Goal: Information Seeking & Learning: Compare options

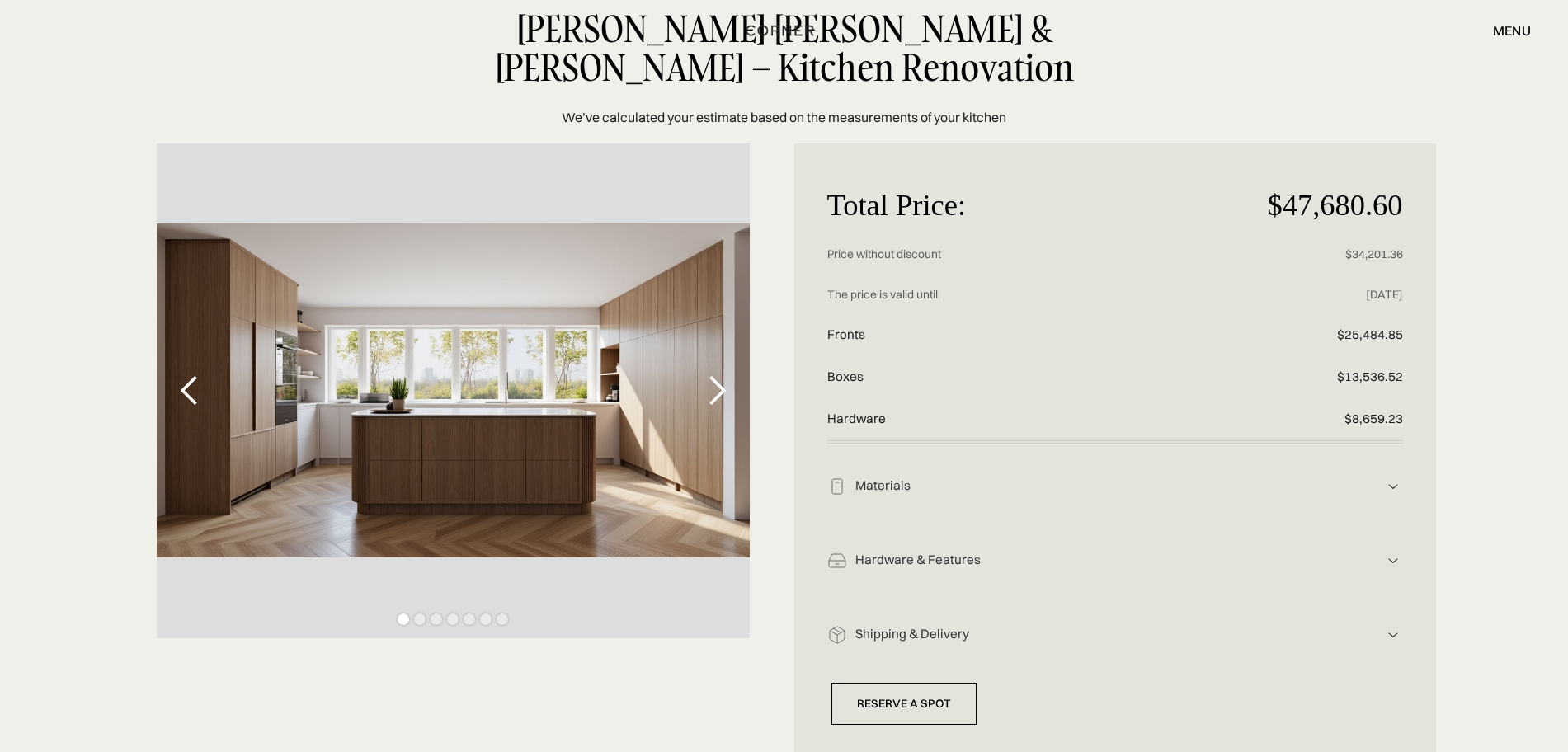
scroll to position [103, 0]
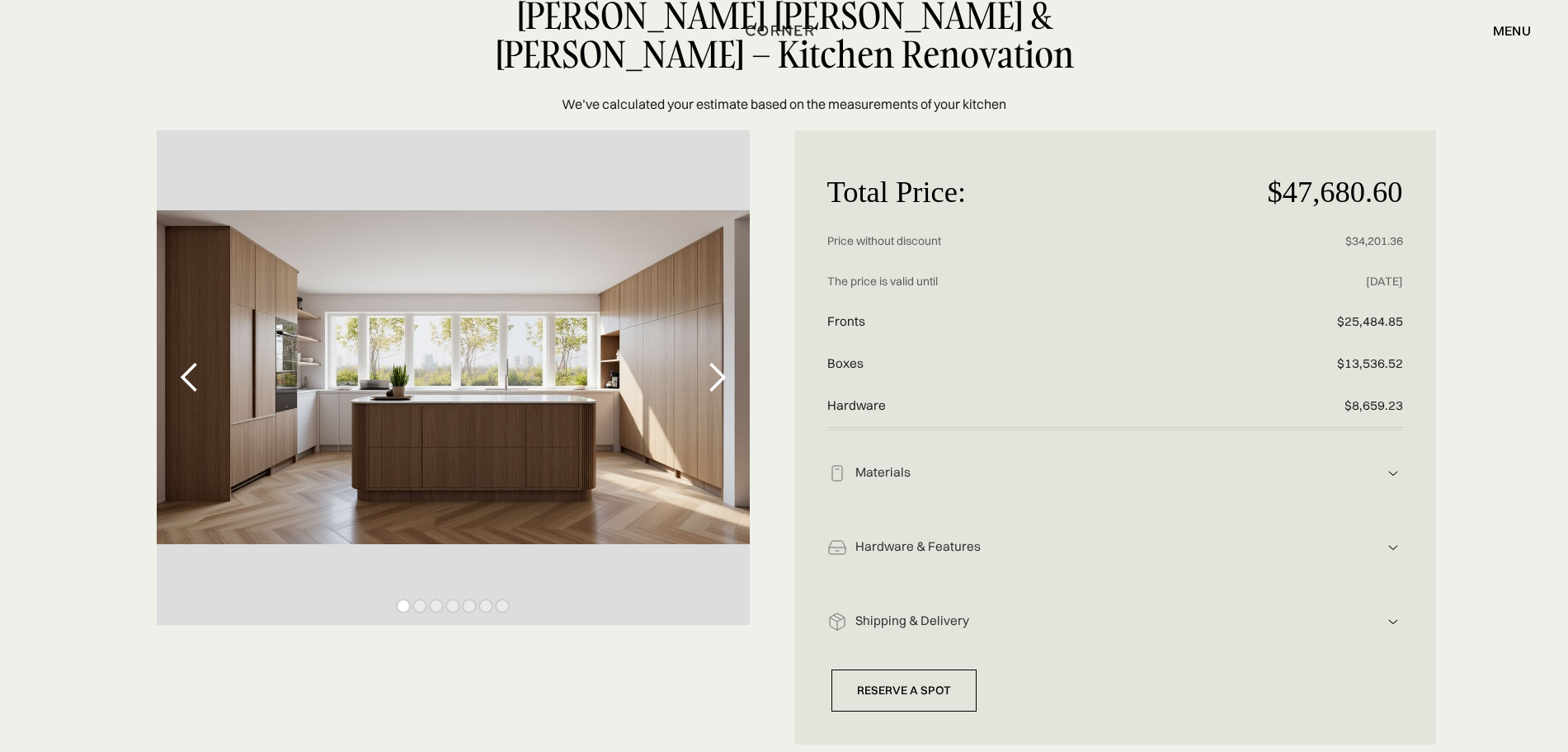
click at [1398, 468] on img at bounding box center [1393, 473] width 19 height 19
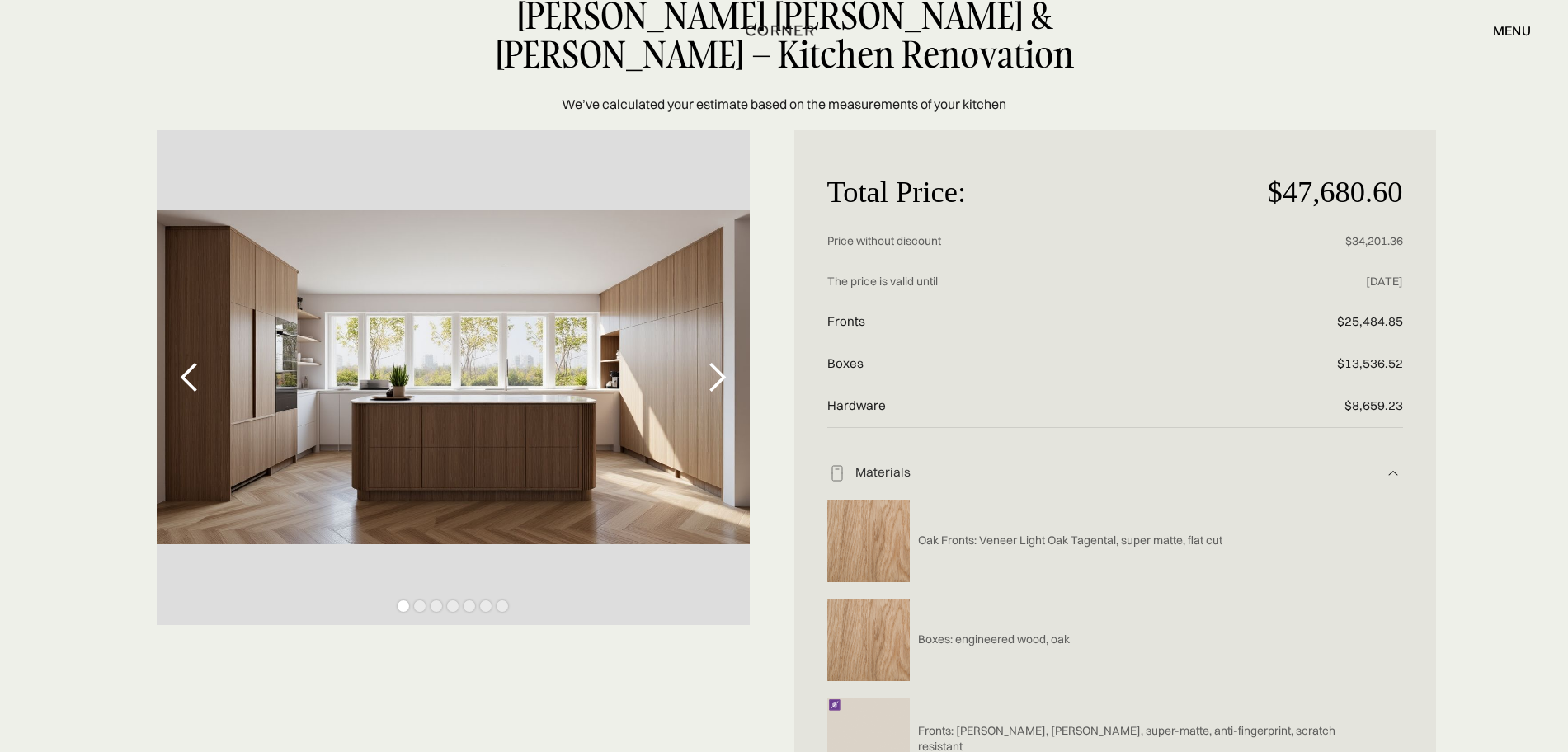
drag, startPoint x: 1398, startPoint y: 468, endPoint x: 1322, endPoint y: 520, distance: 92.1
click at [1397, 468] on img at bounding box center [1393, 473] width 19 height 19
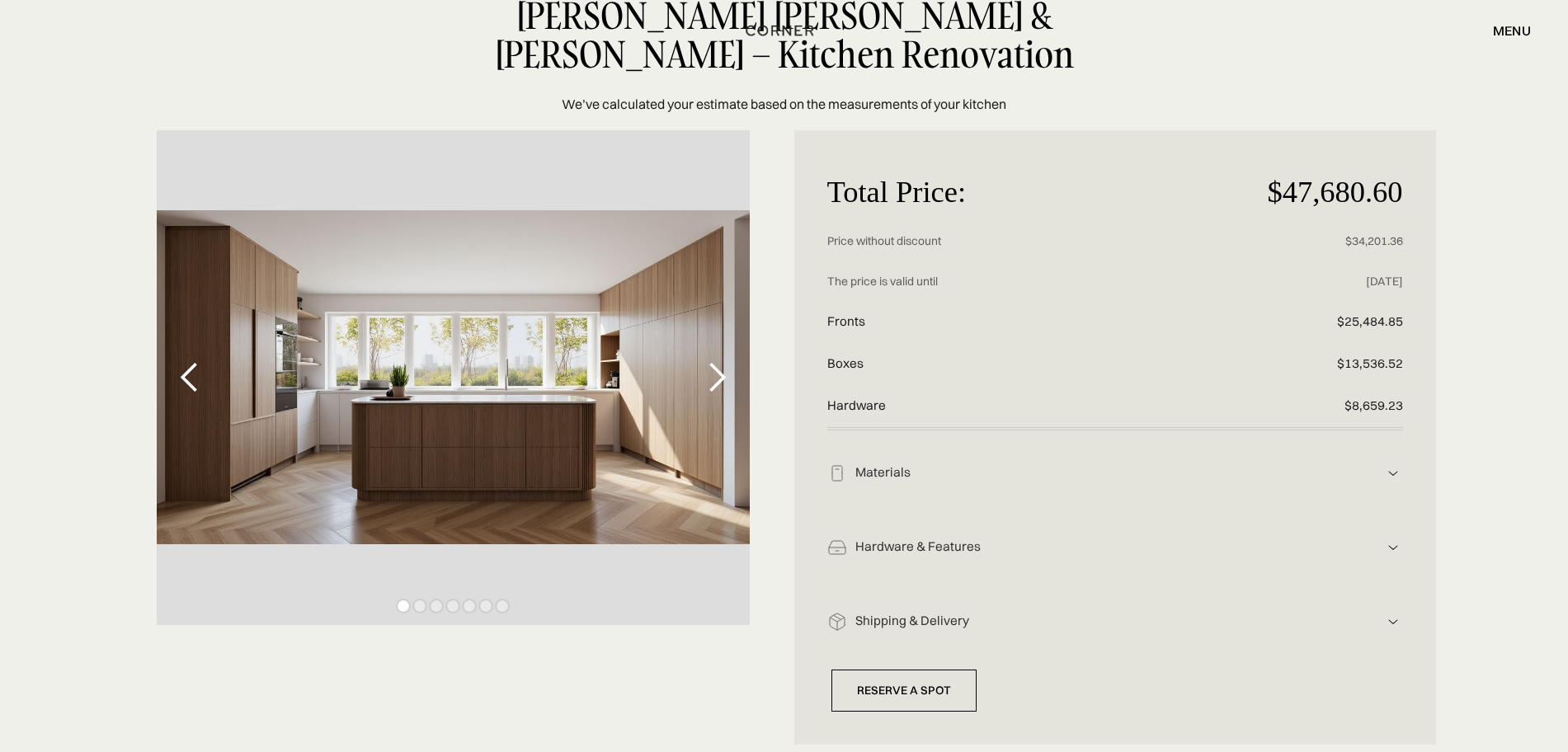
click at [1395, 485] on div "Materials Oak Fronts: Veneer Light Oak Tagental, super matte, flat cut Boxes: e…" at bounding box center [1116, 467] width 576 height 75
click at [1365, 539] on div "Hardware & Features" at bounding box center [1115, 547] width 536 height 17
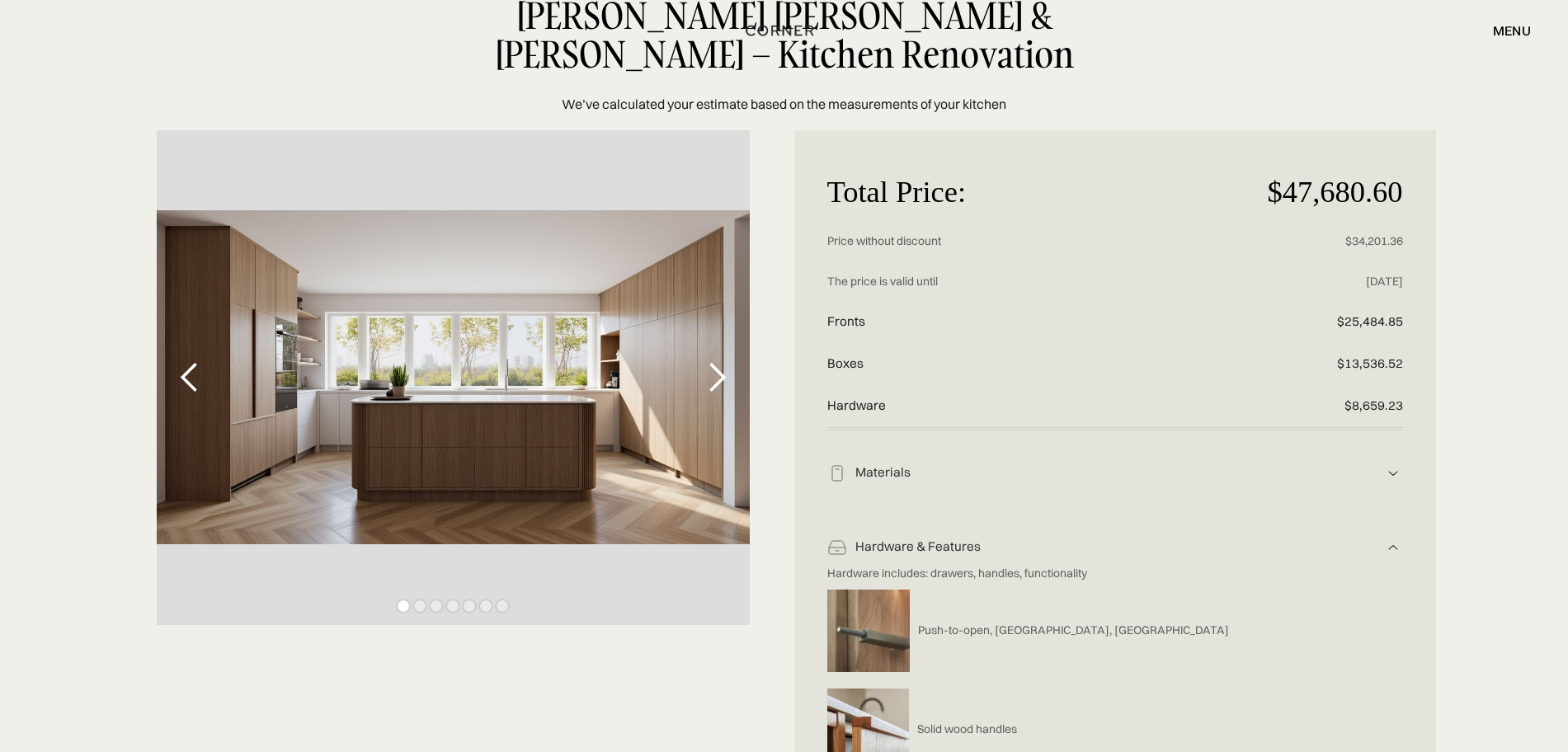
scroll to position [206, 0]
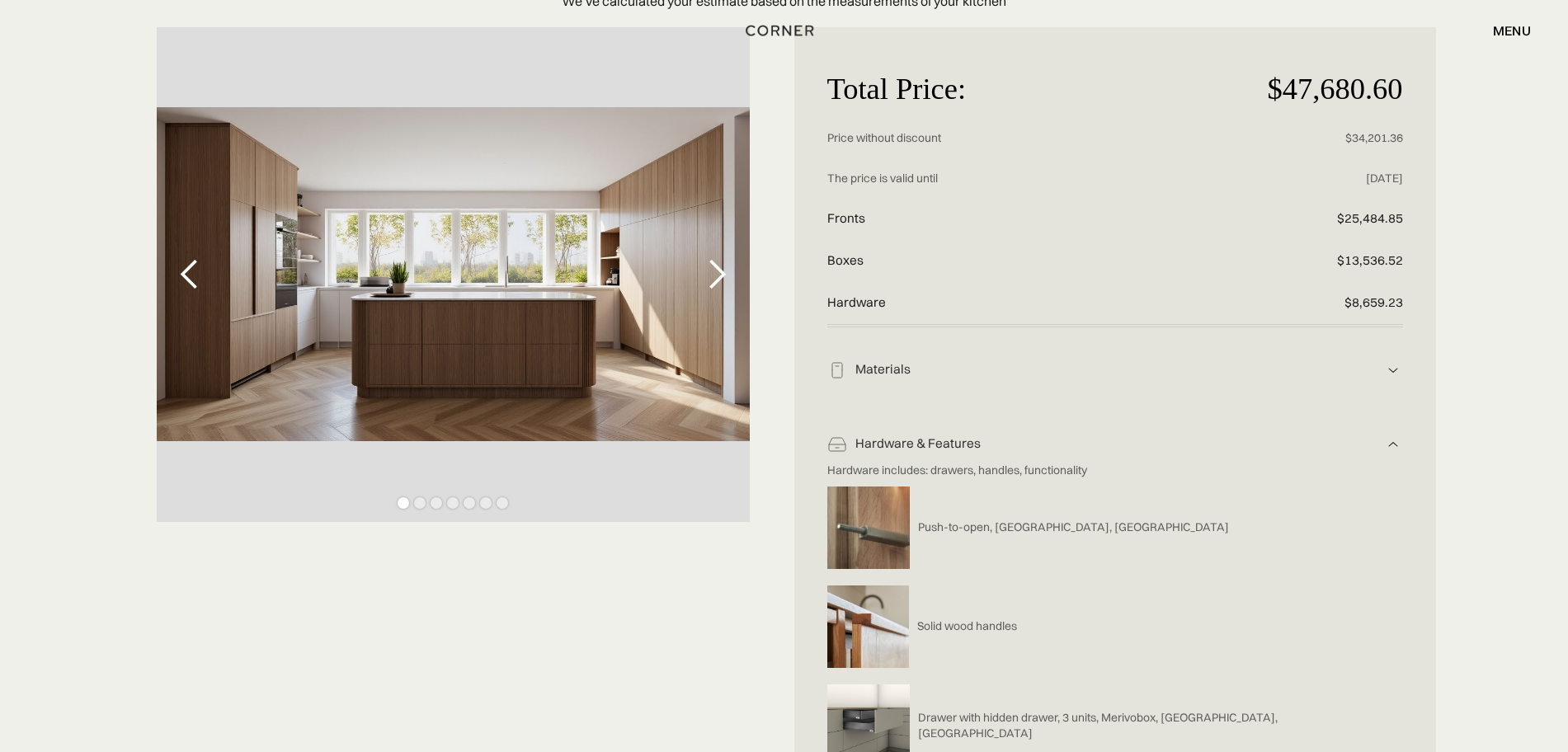
click at [177, 268] on div "previous slide" at bounding box center [190, 274] width 33 height 33
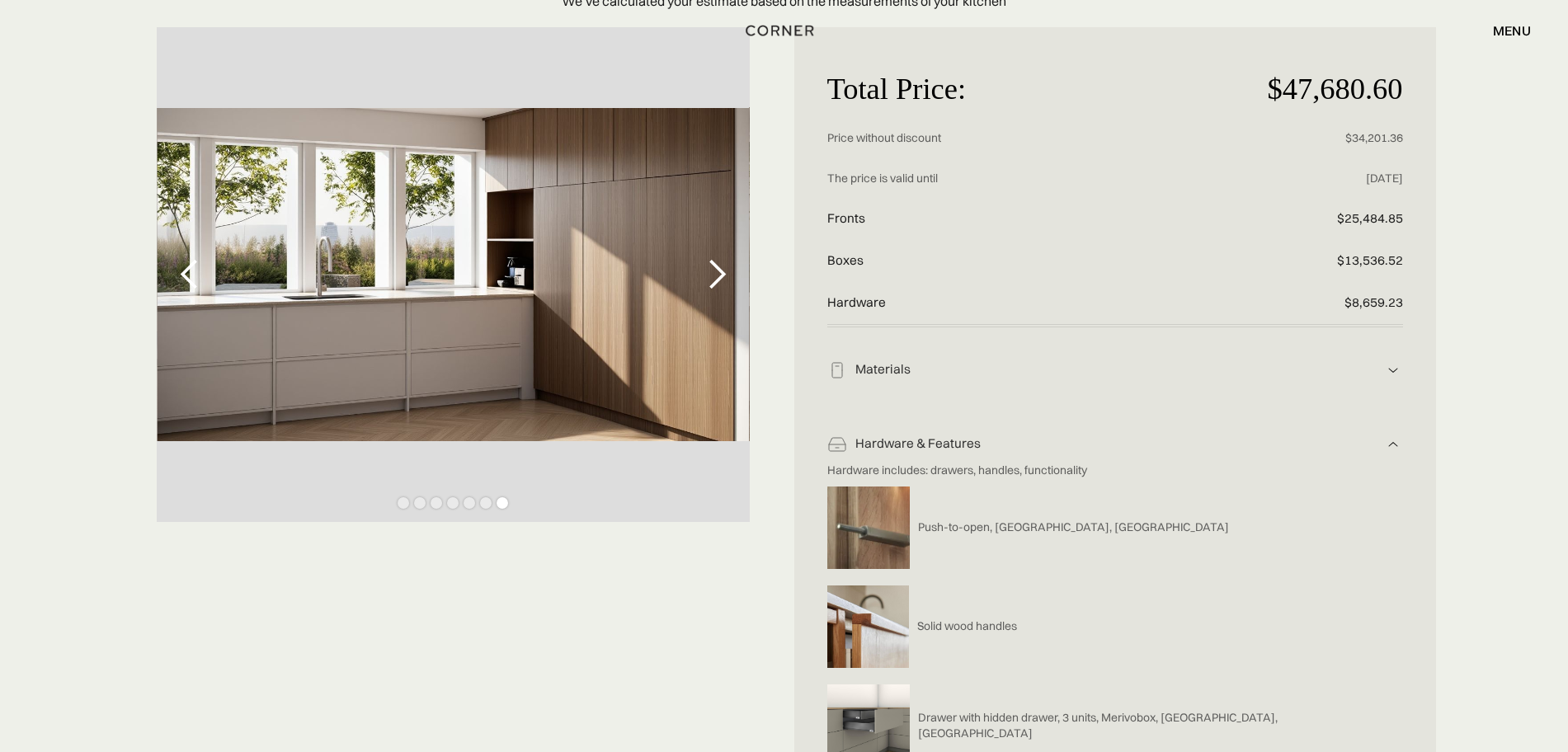
click at [177, 268] on div "previous slide" at bounding box center [190, 274] width 33 height 33
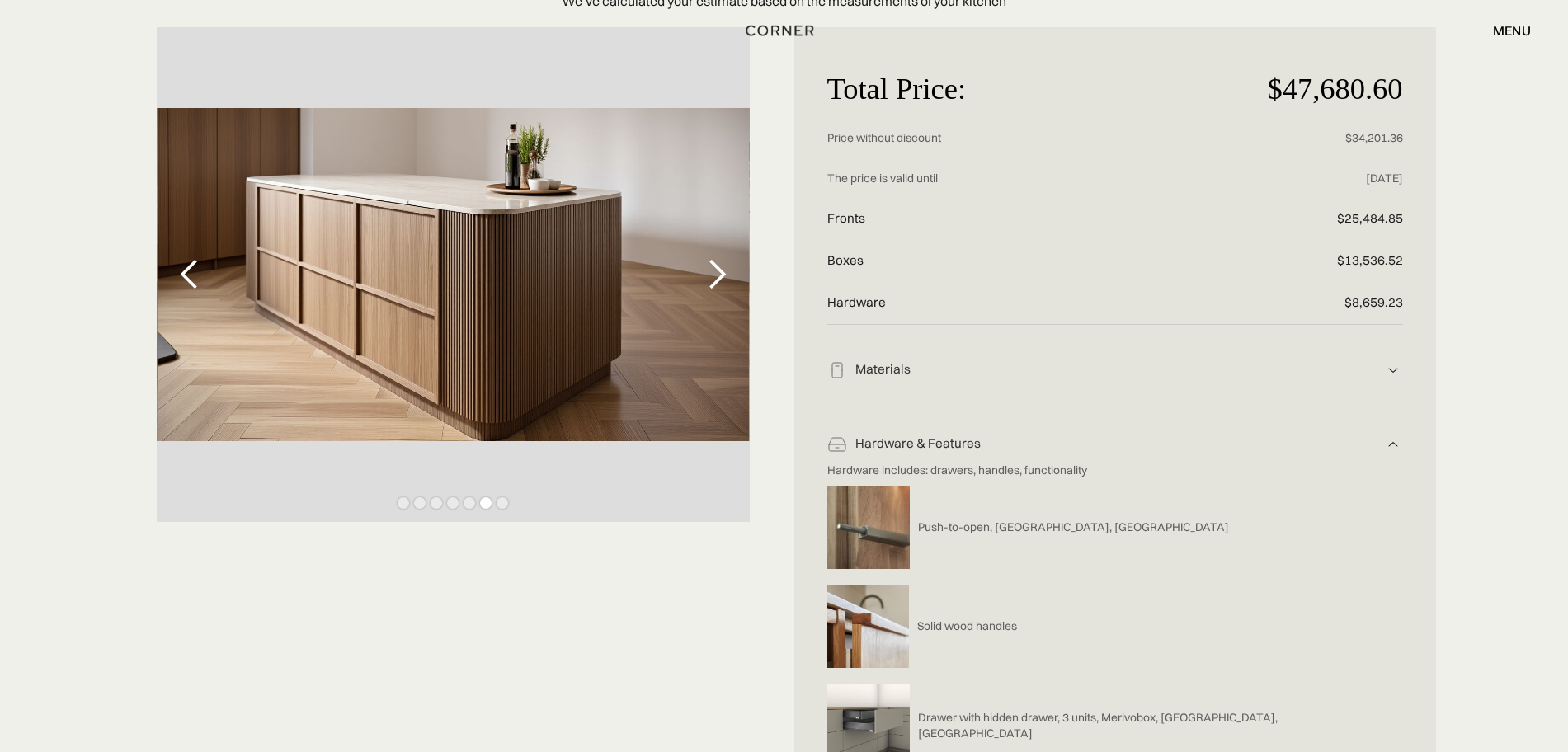
click at [183, 258] on div "previous slide" at bounding box center [190, 274] width 33 height 33
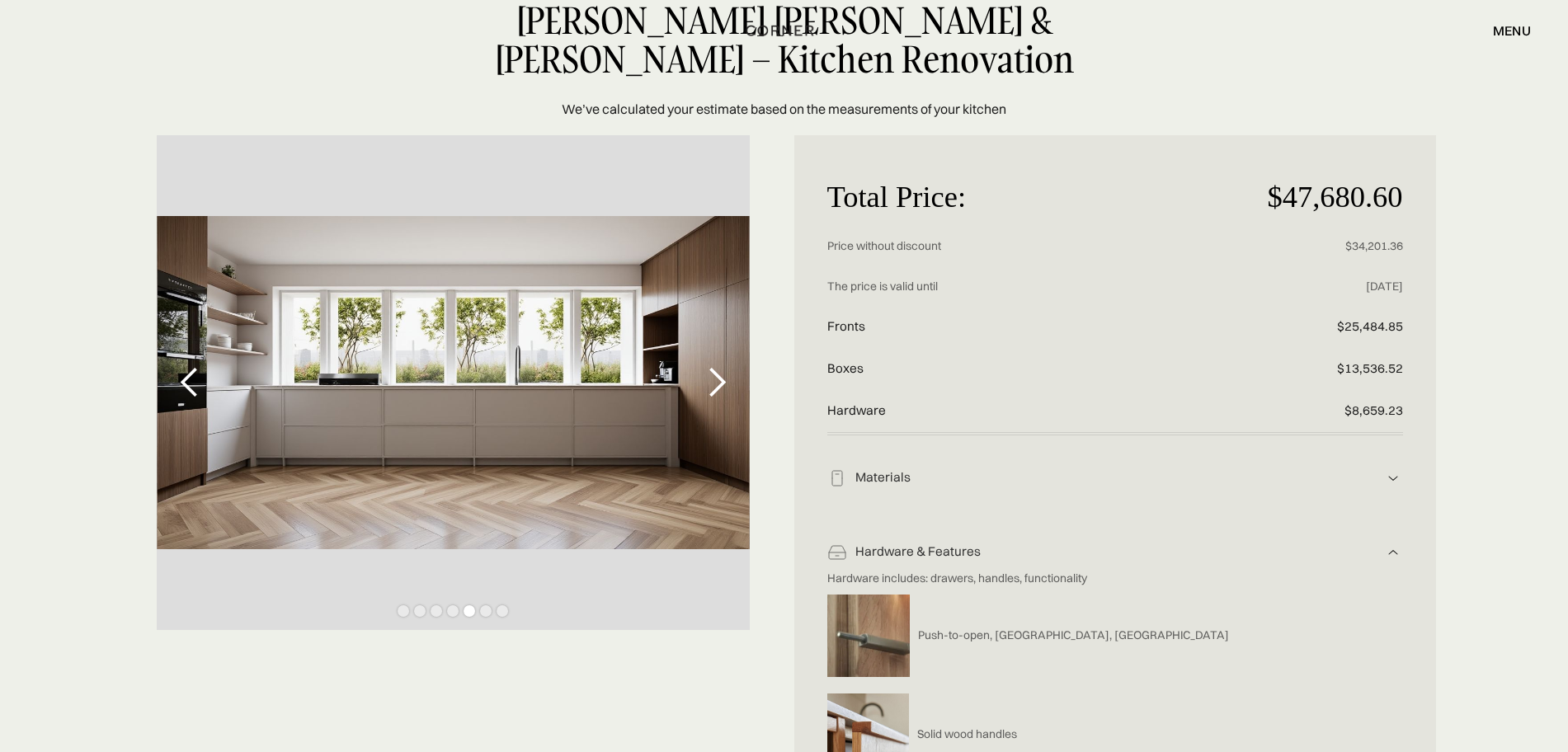
scroll to position [103, 0]
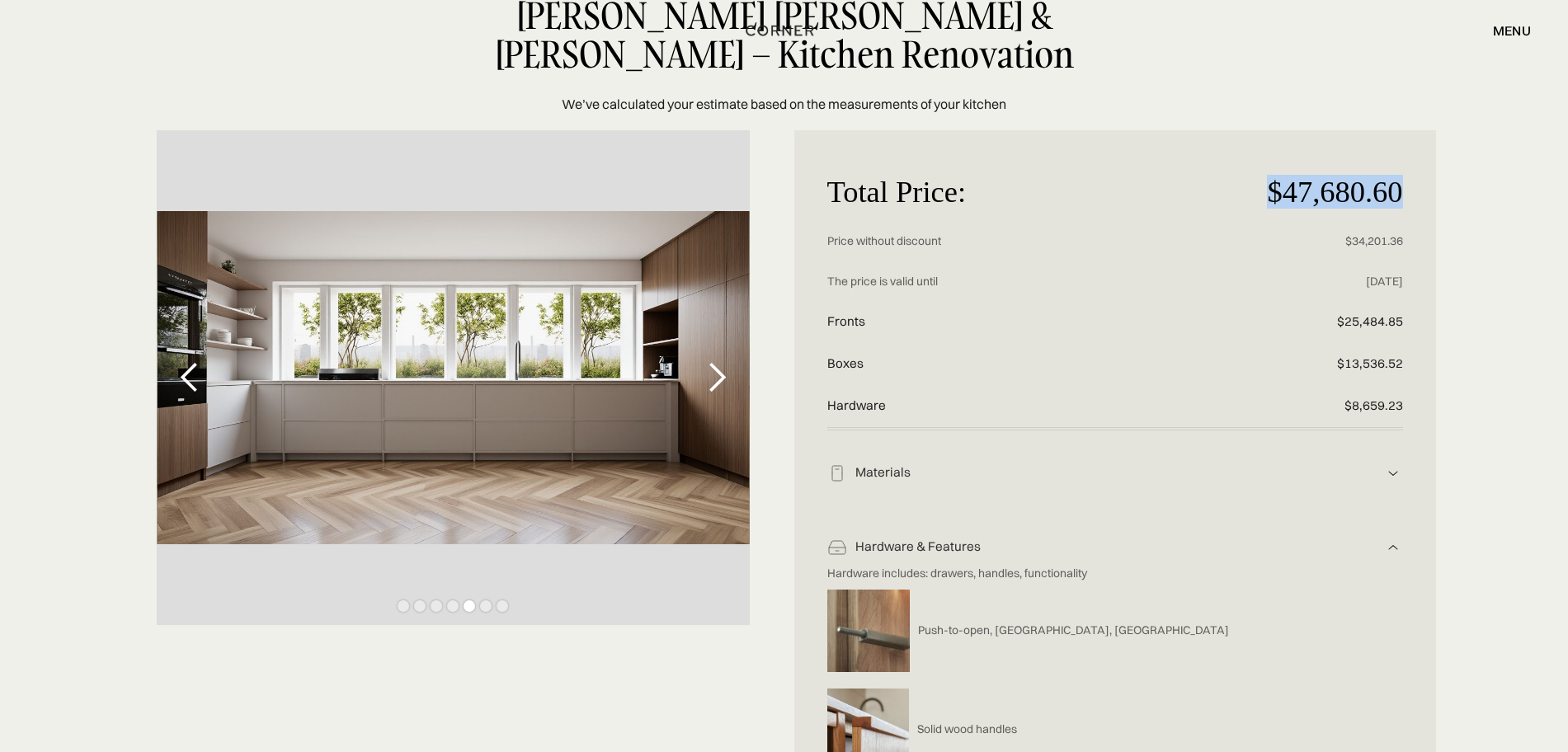
drag, startPoint x: 1266, startPoint y: 169, endPoint x: 1435, endPoint y: 181, distance: 169.4
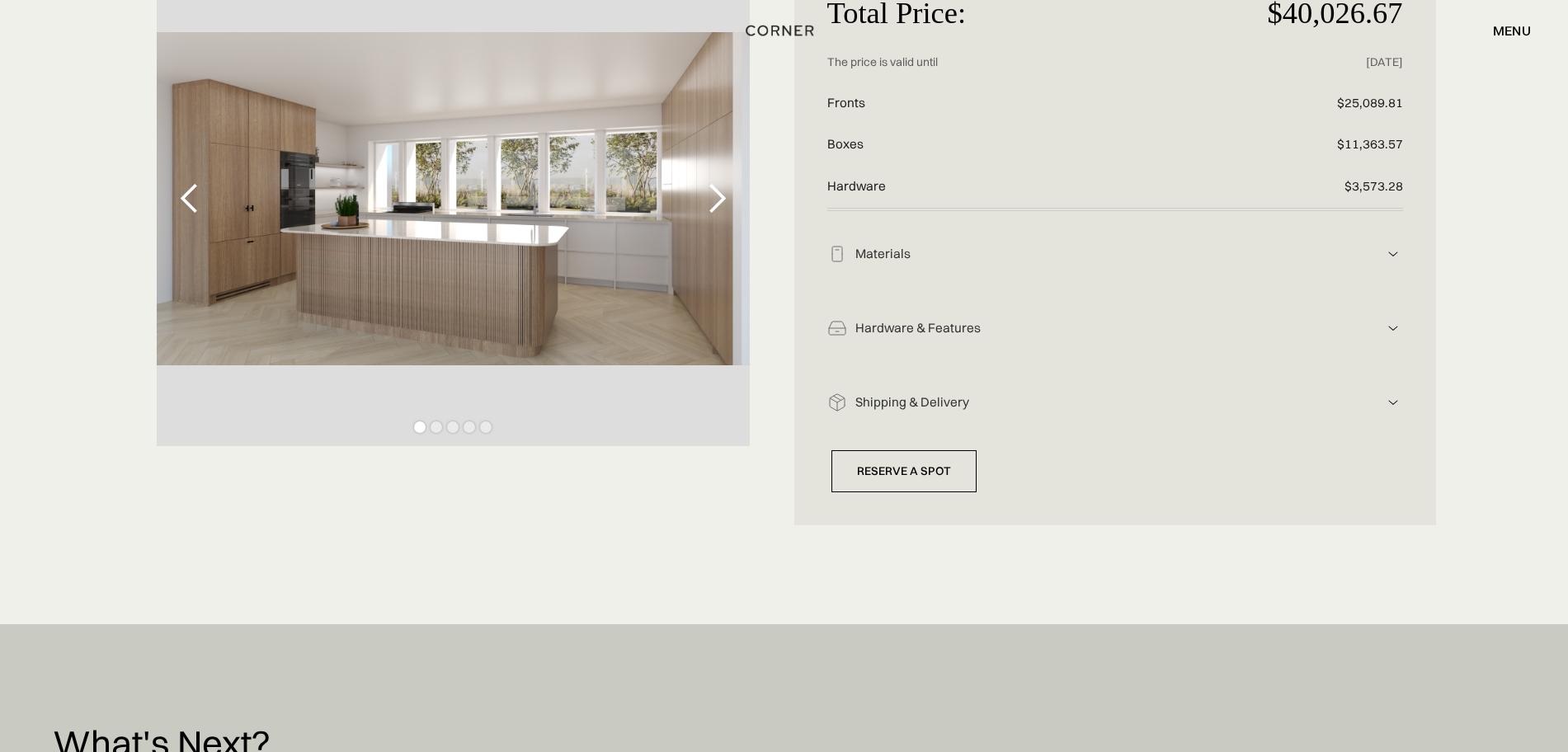
scroll to position [309, 0]
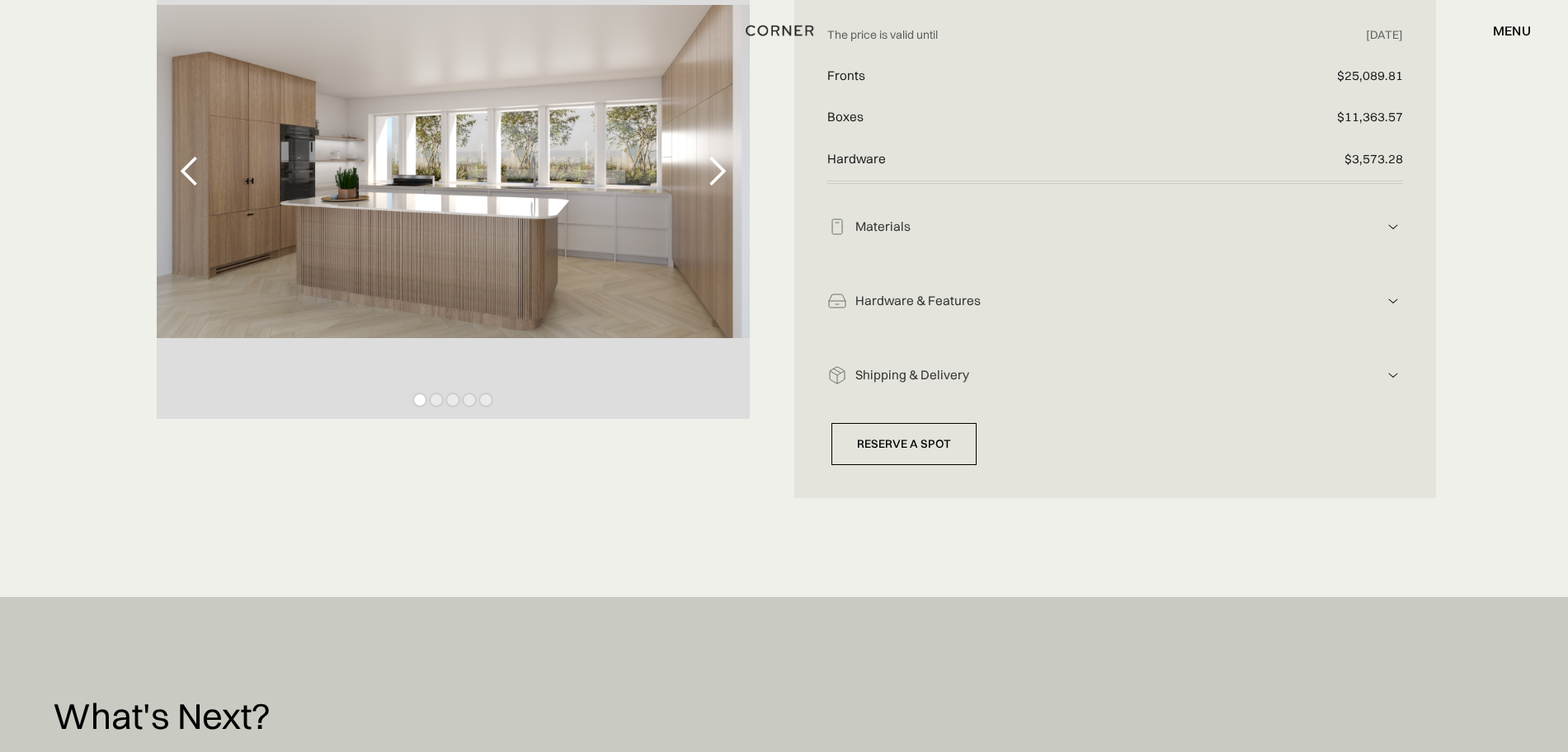
click at [722, 174] on div "next slide" at bounding box center [717, 171] width 33 height 33
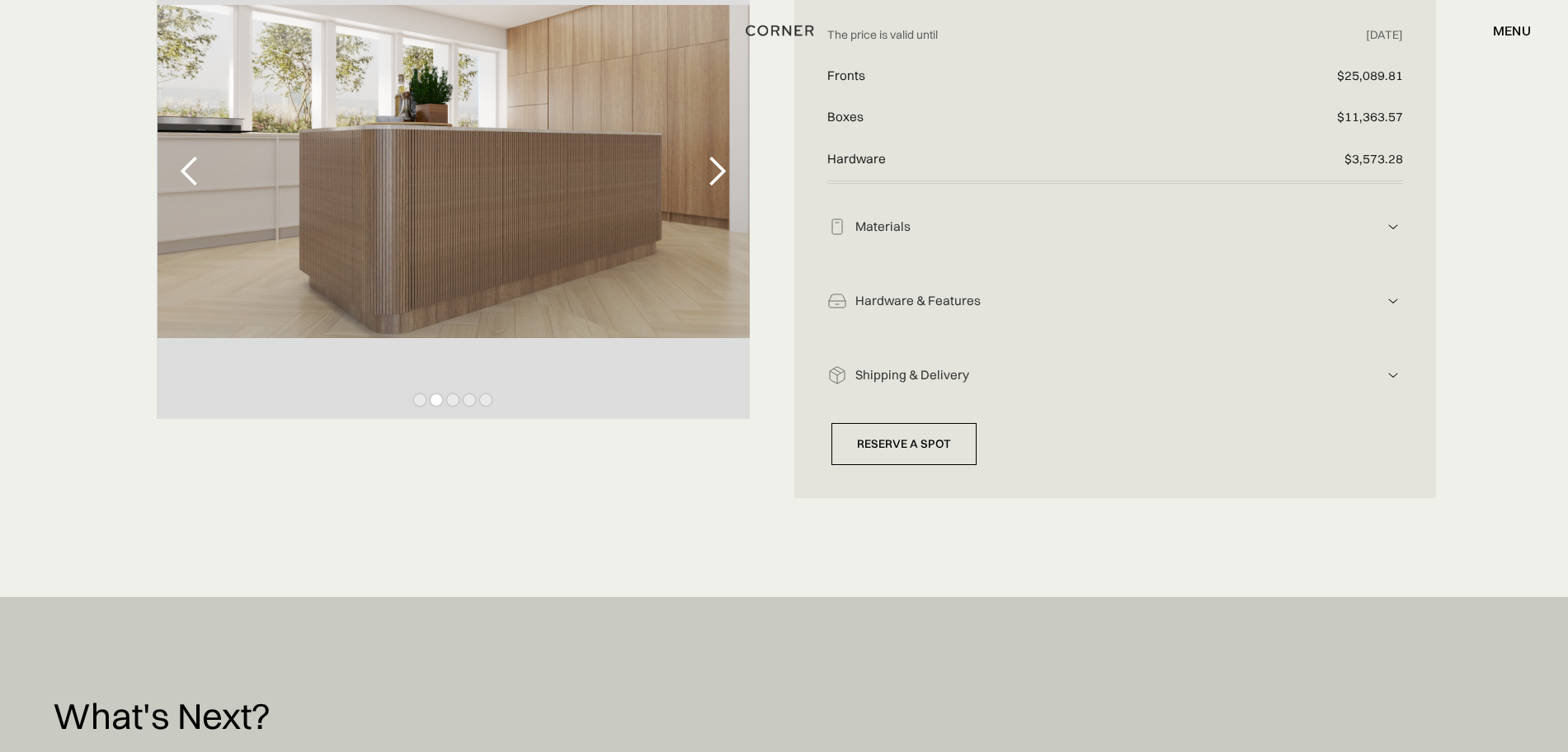
click at [722, 174] on div "next slide" at bounding box center [717, 171] width 33 height 33
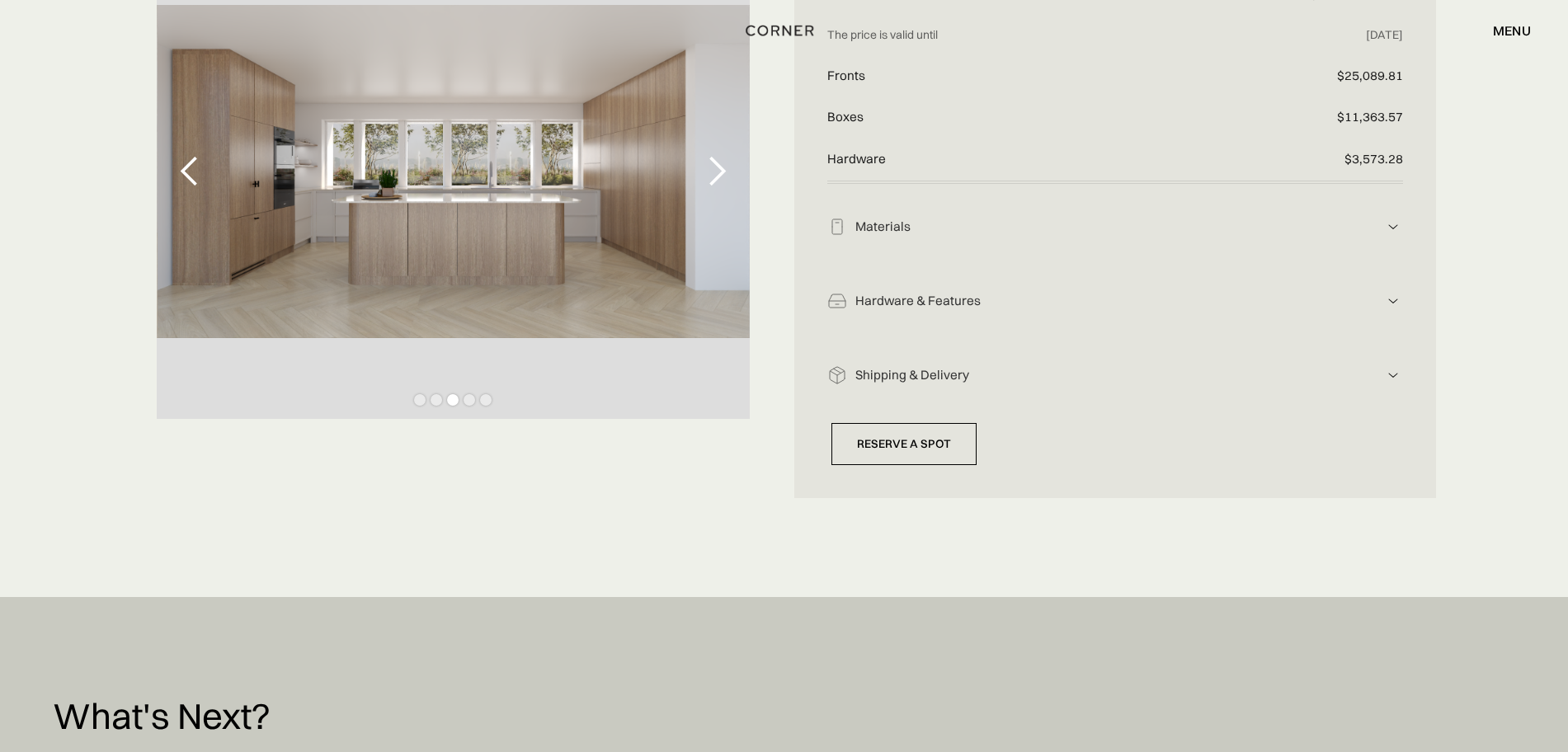
click at [196, 174] on div "previous slide" at bounding box center [190, 171] width 33 height 33
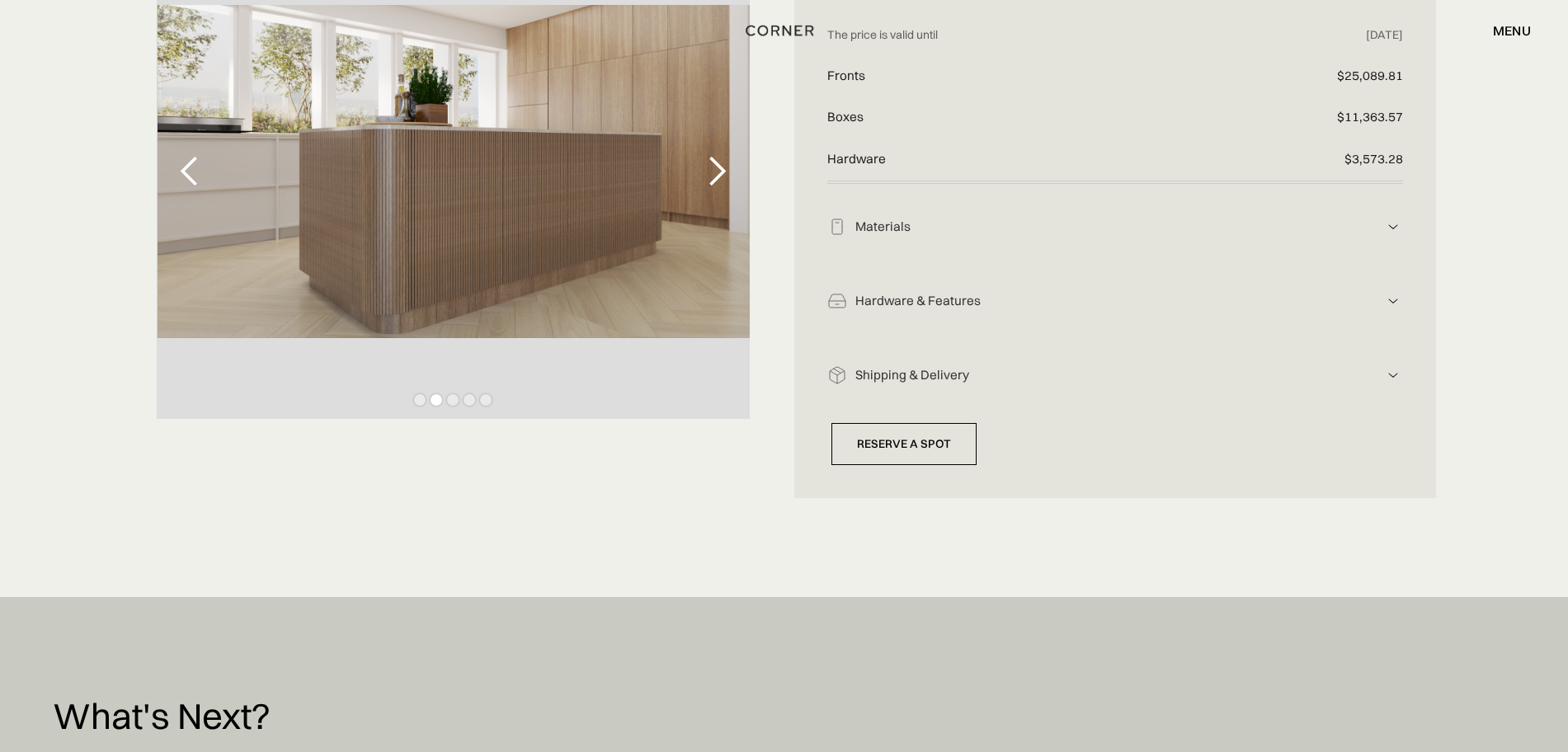
click at [185, 169] on div "previous slide" at bounding box center [190, 171] width 33 height 33
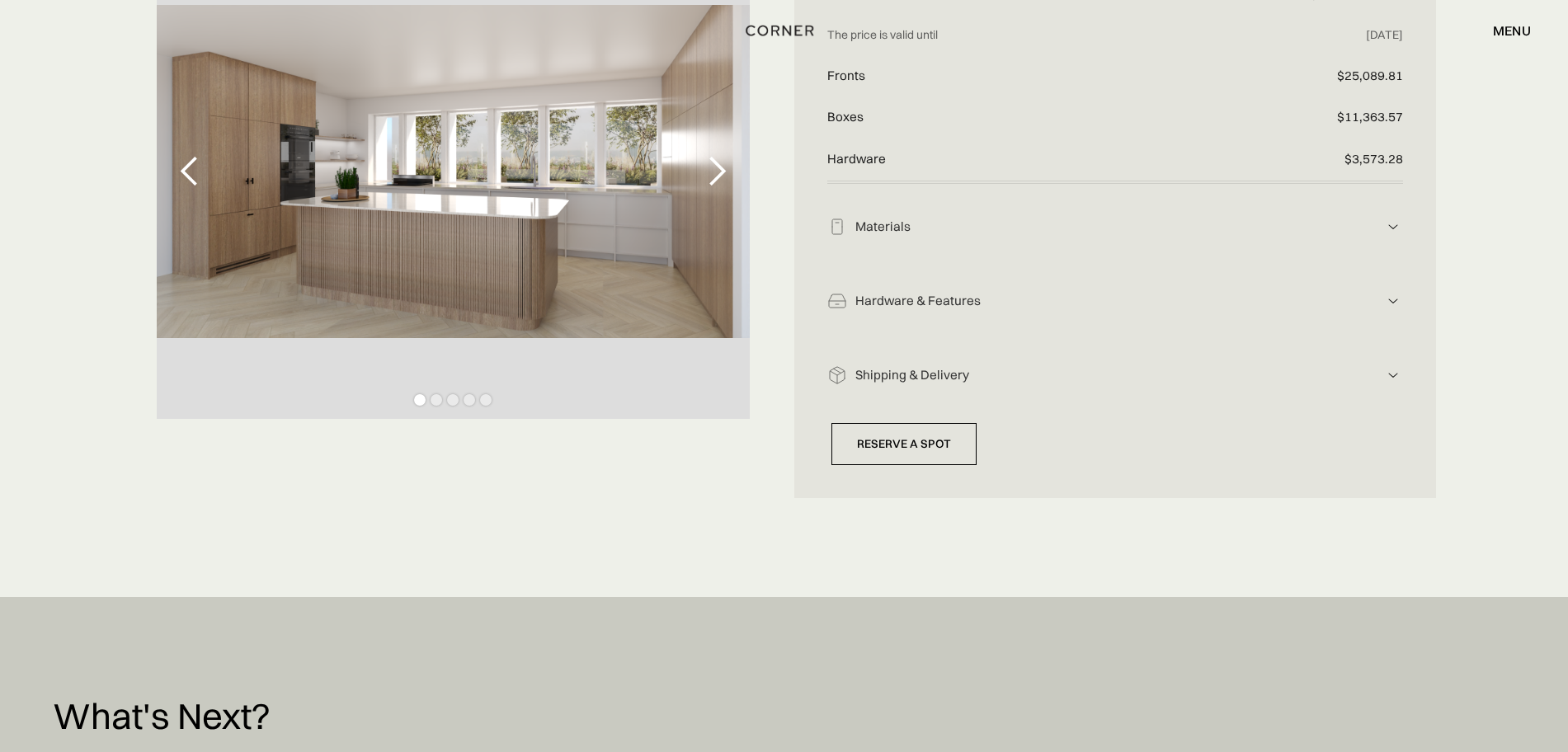
click at [716, 169] on div "next slide" at bounding box center [717, 171] width 33 height 33
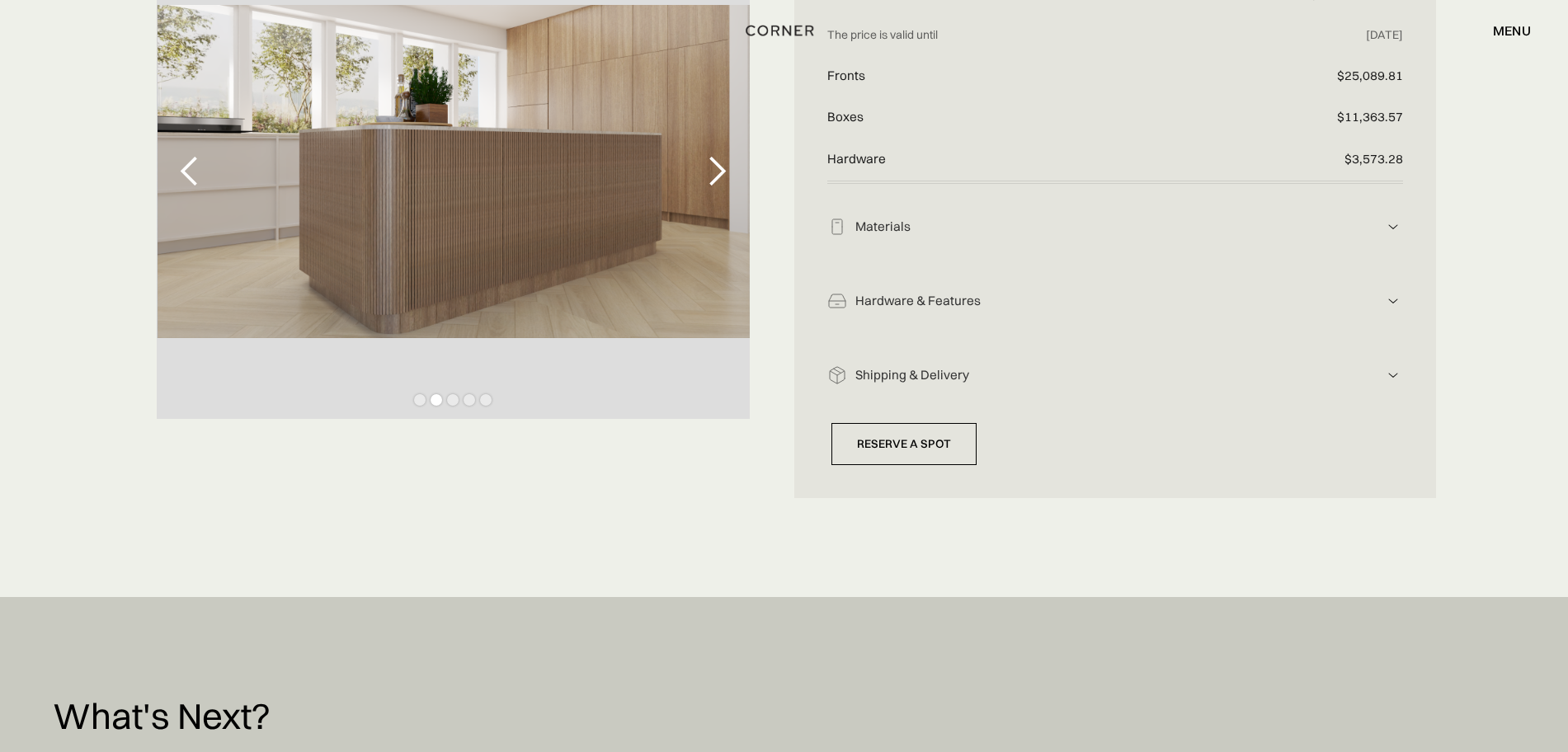
click at [716, 169] on div "next slide" at bounding box center [717, 171] width 33 height 33
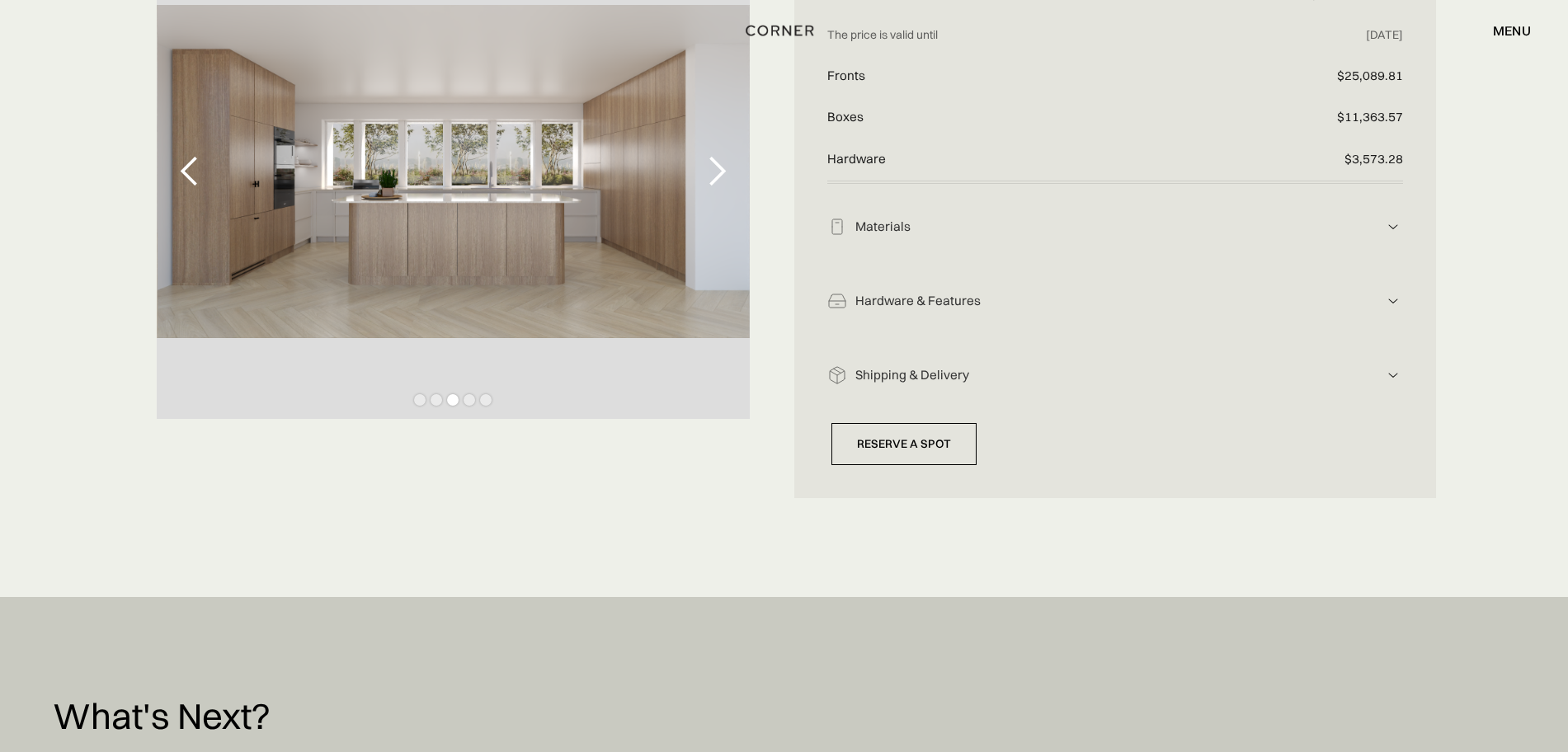
click at [716, 169] on div "next slide" at bounding box center [717, 171] width 33 height 33
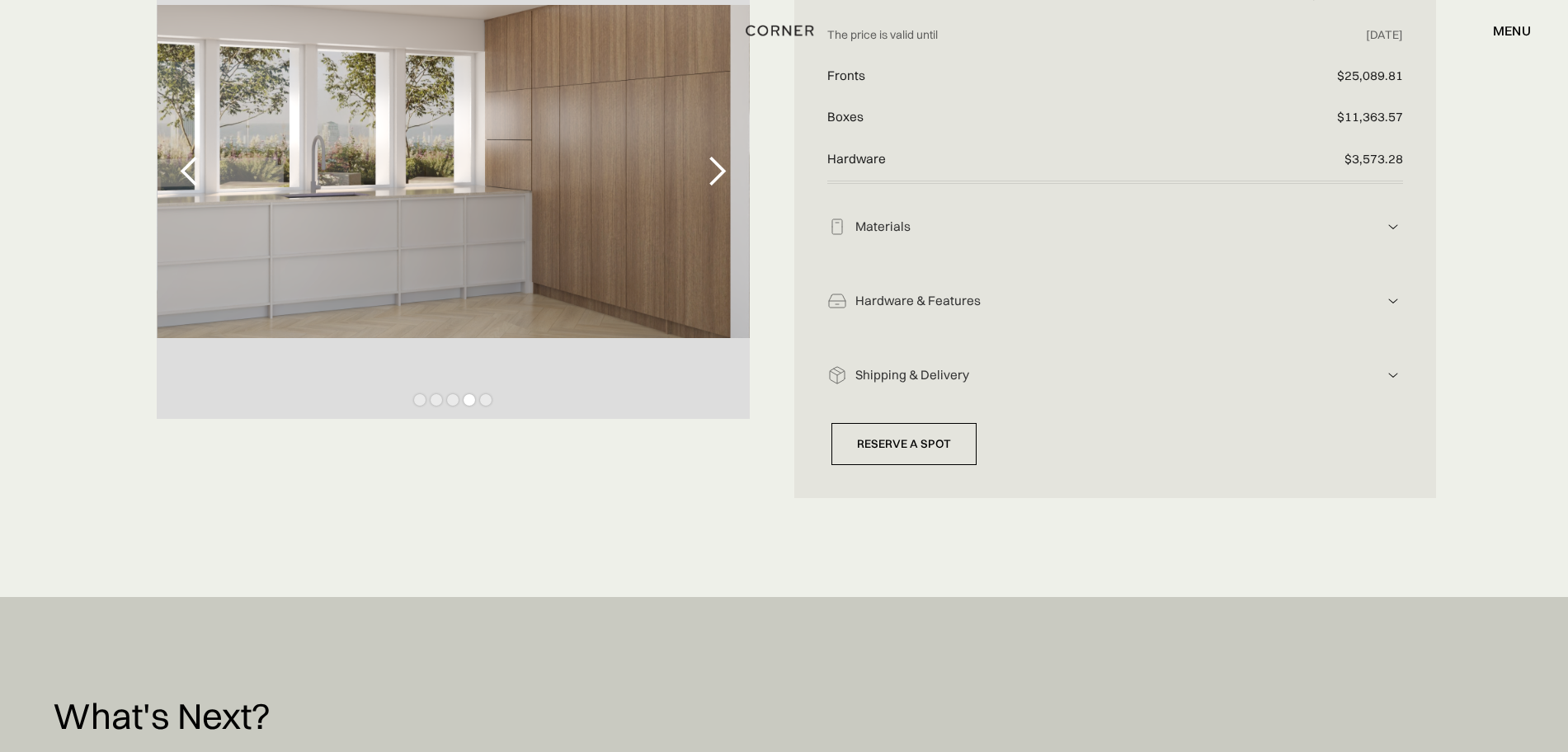
click at [185, 170] on div "previous slide" at bounding box center [190, 171] width 33 height 33
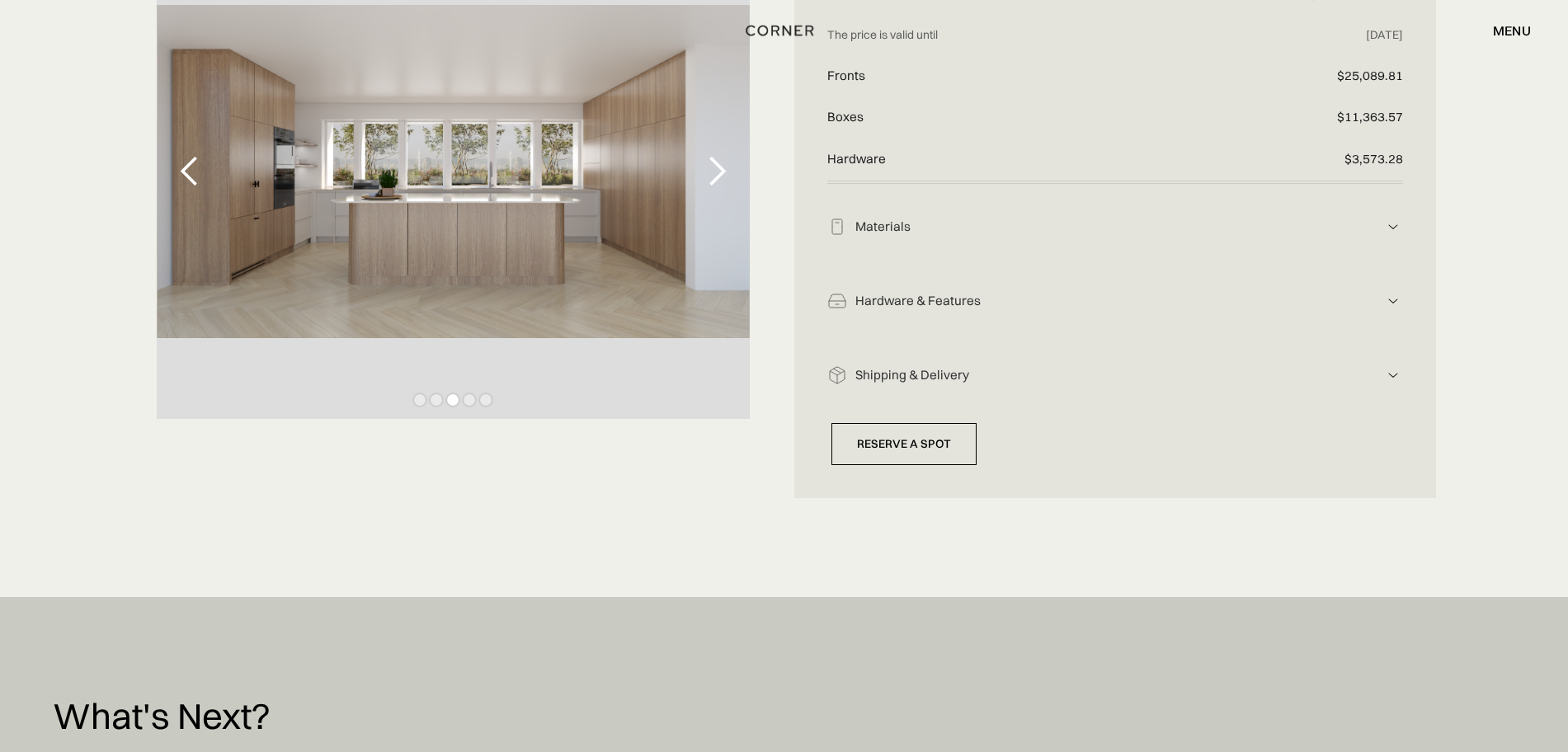
click at [187, 169] on div "previous slide" at bounding box center [190, 171] width 33 height 33
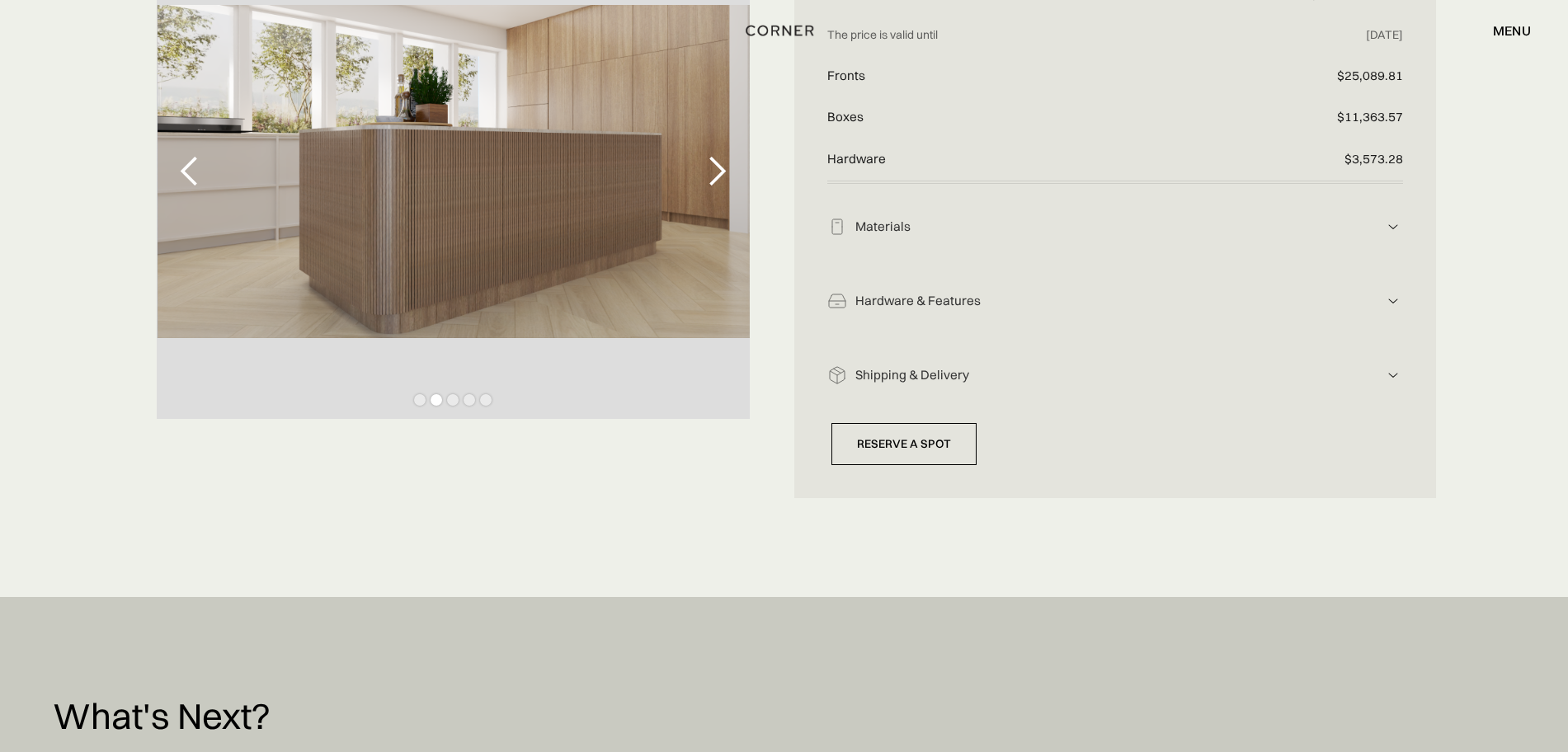
click at [187, 169] on div "previous slide" at bounding box center [190, 171] width 33 height 33
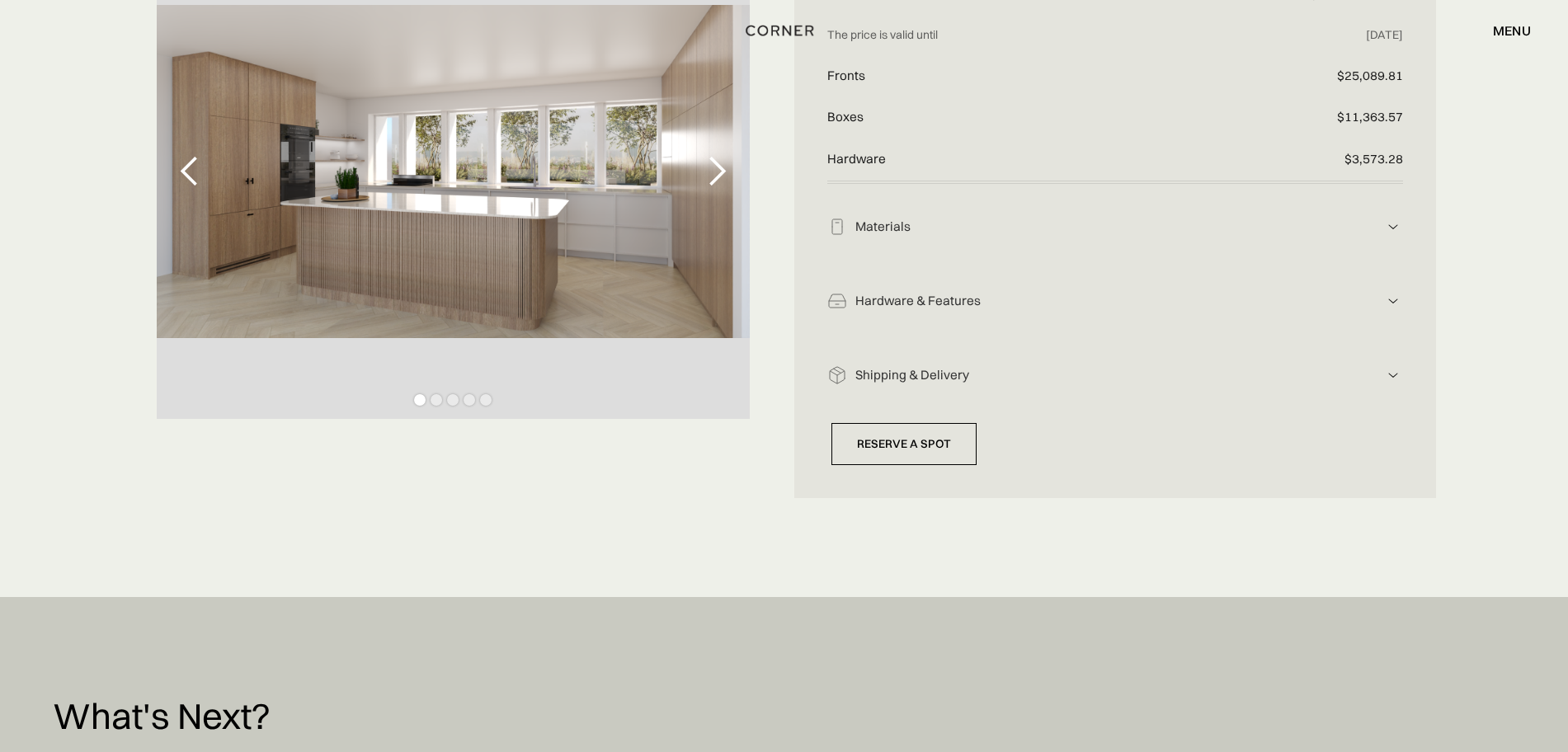
click at [187, 169] on div "previous slide" at bounding box center [190, 171] width 33 height 33
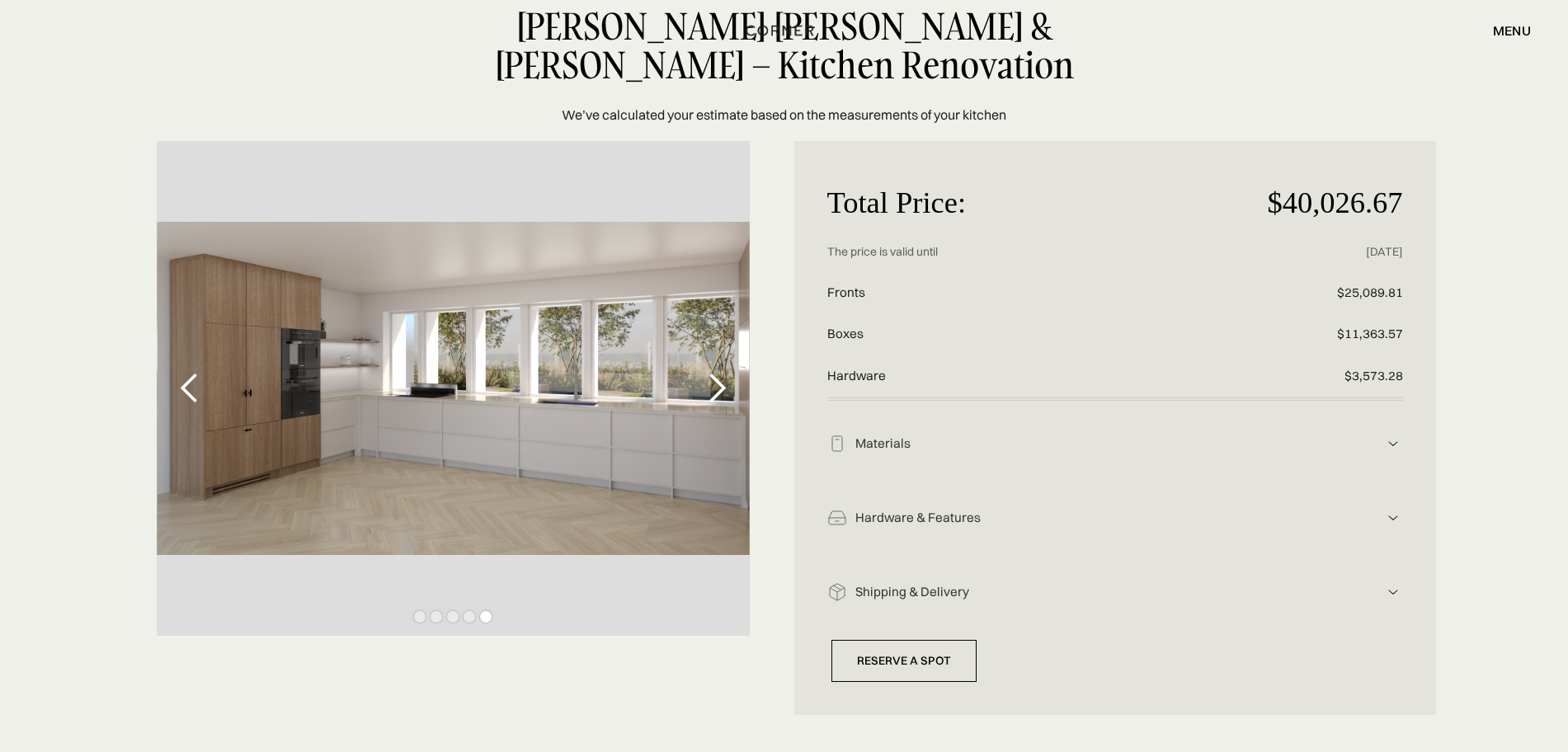
scroll to position [103, 0]
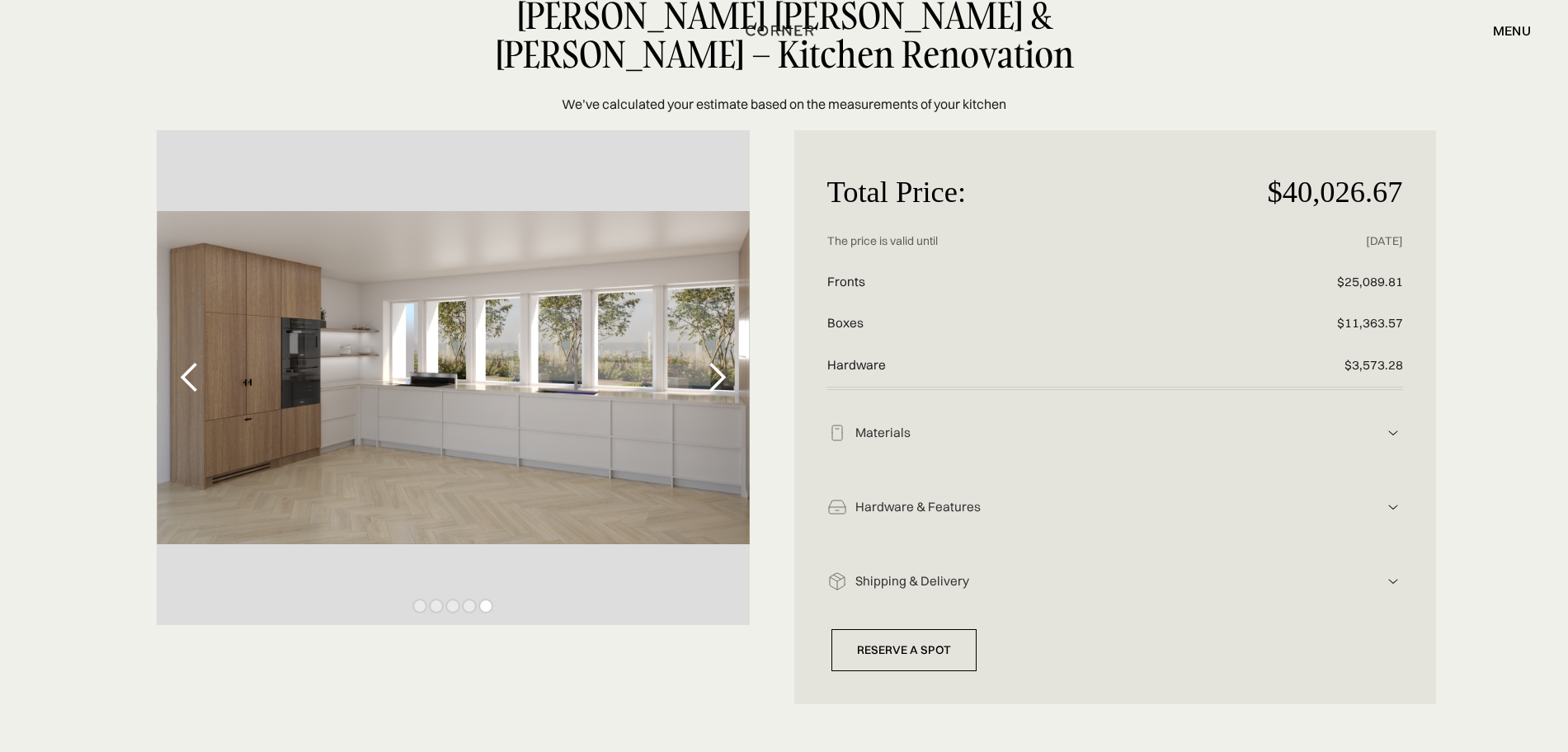
click at [1393, 431] on img at bounding box center [1393, 433] width 19 height 19
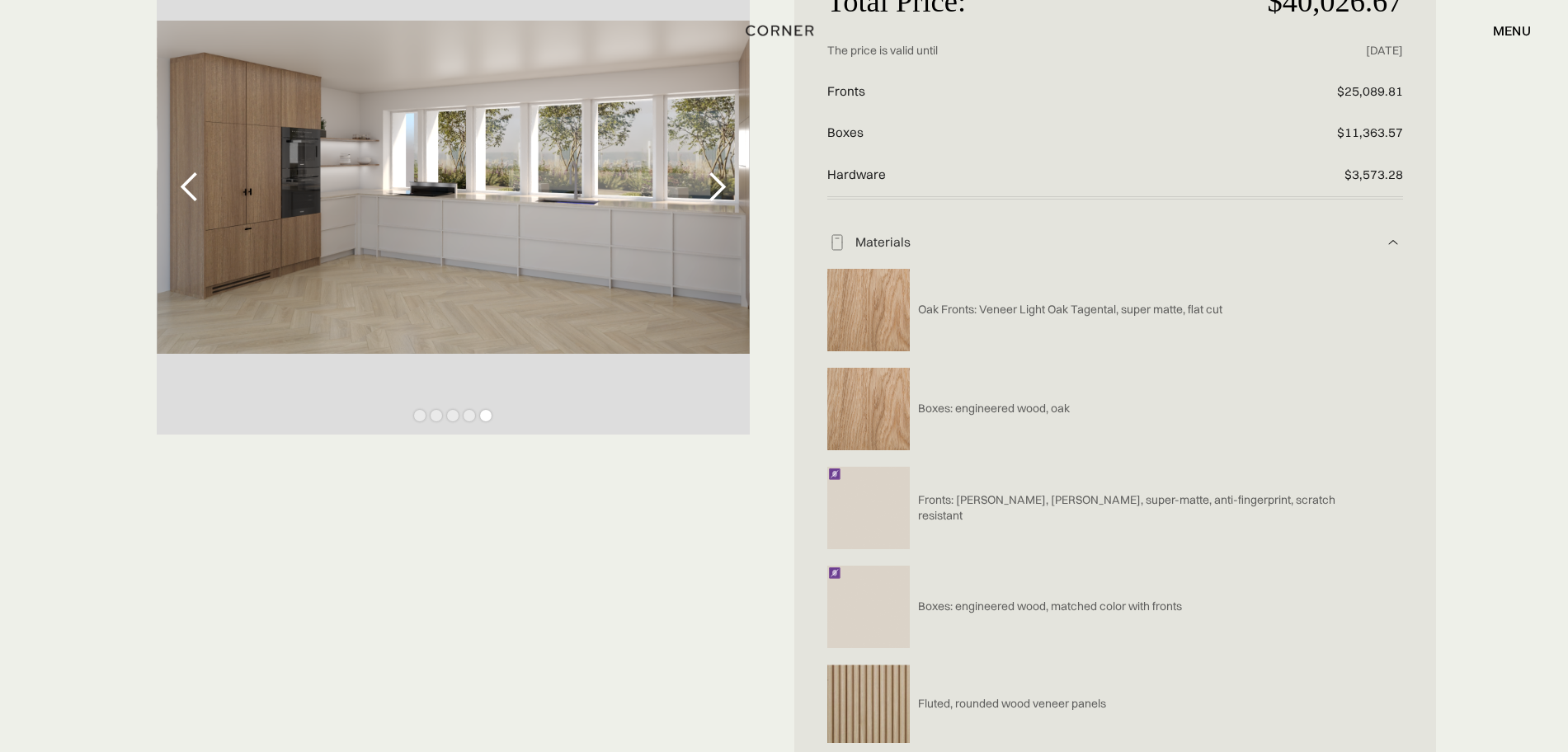
scroll to position [412, 0]
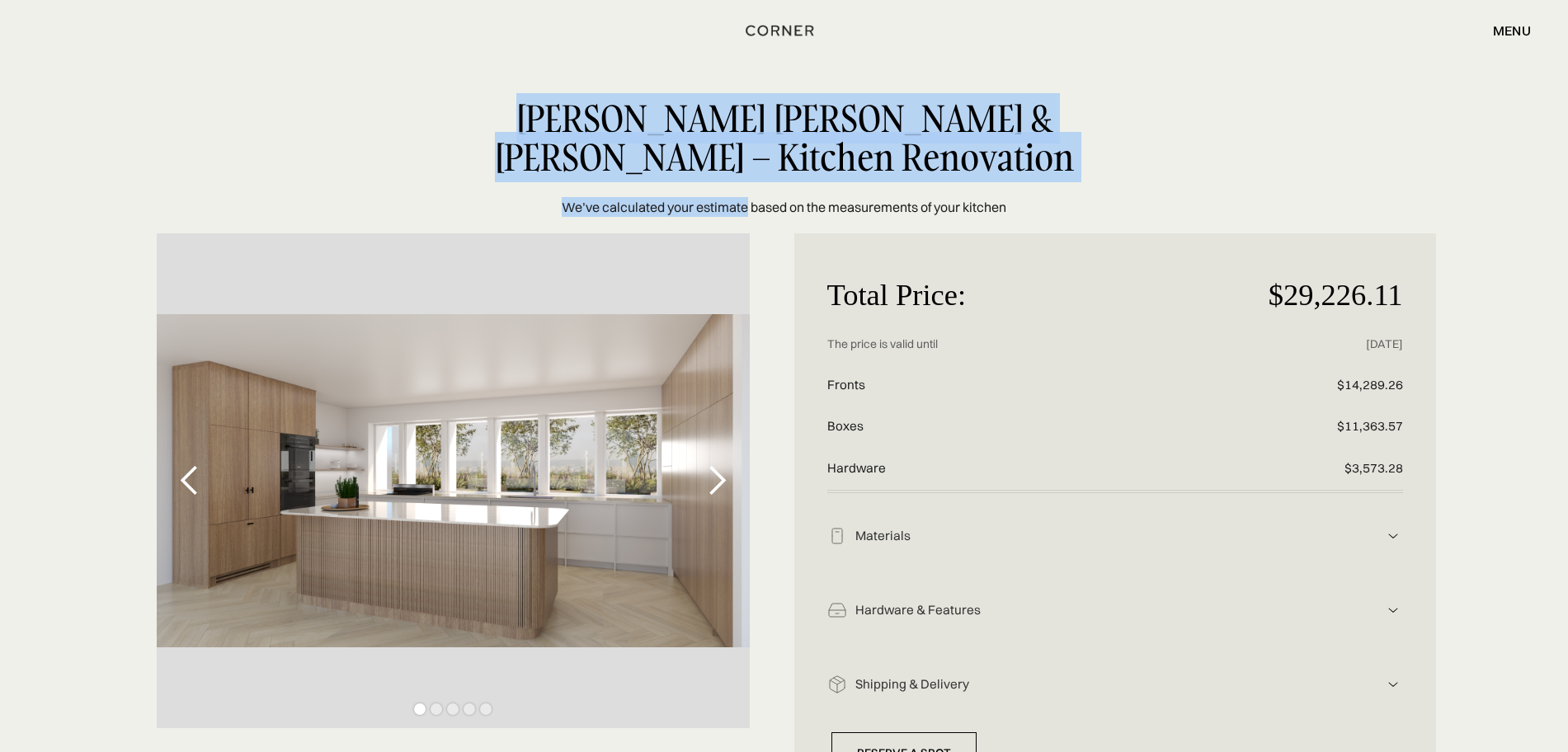
drag, startPoint x: 746, startPoint y: 205, endPoint x: 429, endPoint y: 134, distance: 324.9
click at [429, 134] on div "[PERSON_NAME] [PERSON_NAME] & [PERSON_NAME] – Kitchen Renovation We’ve calculat…" at bounding box center [784, 158] width 1568 height 118
click at [513, 224] on div "[PERSON_NAME] [PERSON_NAME] & [PERSON_NAME] – Kitchen Renovation We’ve calculat…" at bounding box center [784, 117] width 1568 height 234
click at [1475, 151] on div "[PERSON_NAME] [PERSON_NAME] & [PERSON_NAME] – Kitchen Renovation We’ve calculat…" at bounding box center [784, 158] width 1568 height 118
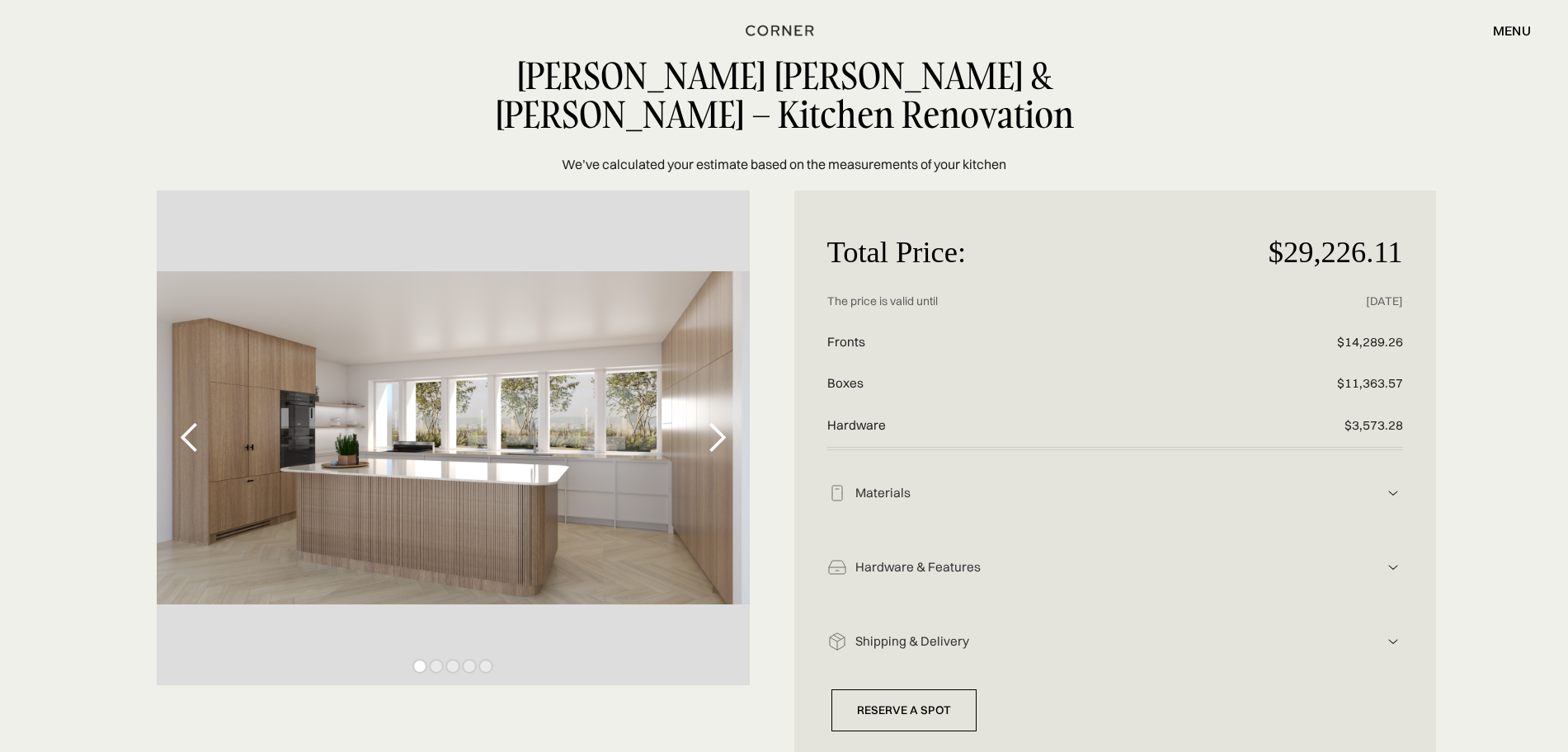
scroll to position [103, 0]
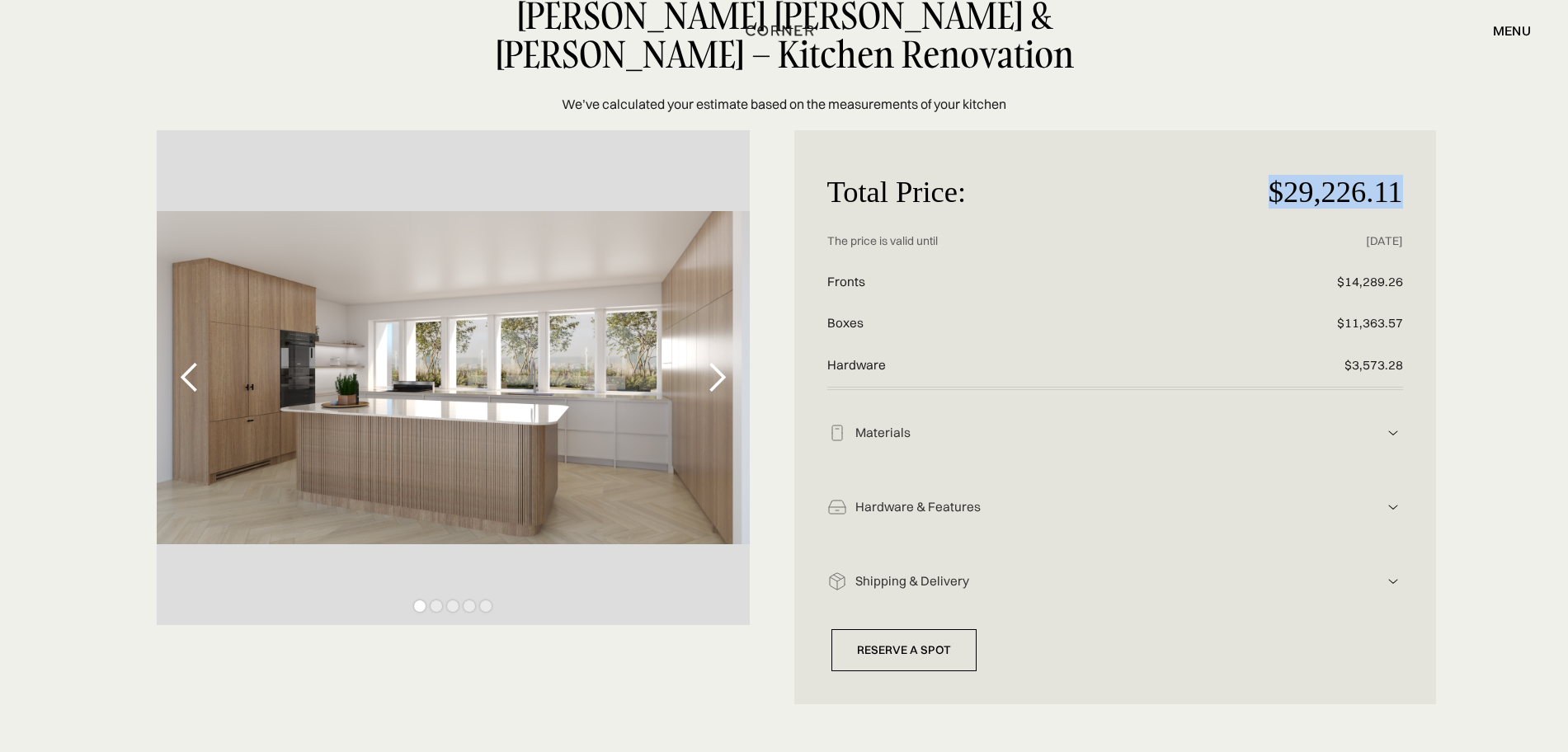
drag, startPoint x: 1255, startPoint y: 188, endPoint x: 1410, endPoint y: 185, distance: 155.0
click at [1410, 185] on div "Total Price: $29,226.11 Price without discount The price is valid until 26.10.2…" at bounding box center [1116, 417] width 642 height 574
click at [1371, 143] on div "Total Price: $29,226.11 Price without discount The price is valid until 26.10.2…" at bounding box center [1116, 417] width 642 height 574
drag, startPoint x: 1256, startPoint y: 173, endPoint x: 1424, endPoint y: 186, distance: 168.5
click at [1424, 186] on div "Total Price: $29,226.11 Price without discount The price is valid until 26.10.2…" at bounding box center [1116, 417] width 642 height 574
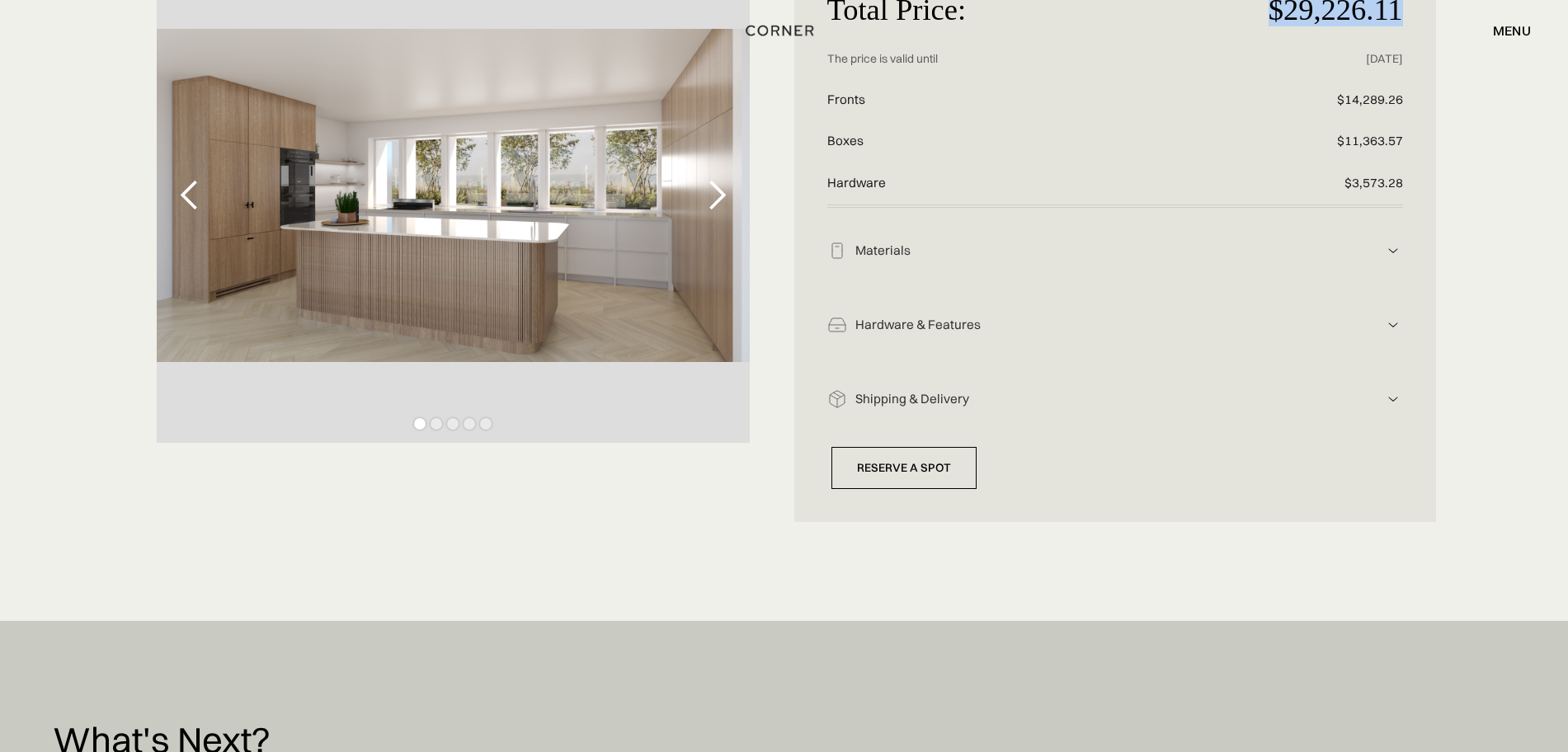
scroll to position [309, 0]
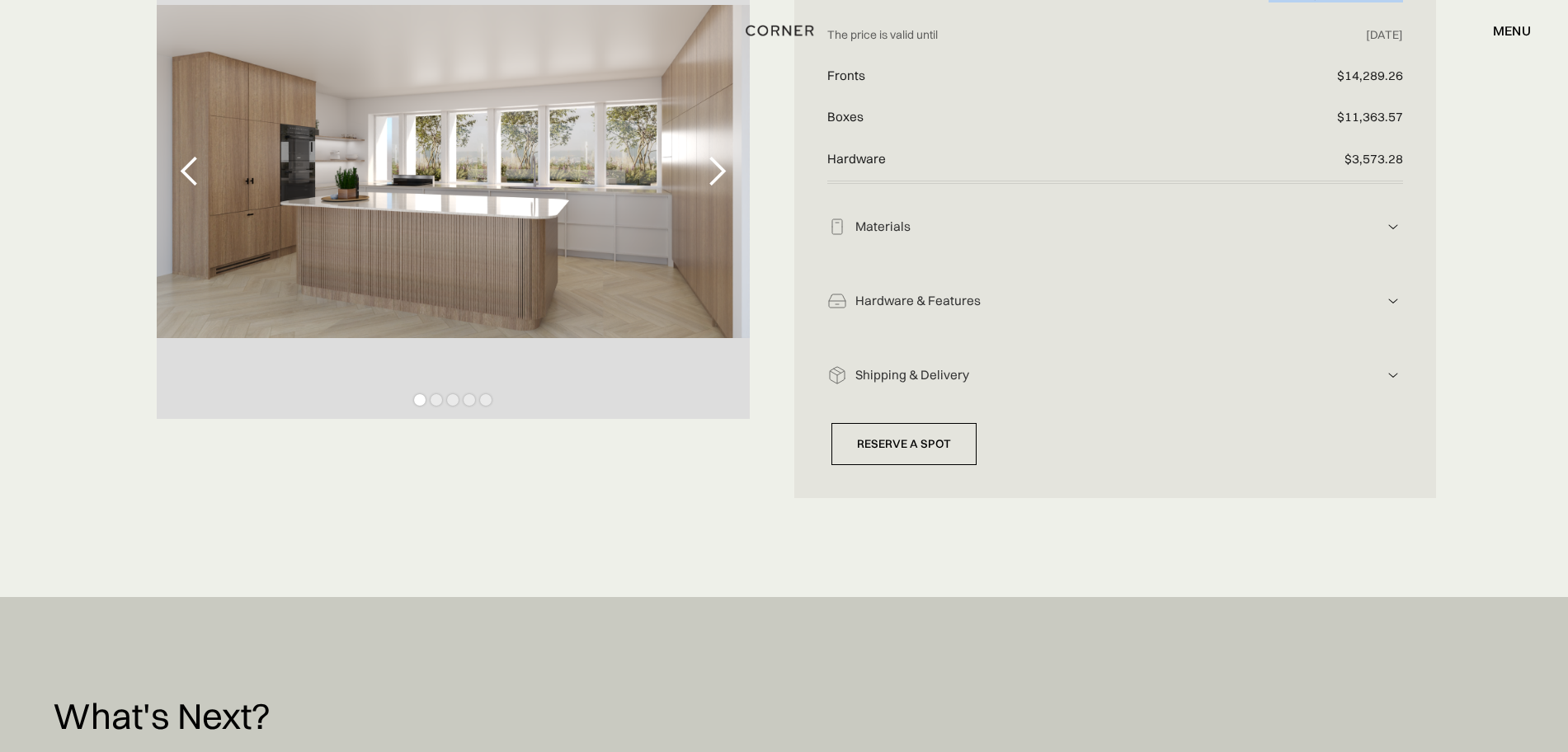
click at [191, 169] on div "previous slide" at bounding box center [190, 171] width 33 height 33
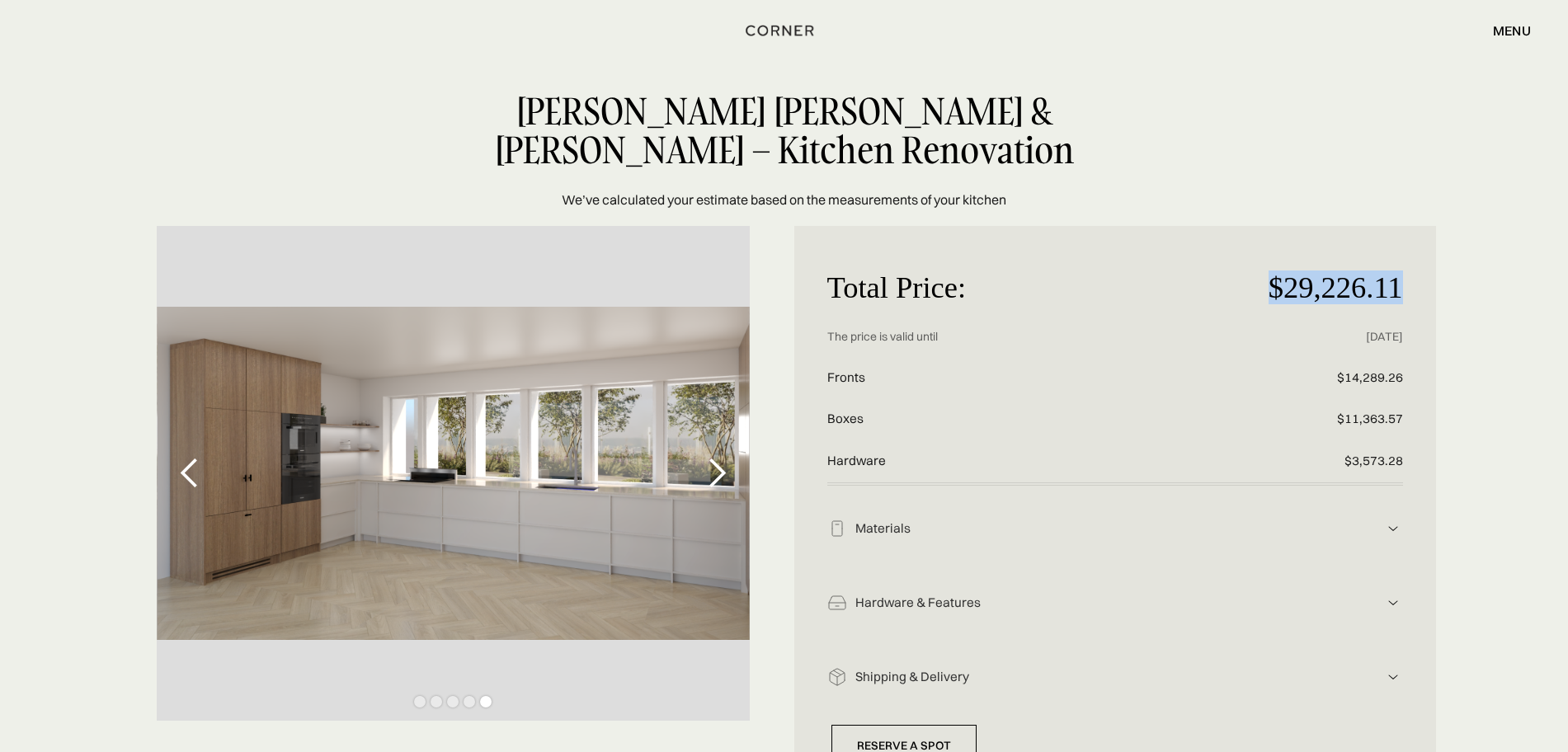
scroll to position [0, 0]
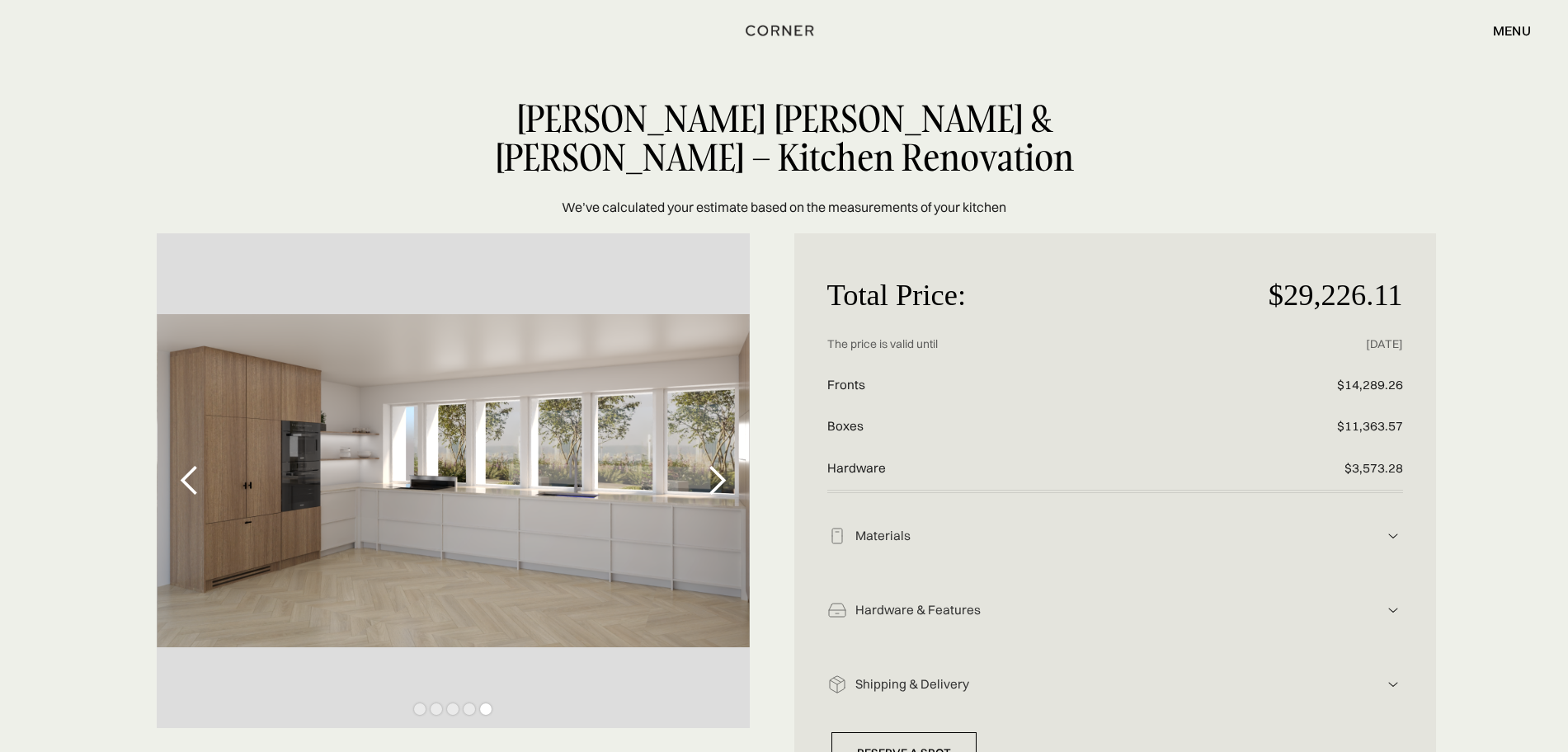
click at [1268, 181] on div "Gunnar Haukur Stefánsson & Arnthrudur Jonsdóttir – Kitchen Renovation We’ve cal…" at bounding box center [784, 158] width 1568 height 118
drag, startPoint x: 1252, startPoint y: 261, endPoint x: 1421, endPoint y: 279, distance: 170.0
click at [1421, 279] on div "Total Price: $29,226.11 Price without discount The price is valid until 26.10.2…" at bounding box center [1116, 521] width 642 height 574
click at [1435, 236] on div "Total Price: $29,226.11 Price without discount The price is valid until 26.10.2…" at bounding box center [1116, 521] width 642 height 574
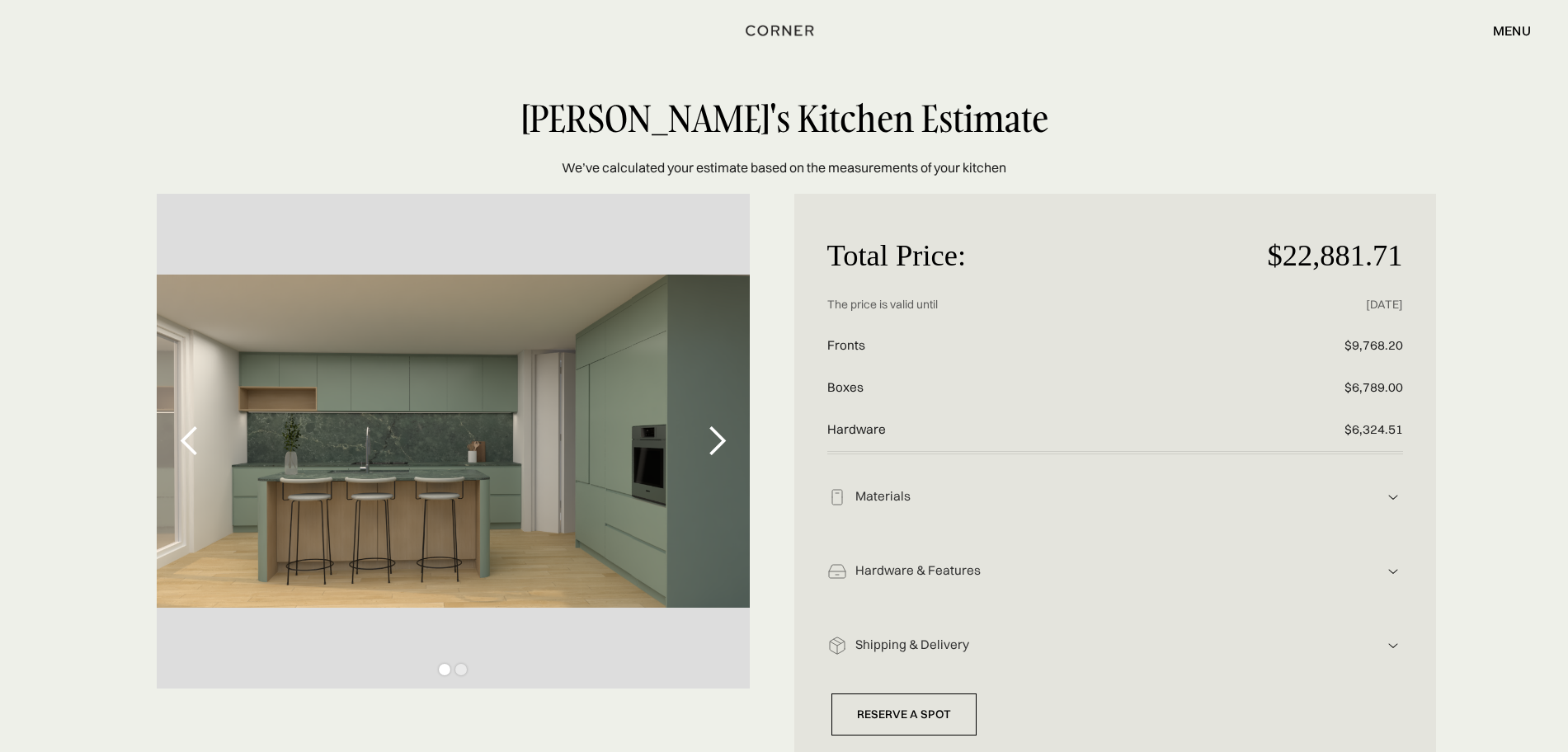
click at [1142, 490] on div "Materials" at bounding box center [1115, 497] width 536 height 17
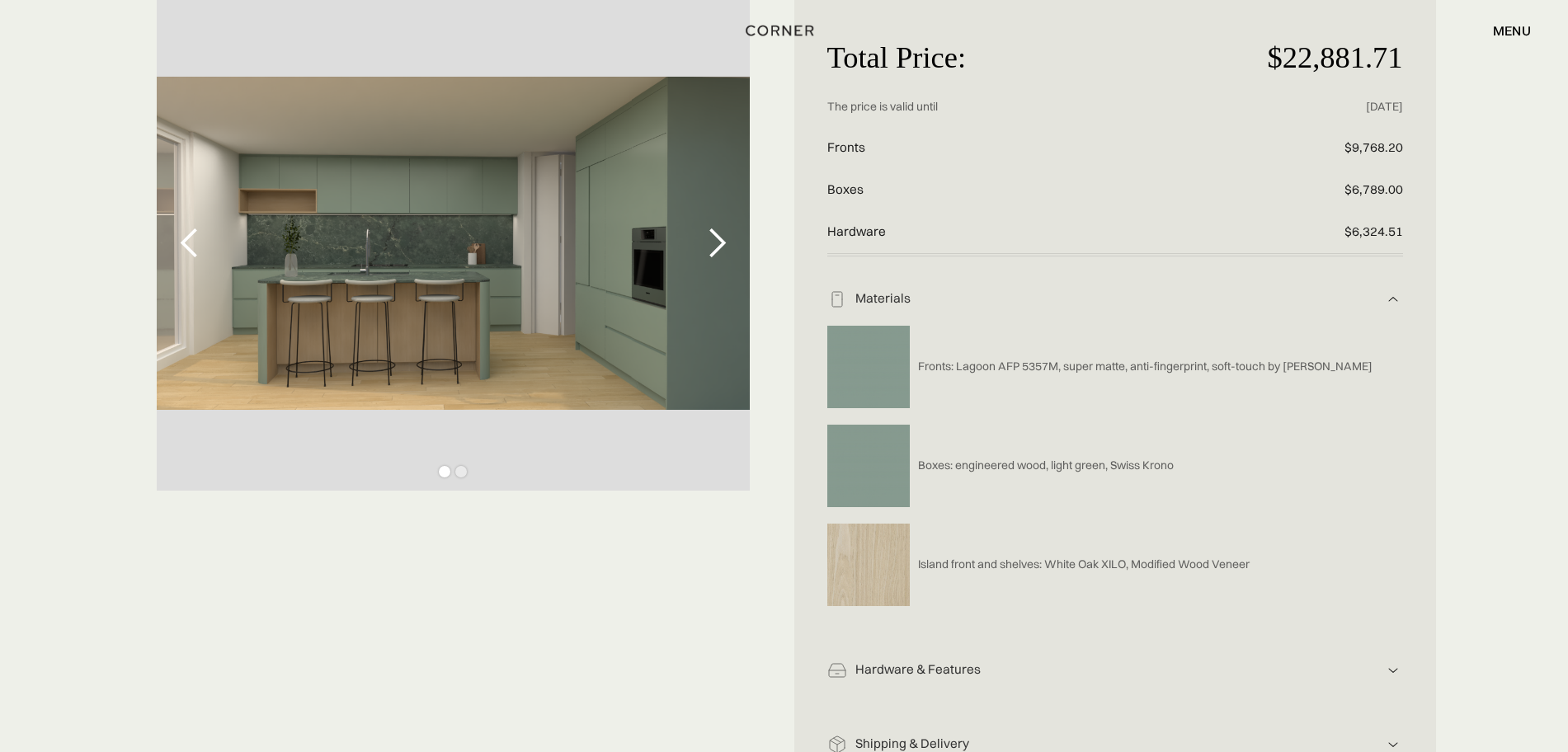
scroll to position [206, 0]
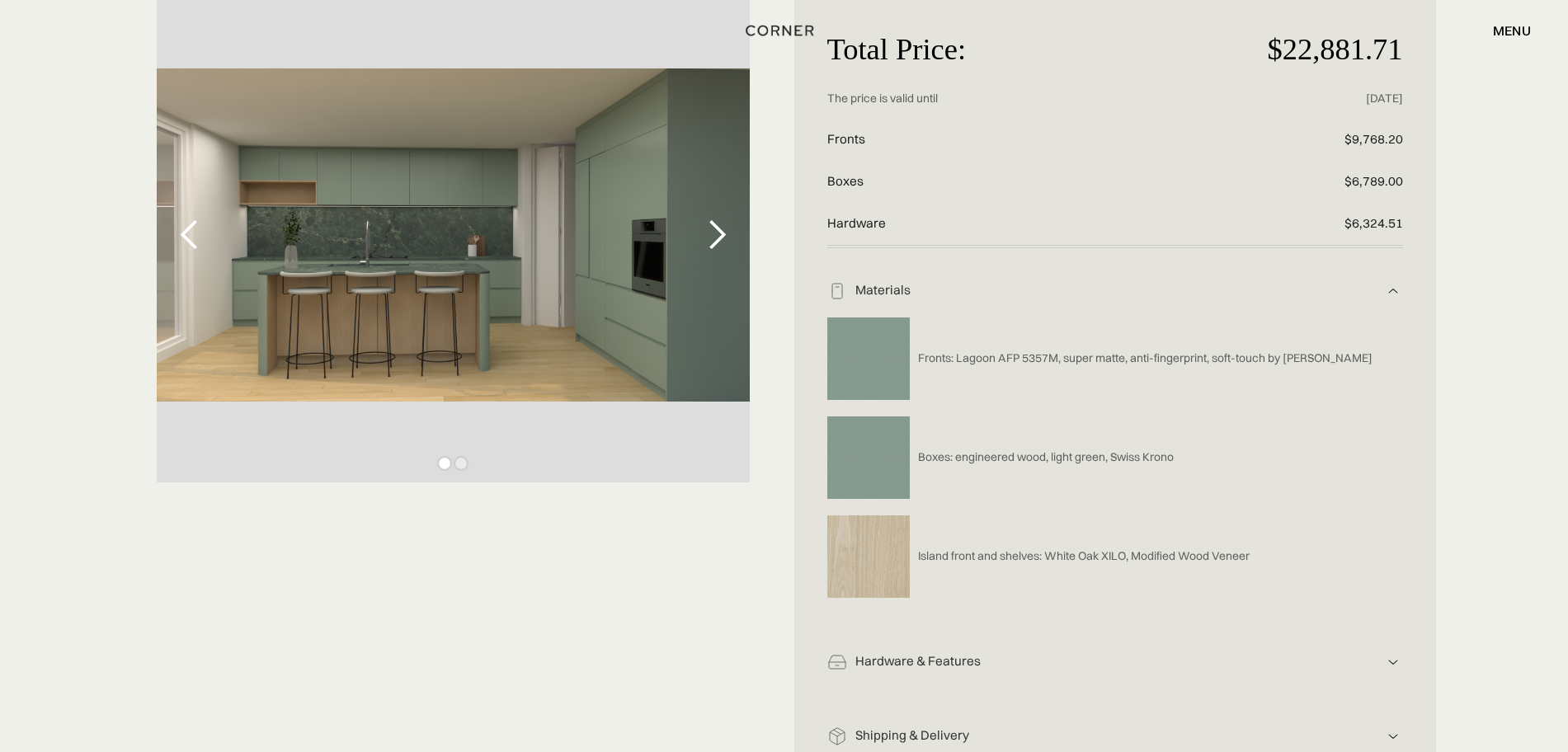
click at [718, 242] on div "next slide" at bounding box center [717, 235] width 33 height 33
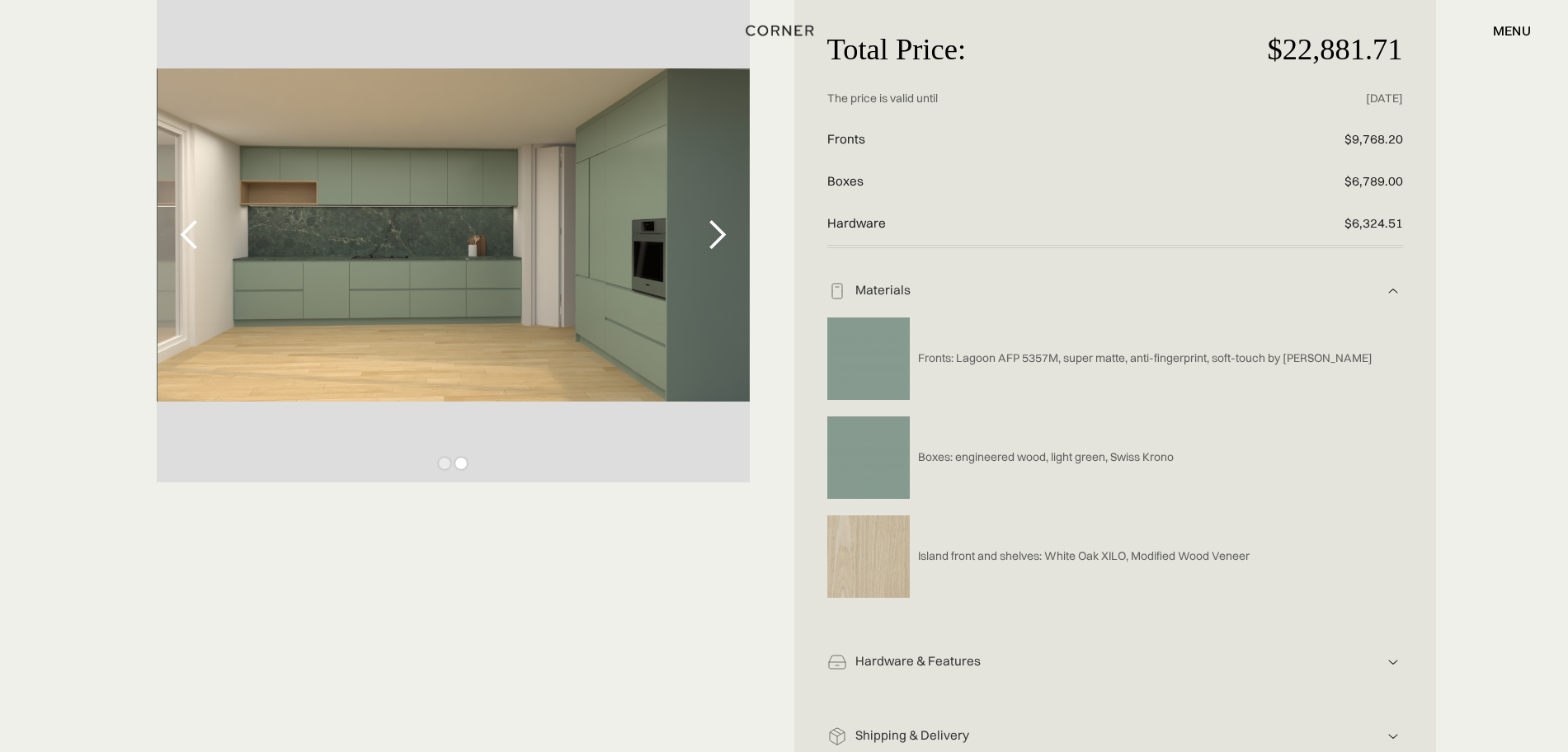
click at [718, 242] on div "next slide" at bounding box center [717, 235] width 33 height 33
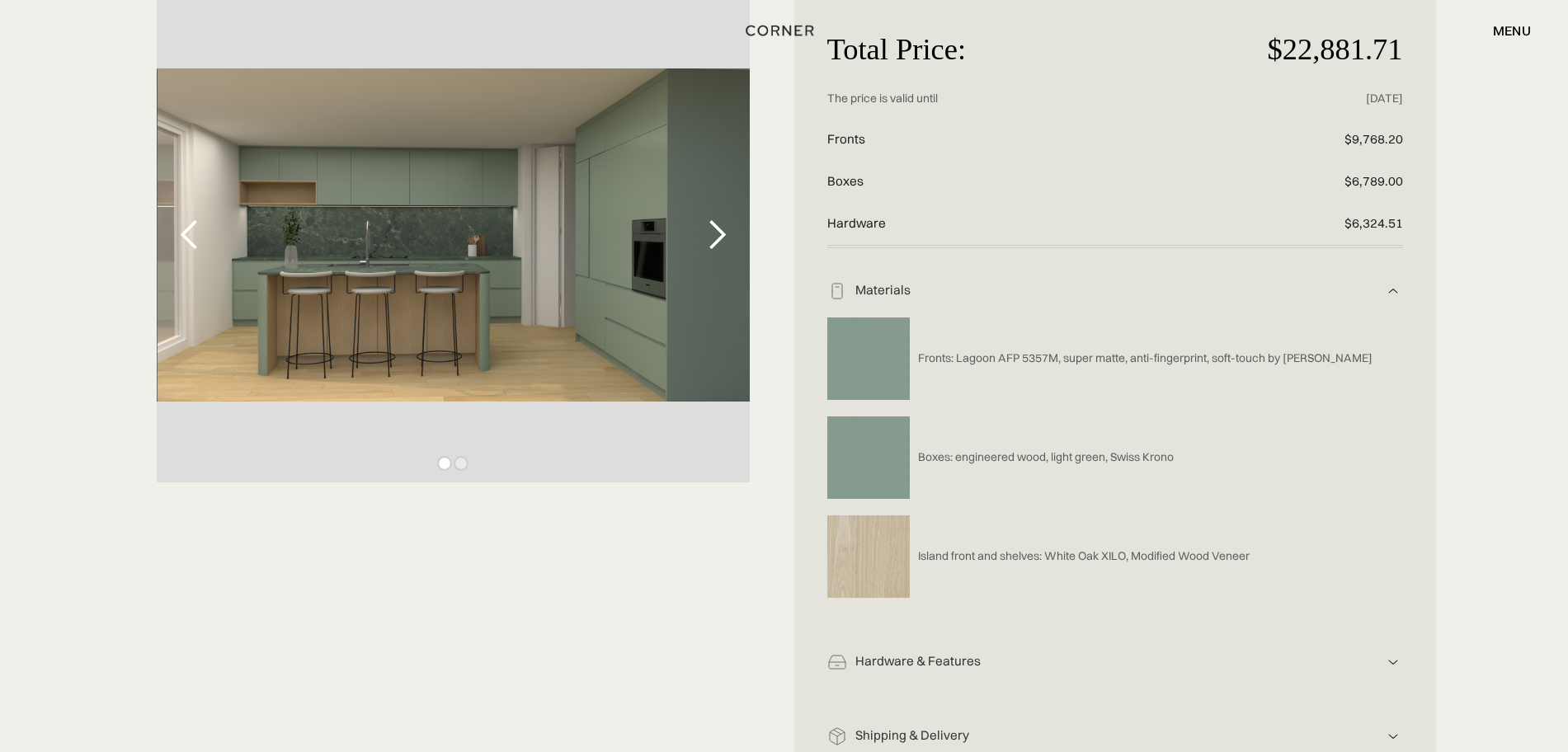
click at [725, 237] on div "next slide" at bounding box center [717, 235] width 33 height 33
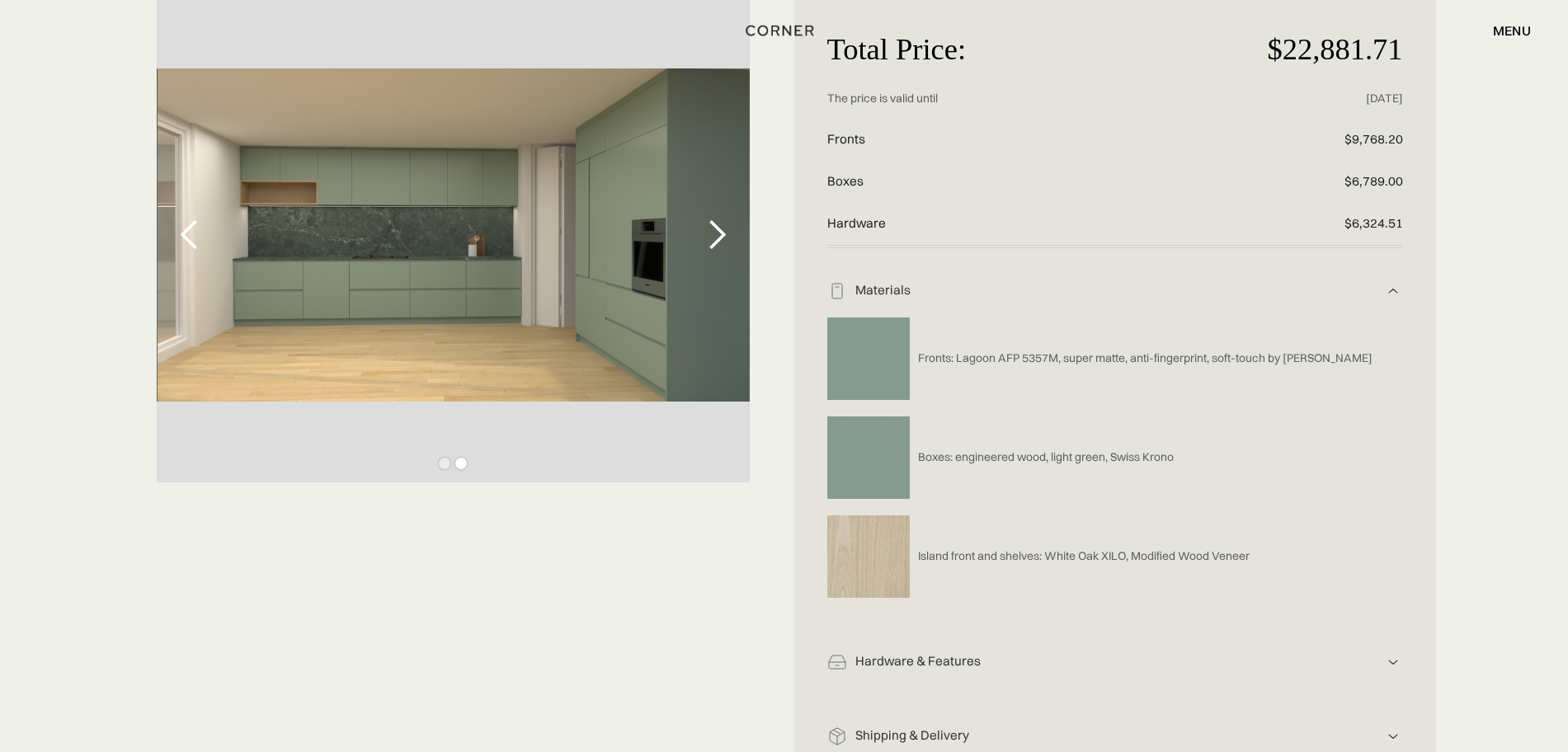
click at [725, 237] on div "next slide" at bounding box center [717, 235] width 33 height 33
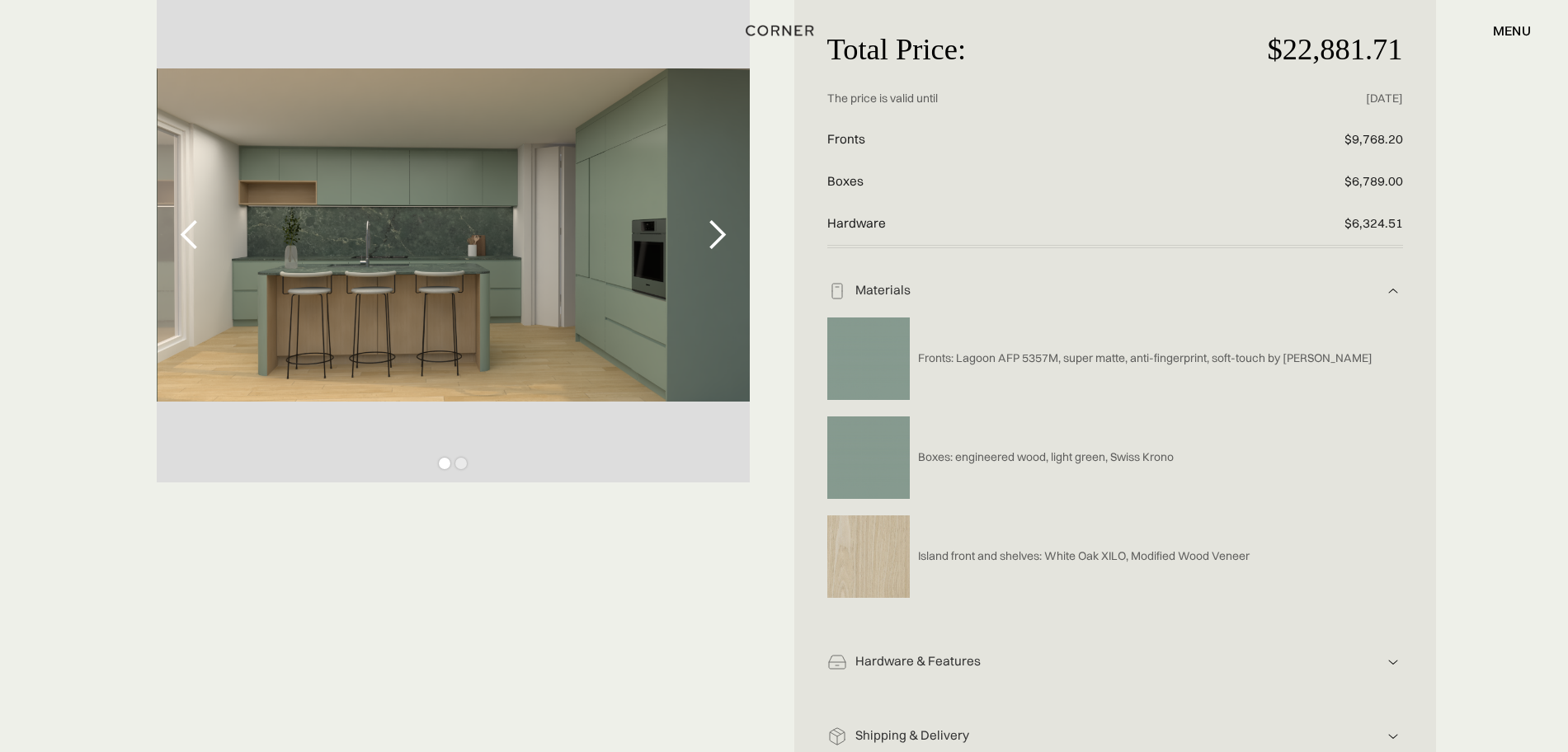
click at [1388, 290] on img at bounding box center [1393, 290] width 19 height 19
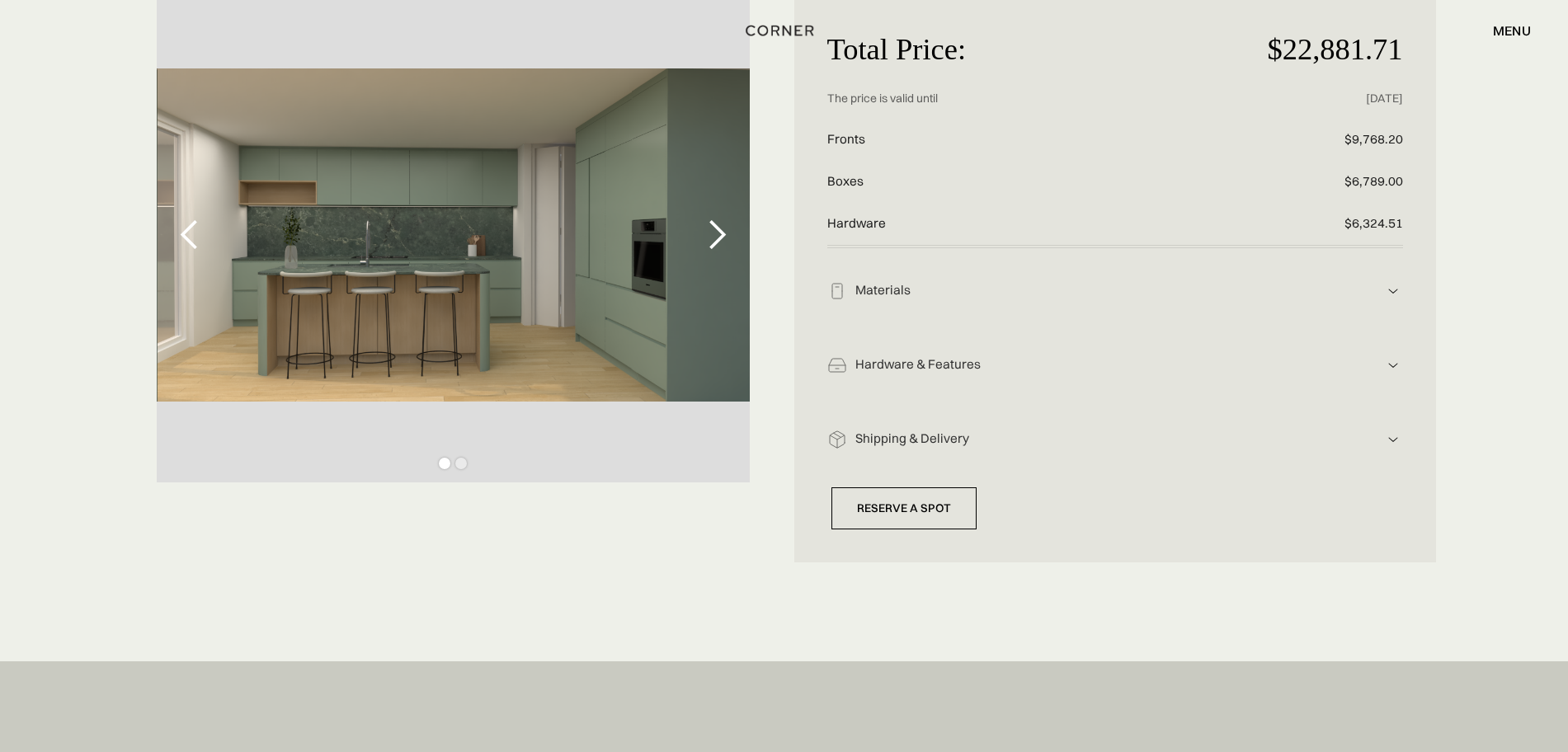
click at [1310, 370] on div "Hardware & Features" at bounding box center [1115, 365] width 536 height 17
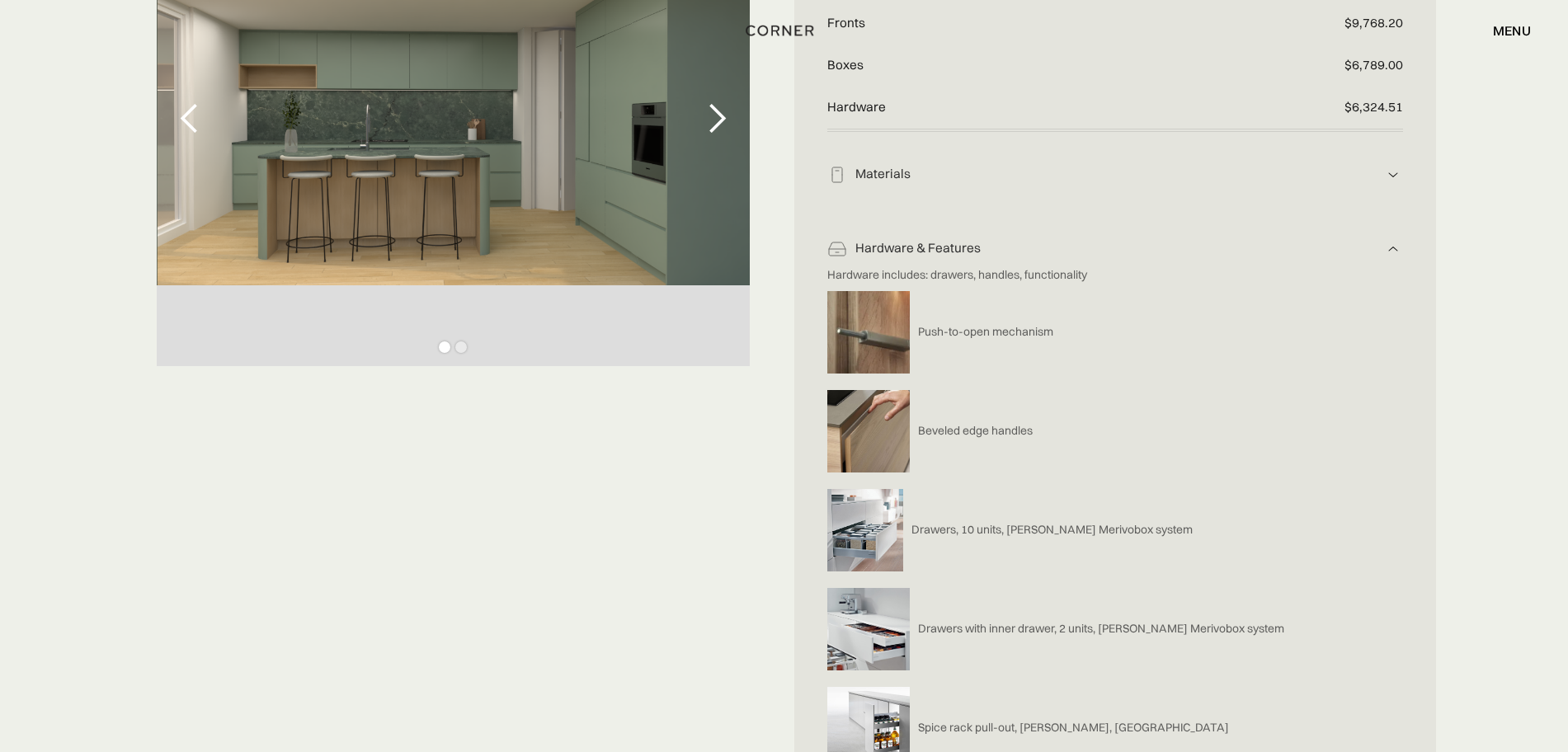
scroll to position [309, 0]
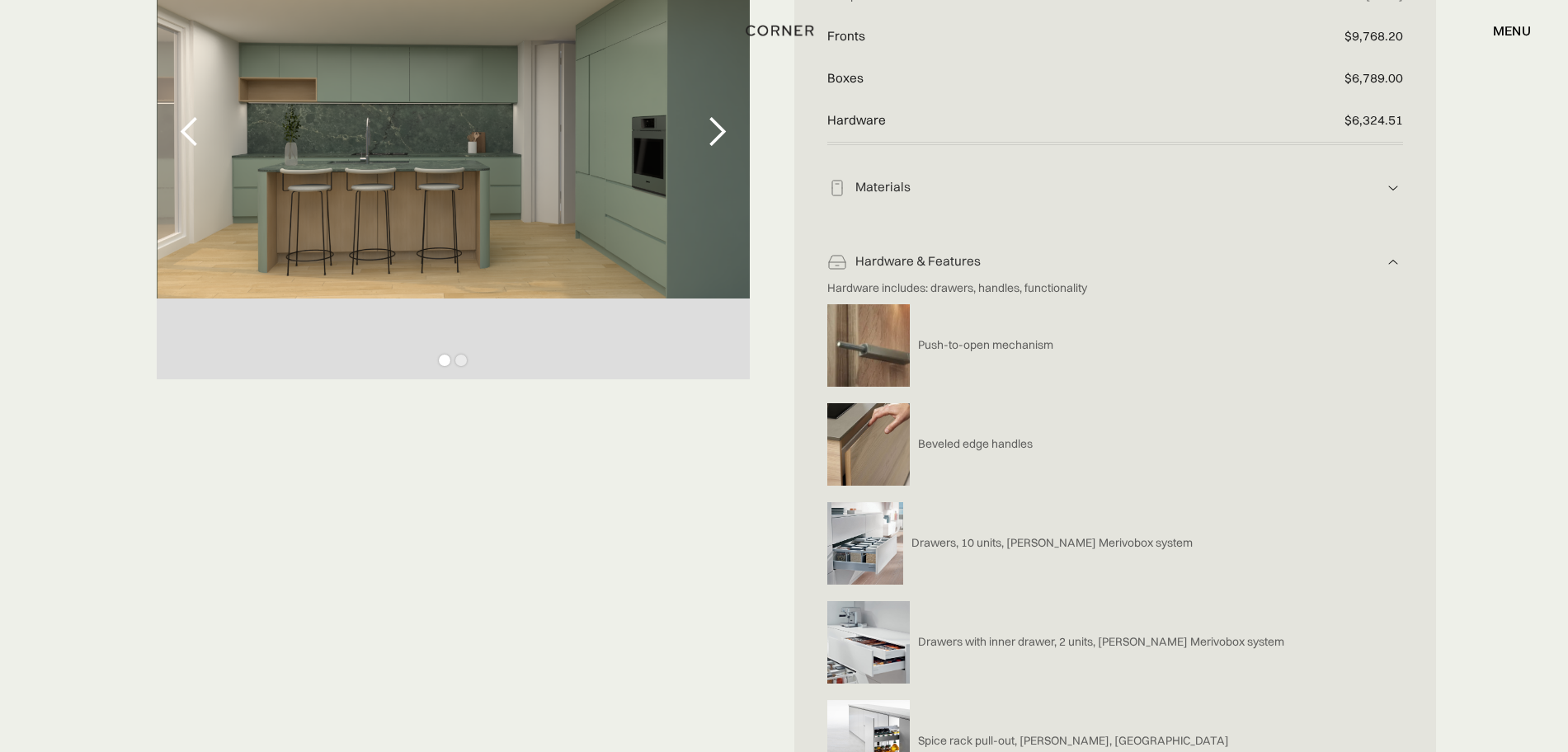
click at [1390, 263] on img at bounding box center [1393, 262] width 19 height 19
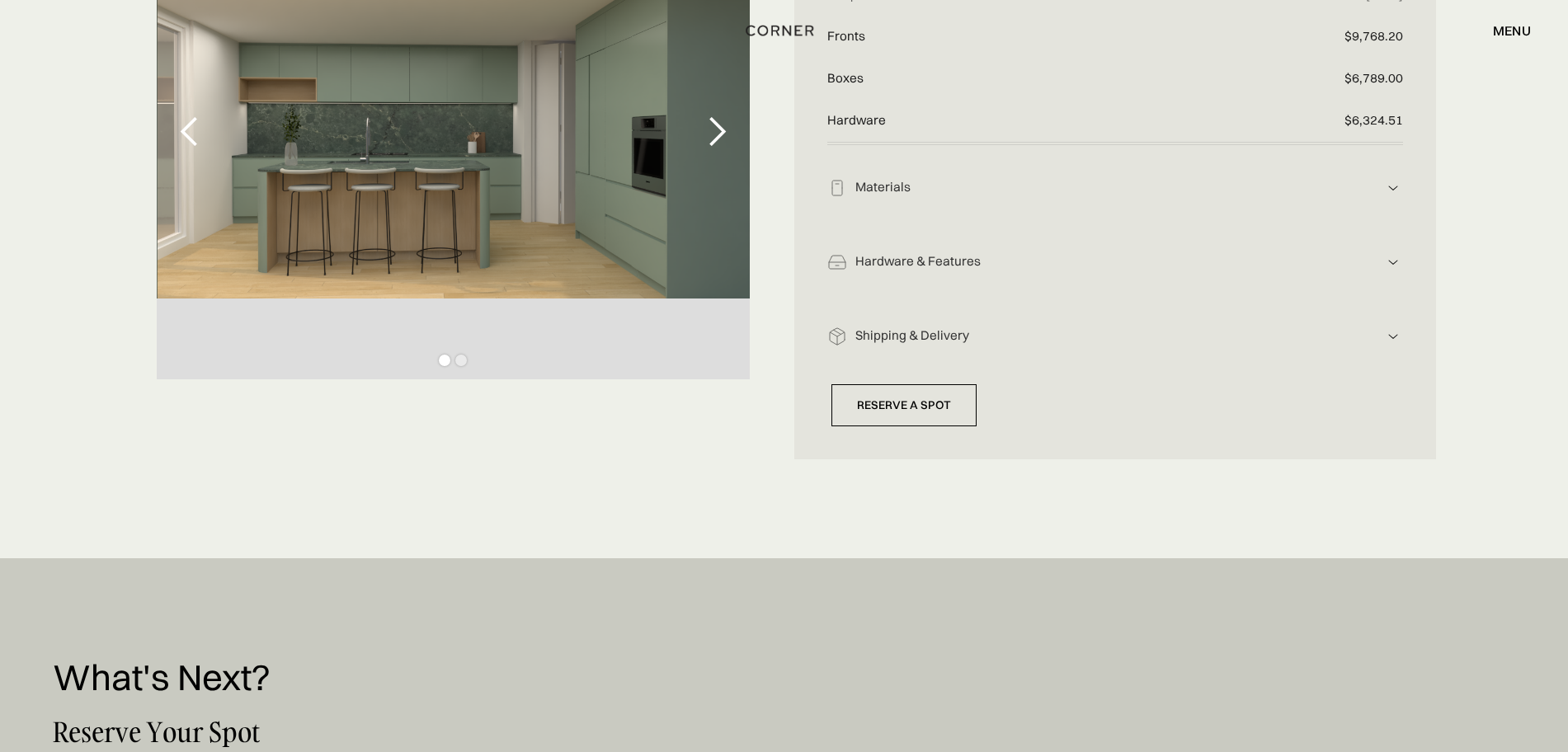
click at [1393, 335] on img at bounding box center [1393, 336] width 19 height 19
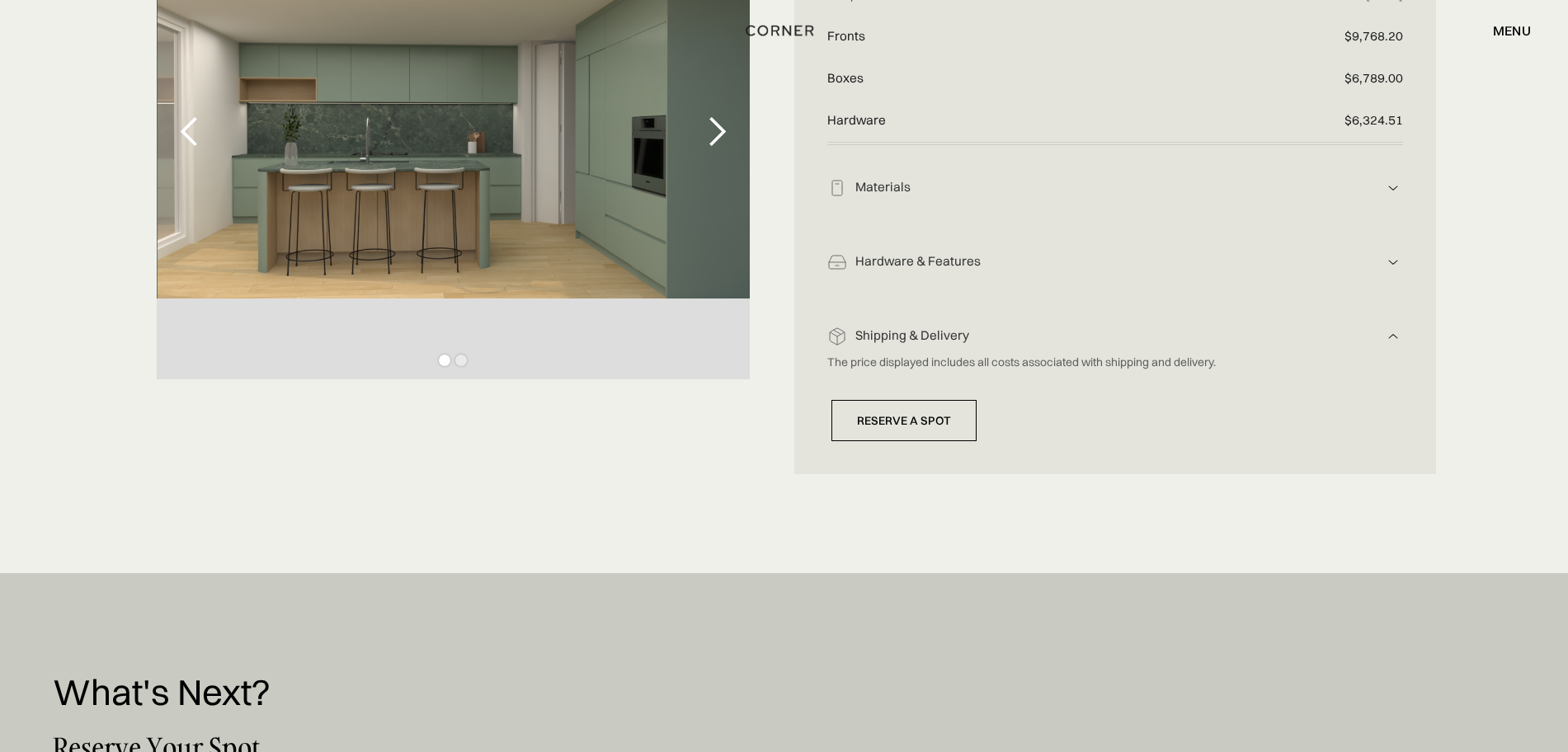
click at [1393, 335] on img at bounding box center [1393, 336] width 19 height 19
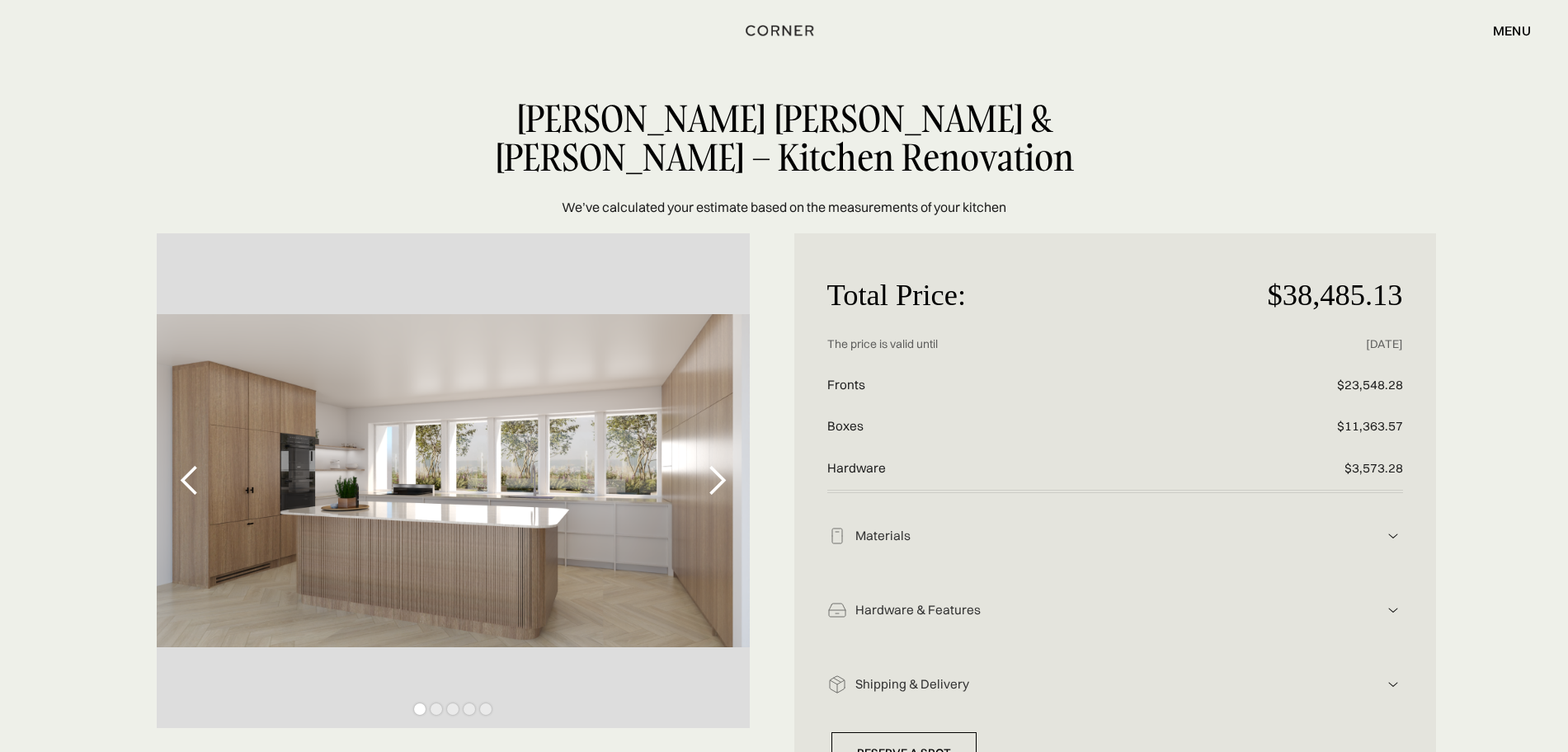
click at [718, 478] on div "next slide" at bounding box center [717, 480] width 33 height 33
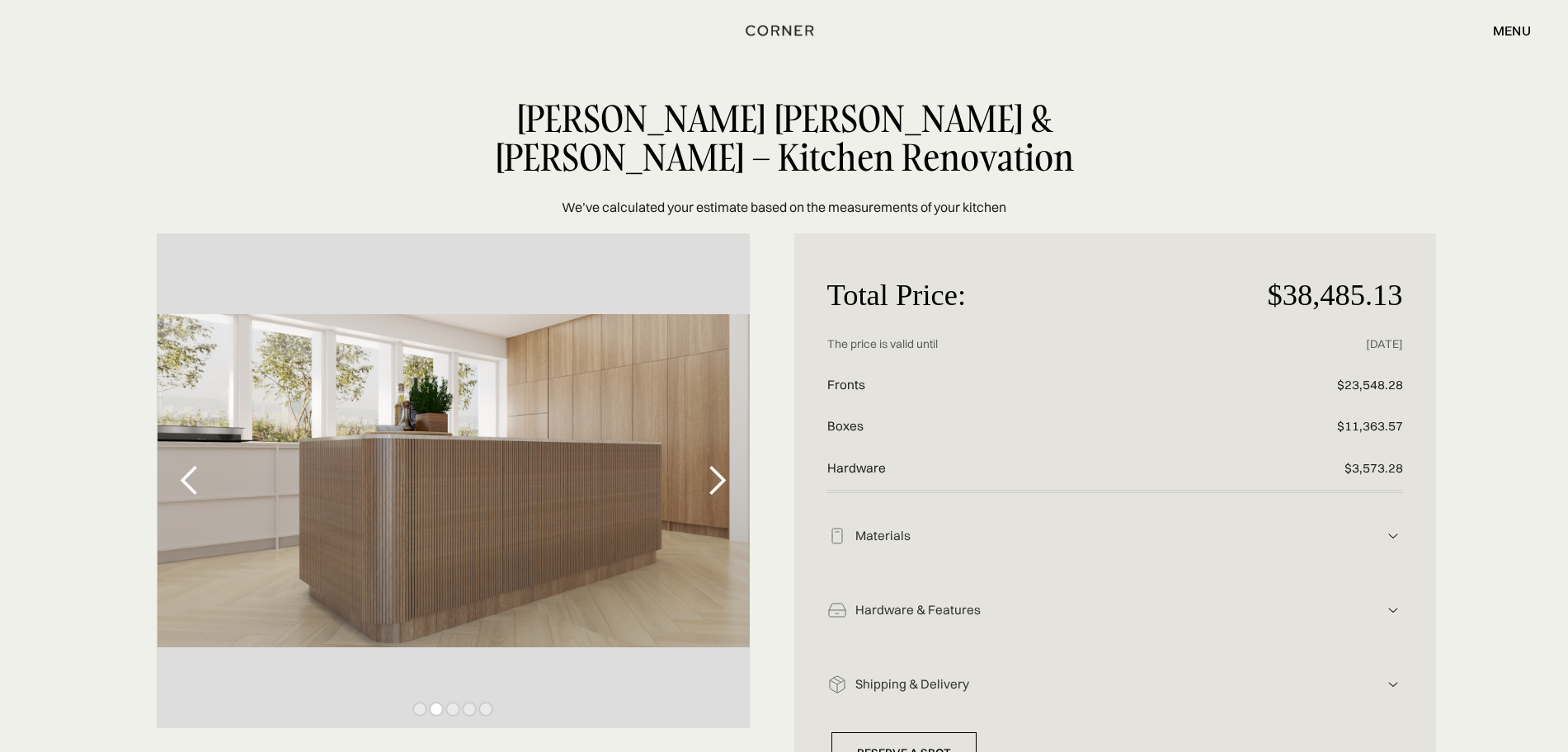
click at [718, 478] on div "next slide" at bounding box center [717, 480] width 33 height 33
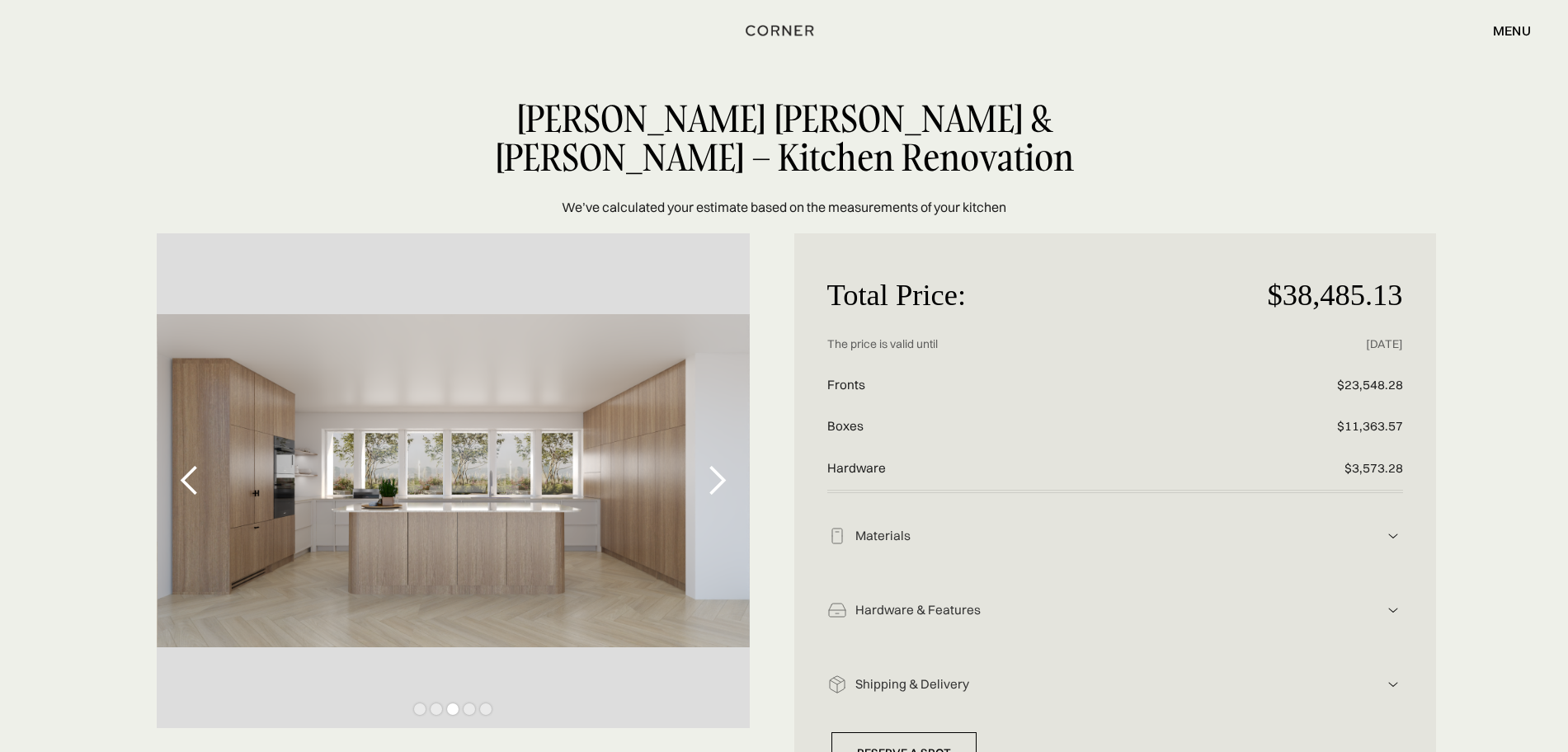
click at [718, 478] on div "next slide" at bounding box center [717, 480] width 33 height 33
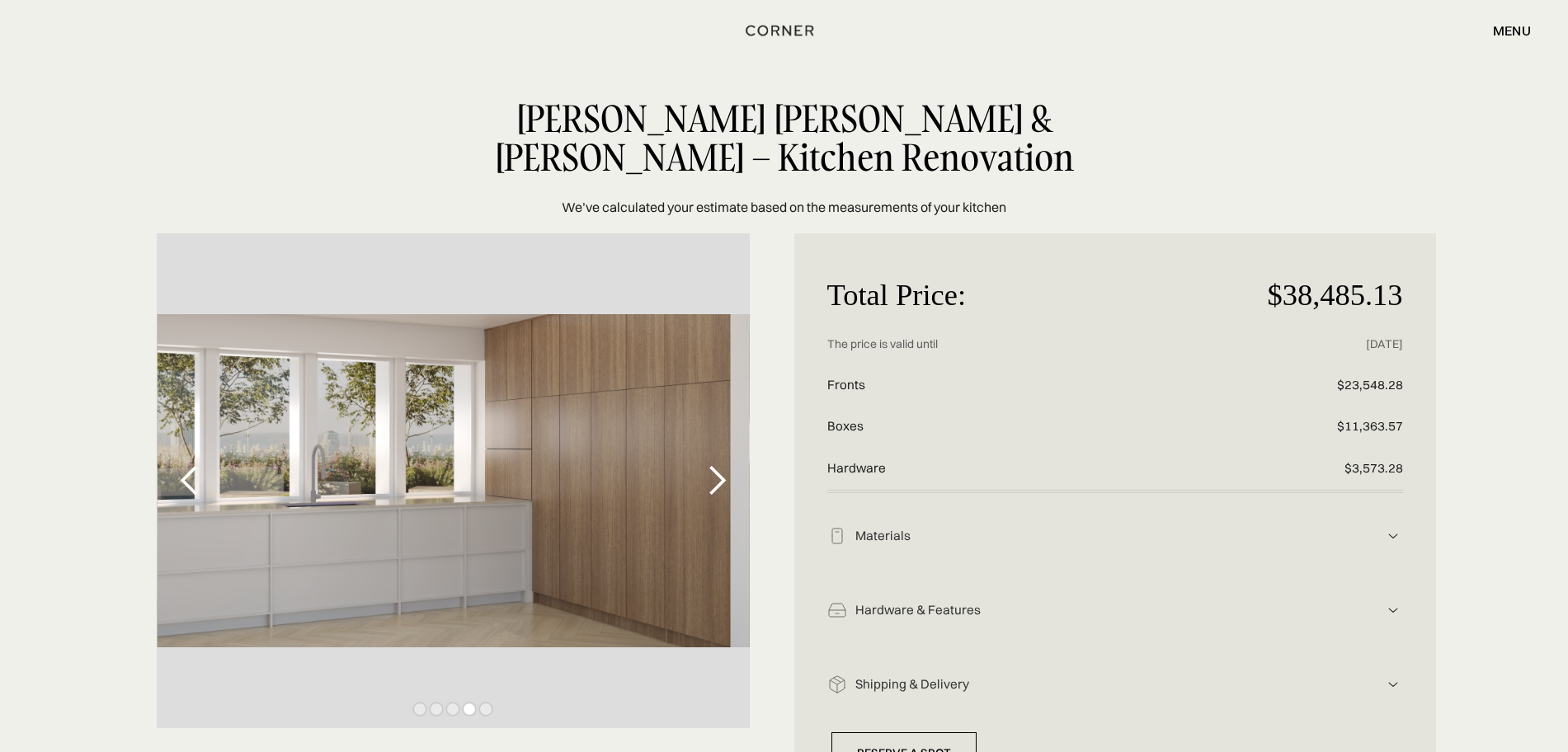
click at [718, 478] on div "next slide" at bounding box center [717, 480] width 33 height 33
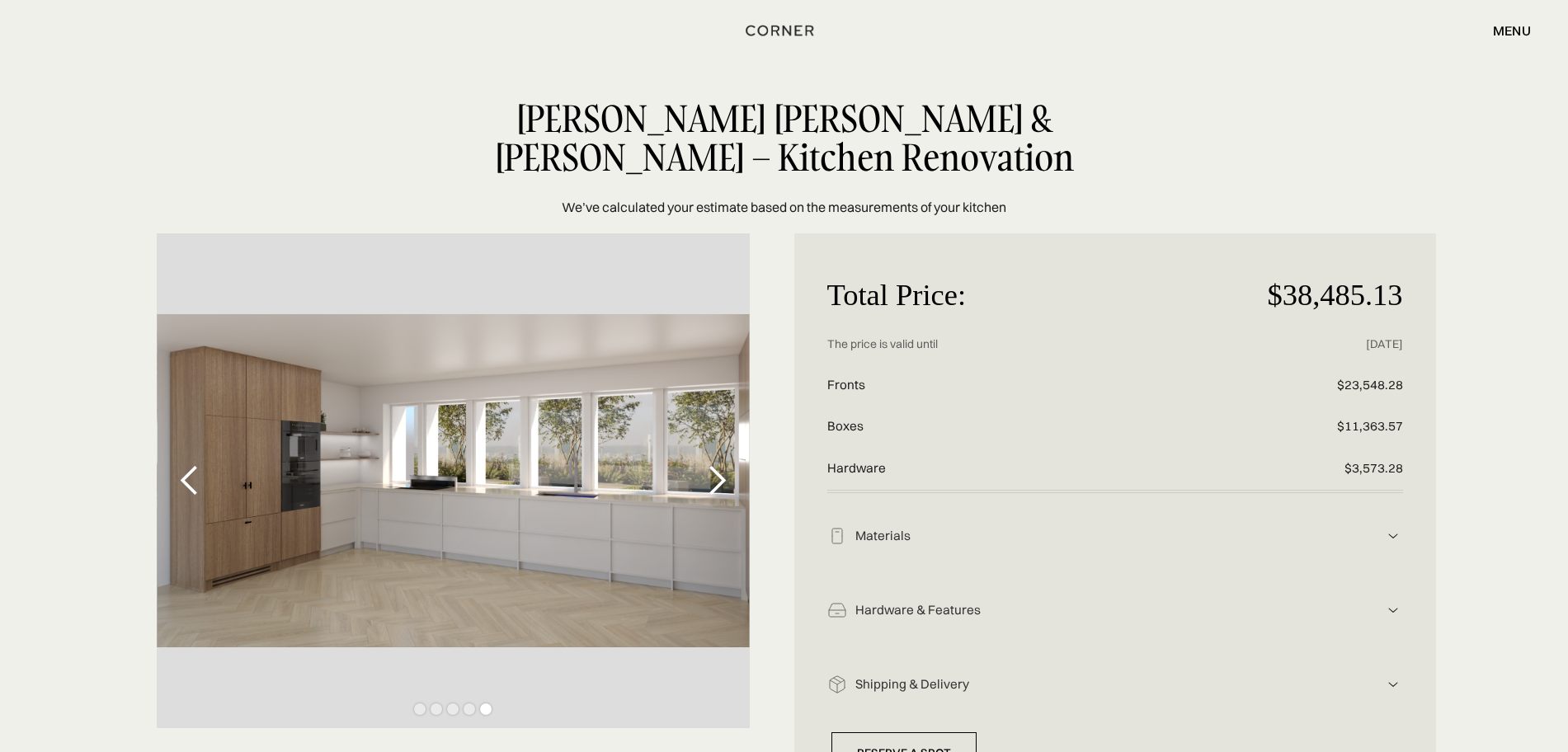
scroll to position [309, 0]
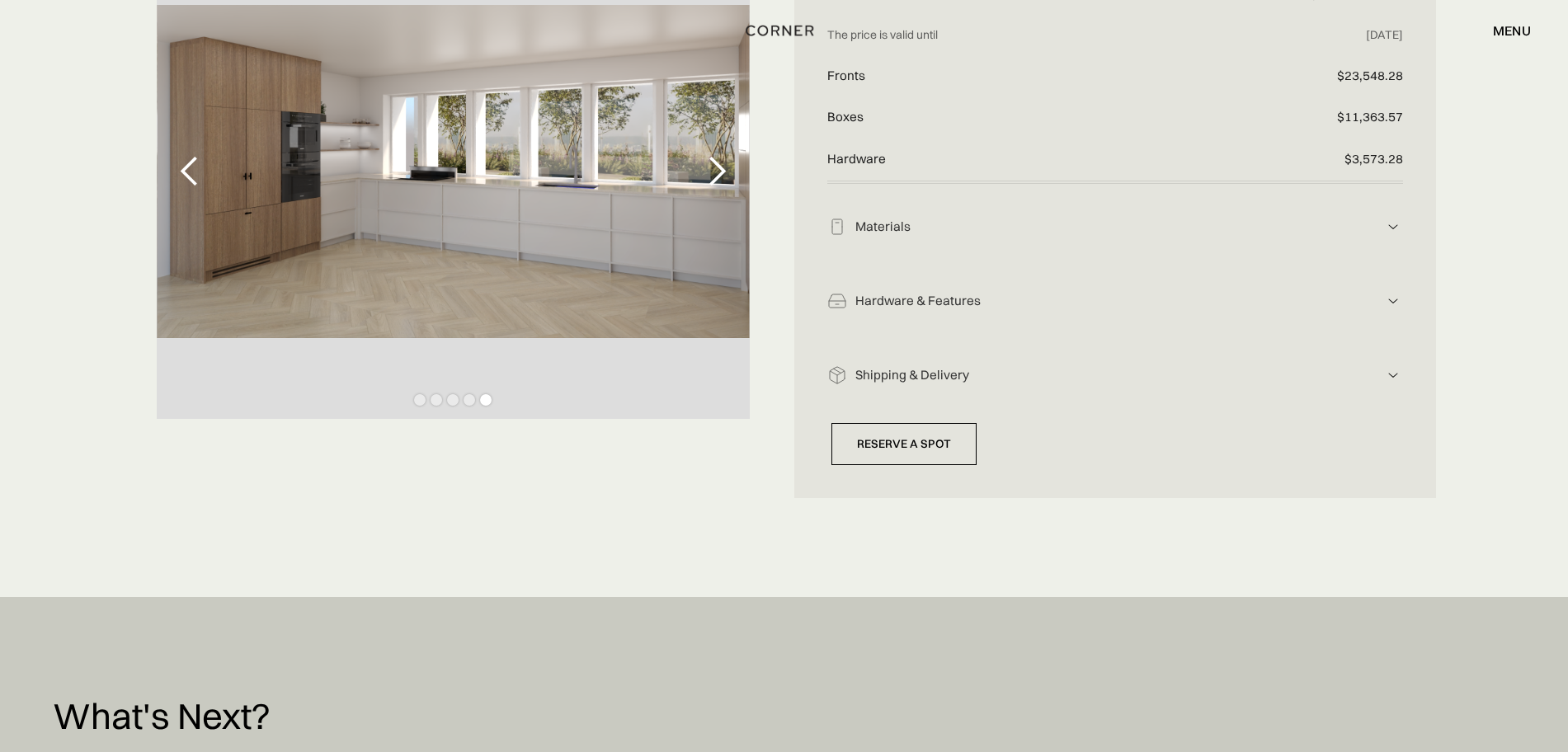
click at [1393, 294] on img at bounding box center [1393, 301] width 19 height 19
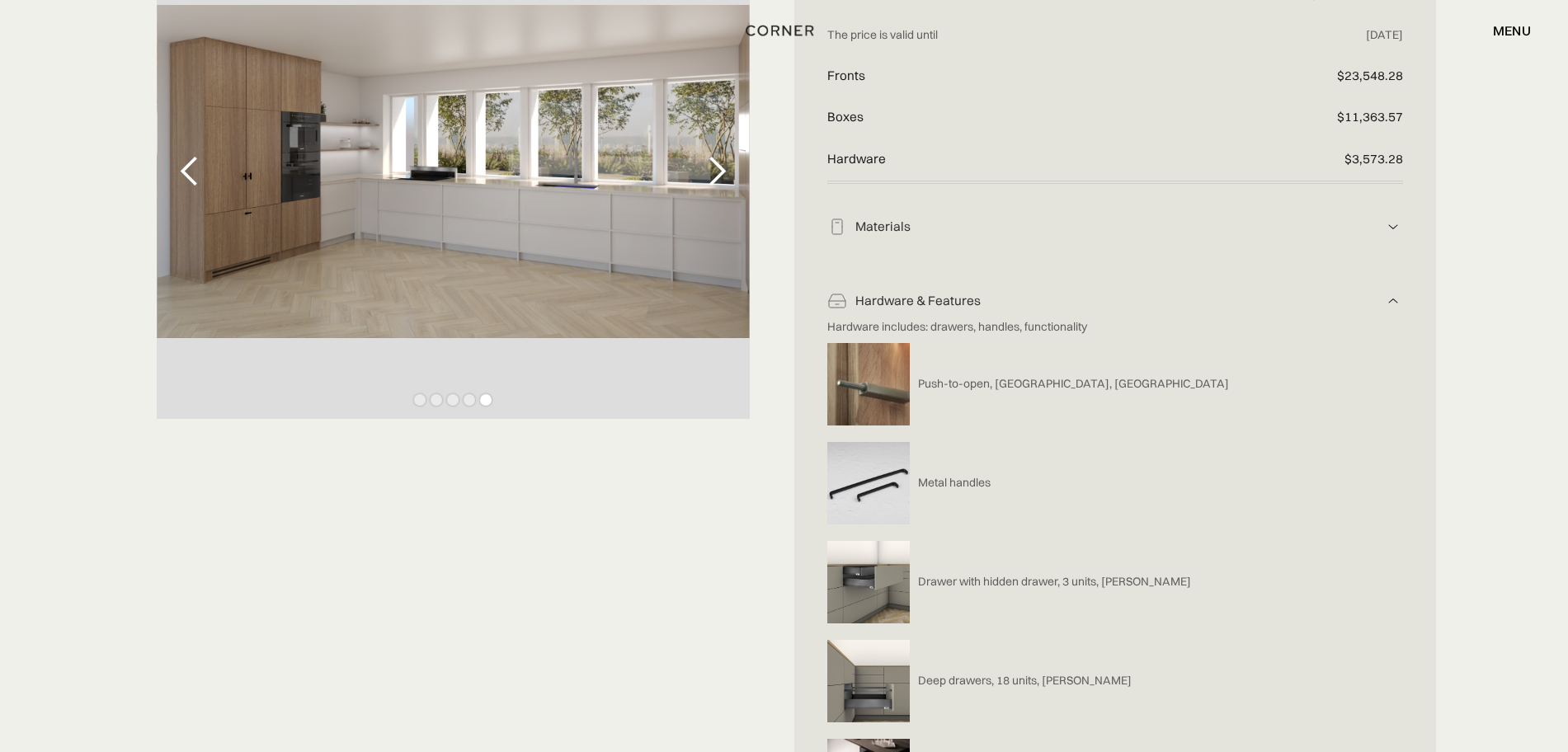
click at [1389, 300] on img at bounding box center [1393, 301] width 19 height 19
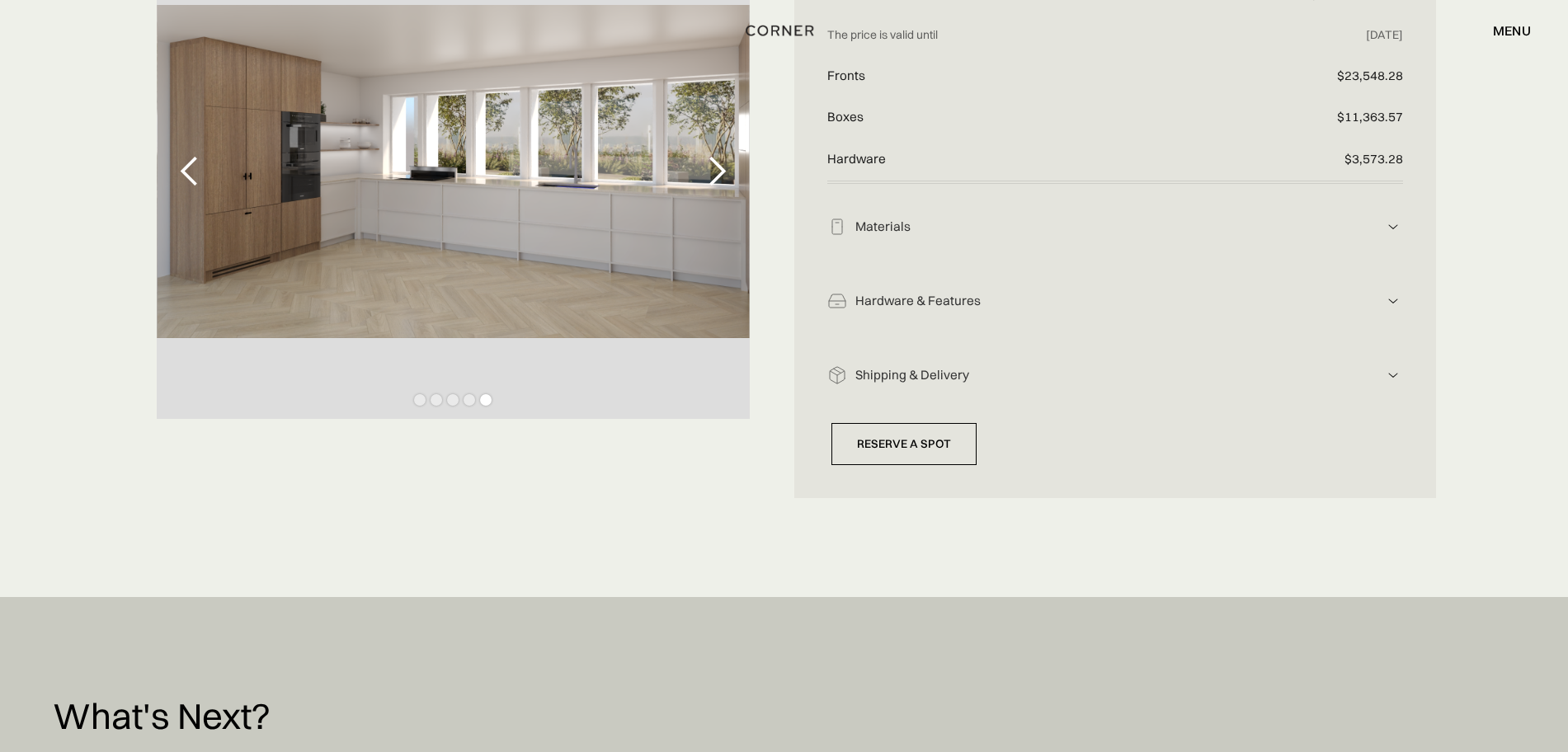
click at [1390, 228] on img at bounding box center [1393, 226] width 19 height 19
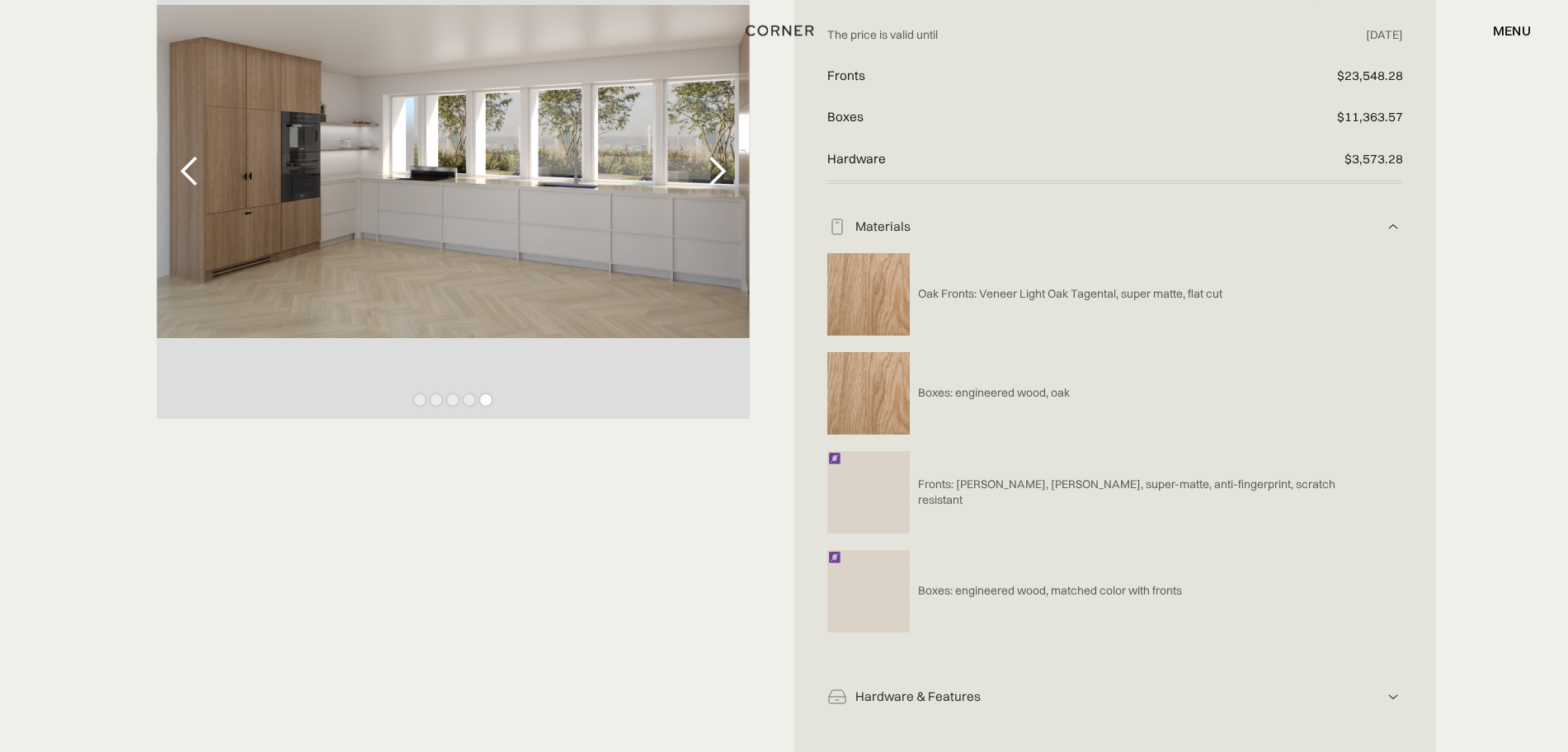
click at [1390, 228] on img at bounding box center [1393, 226] width 19 height 19
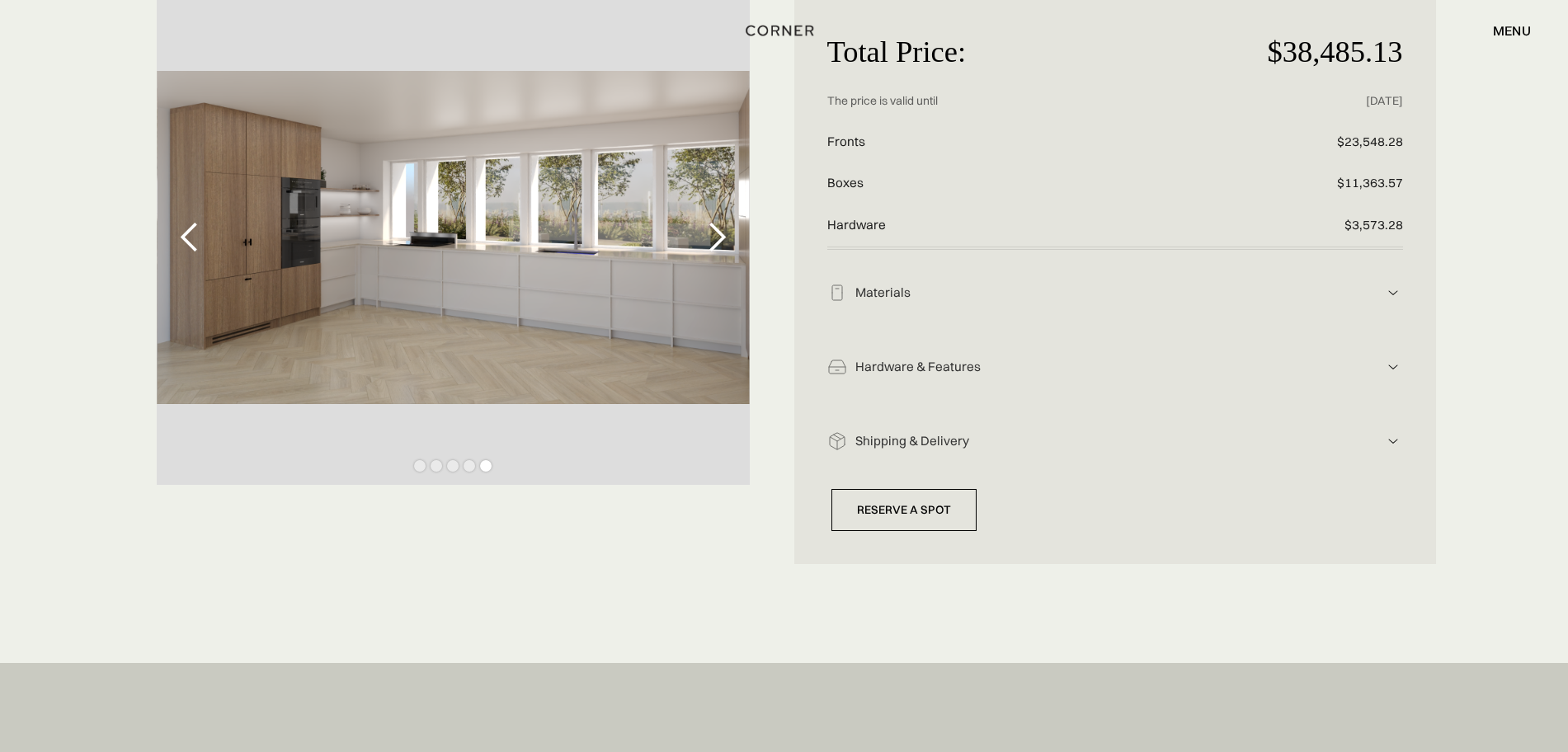
scroll to position [0, 0]
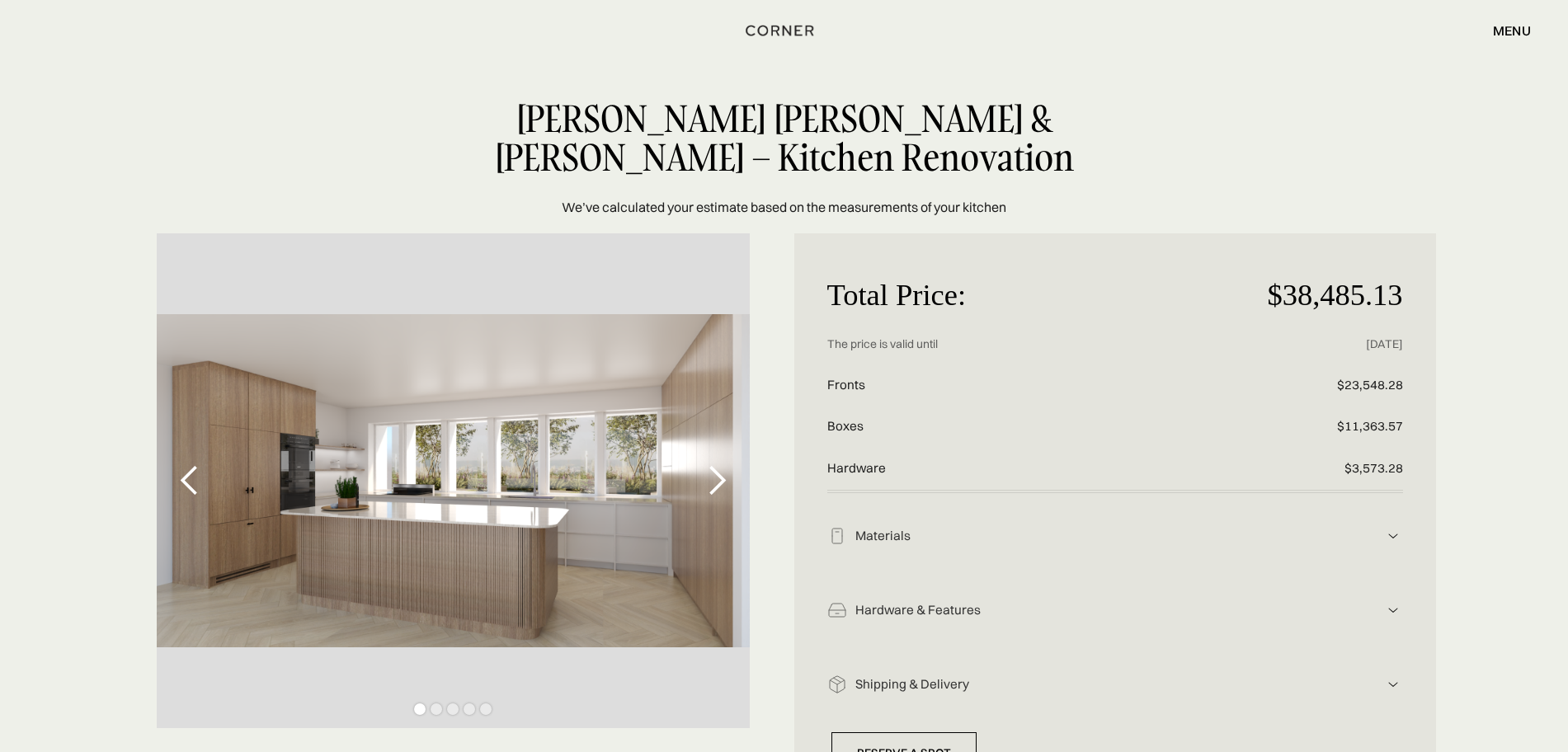
click at [715, 484] on div "next slide" at bounding box center [717, 480] width 33 height 33
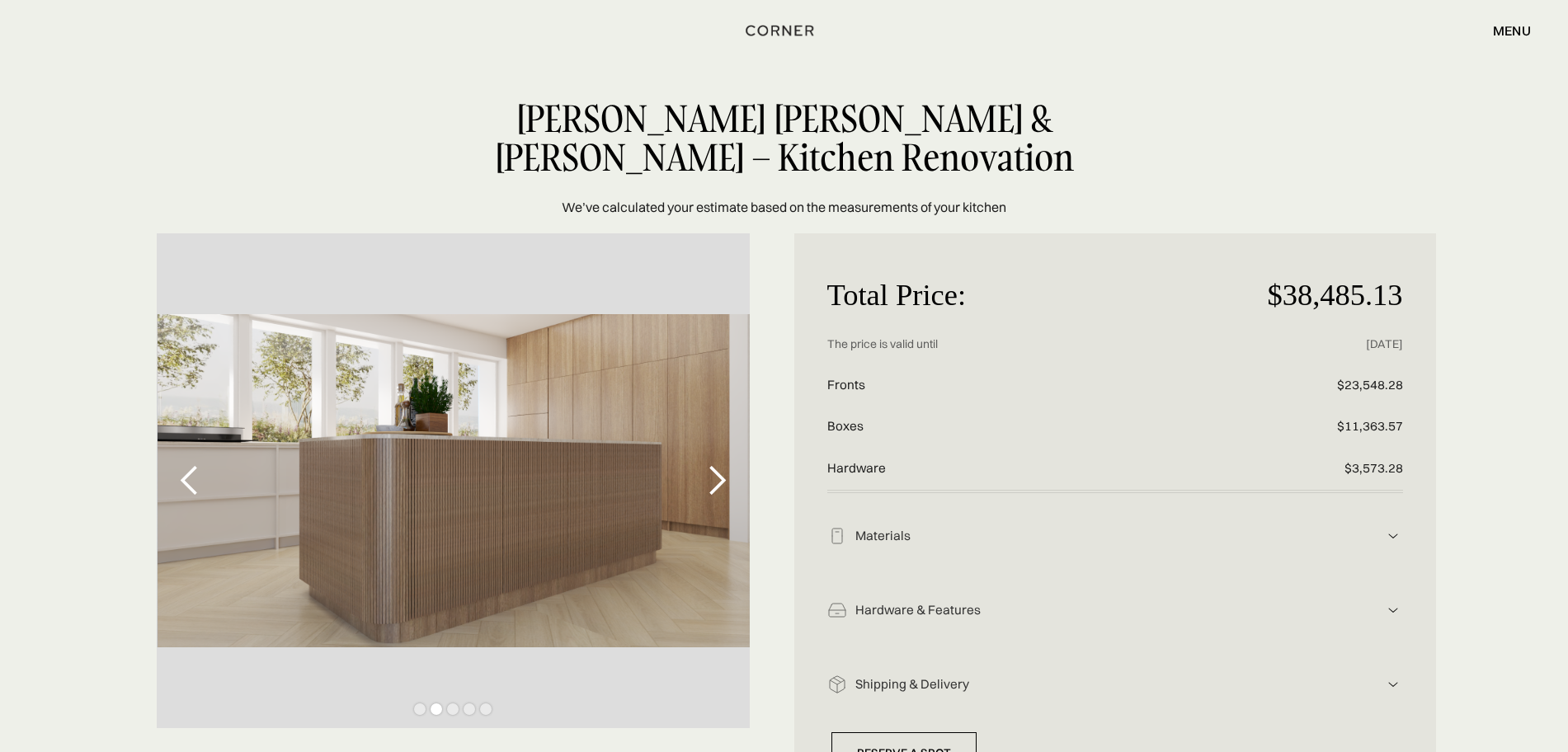
click at [714, 484] on div "next slide" at bounding box center [717, 480] width 33 height 33
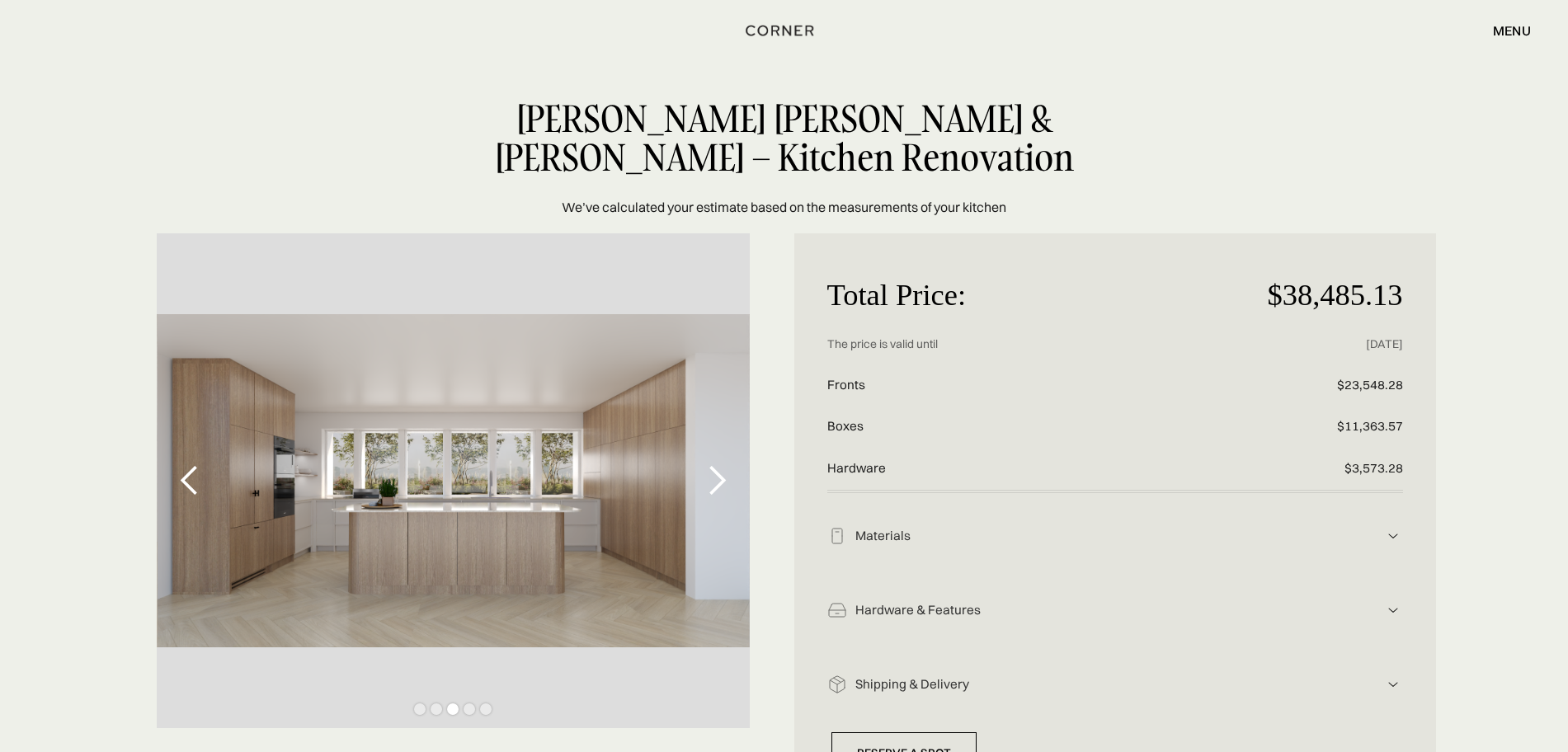
click at [713, 484] on div "next slide" at bounding box center [717, 480] width 33 height 33
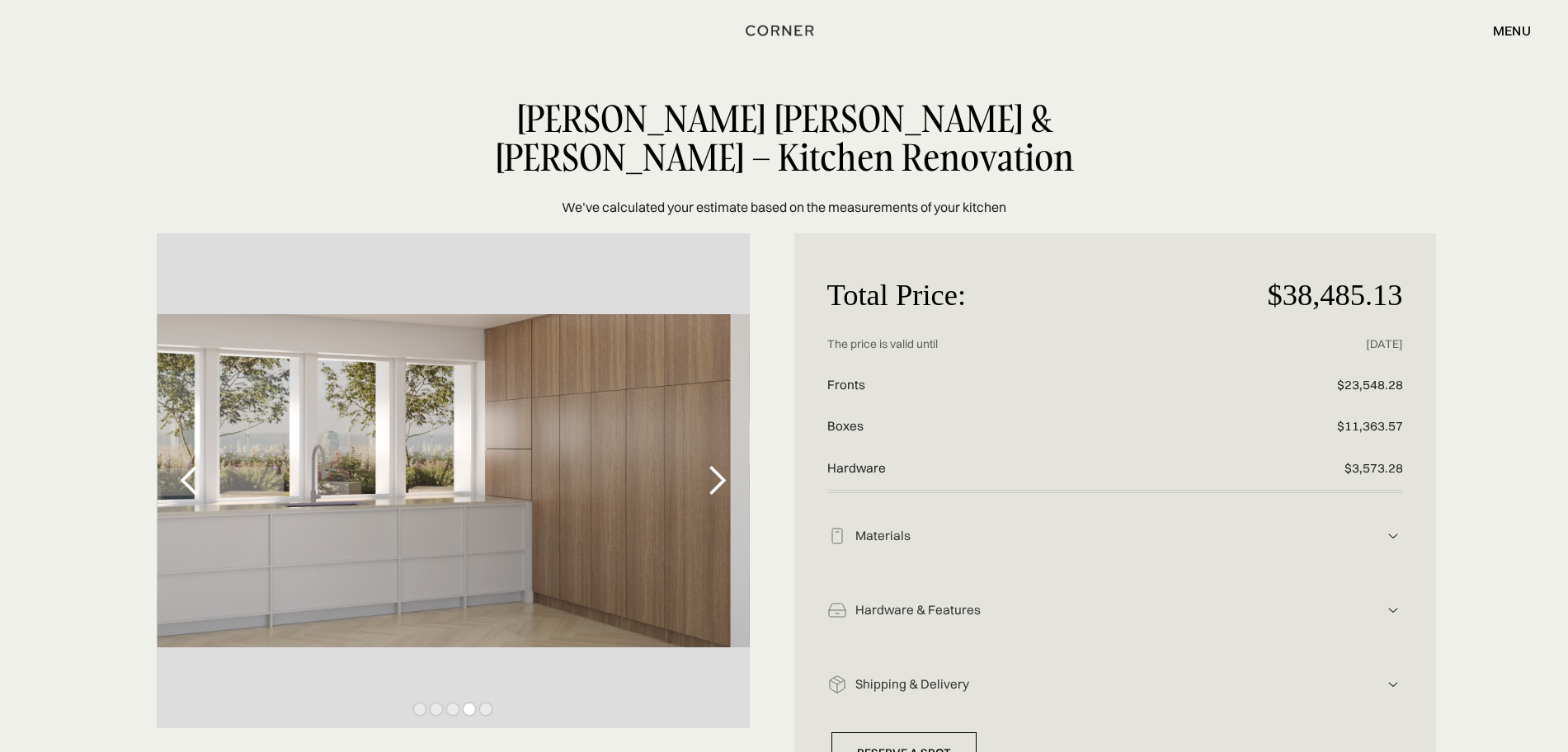
click at [193, 474] on div "previous slide" at bounding box center [190, 480] width 33 height 33
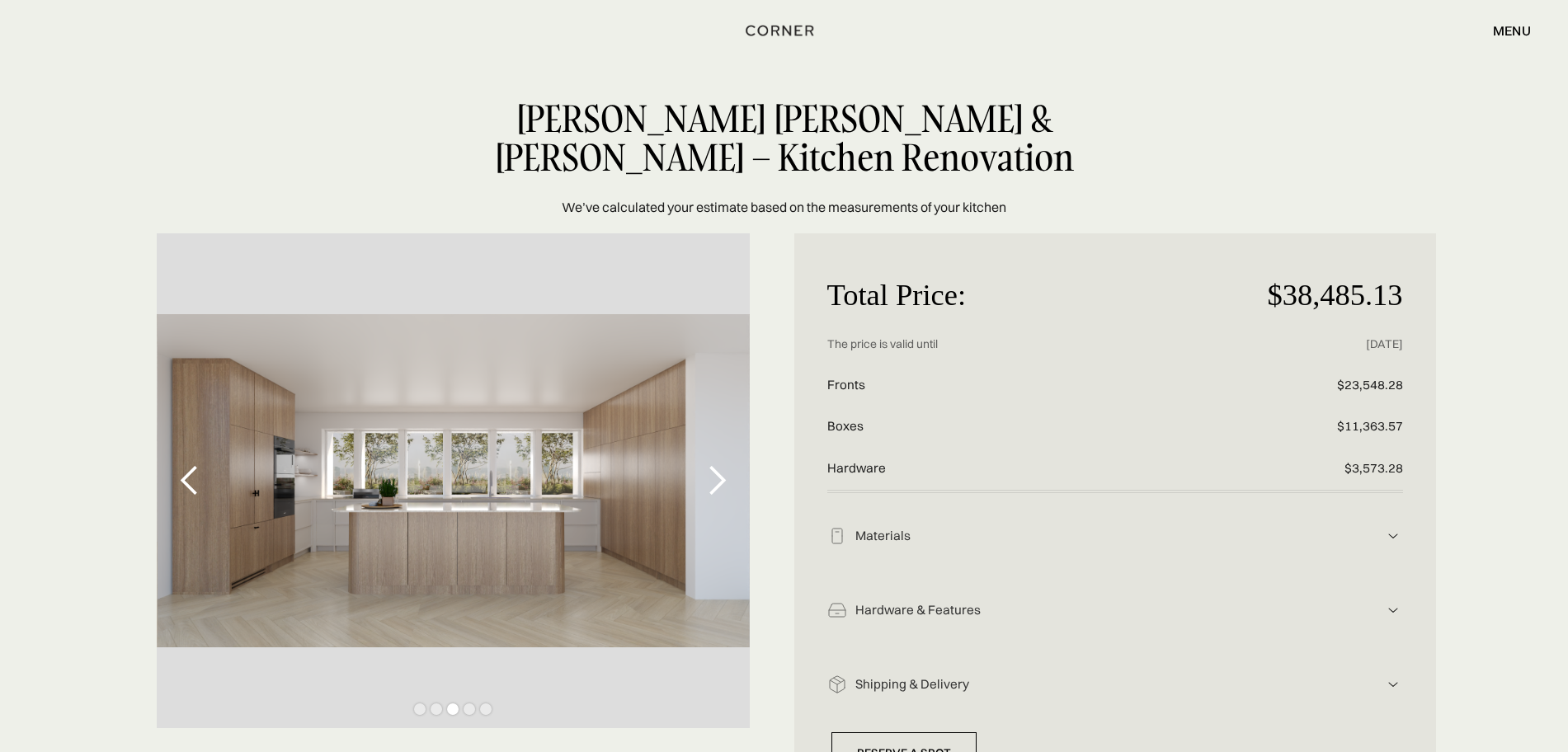
click at [205, 492] on div "previous slide" at bounding box center [190, 480] width 33 height 33
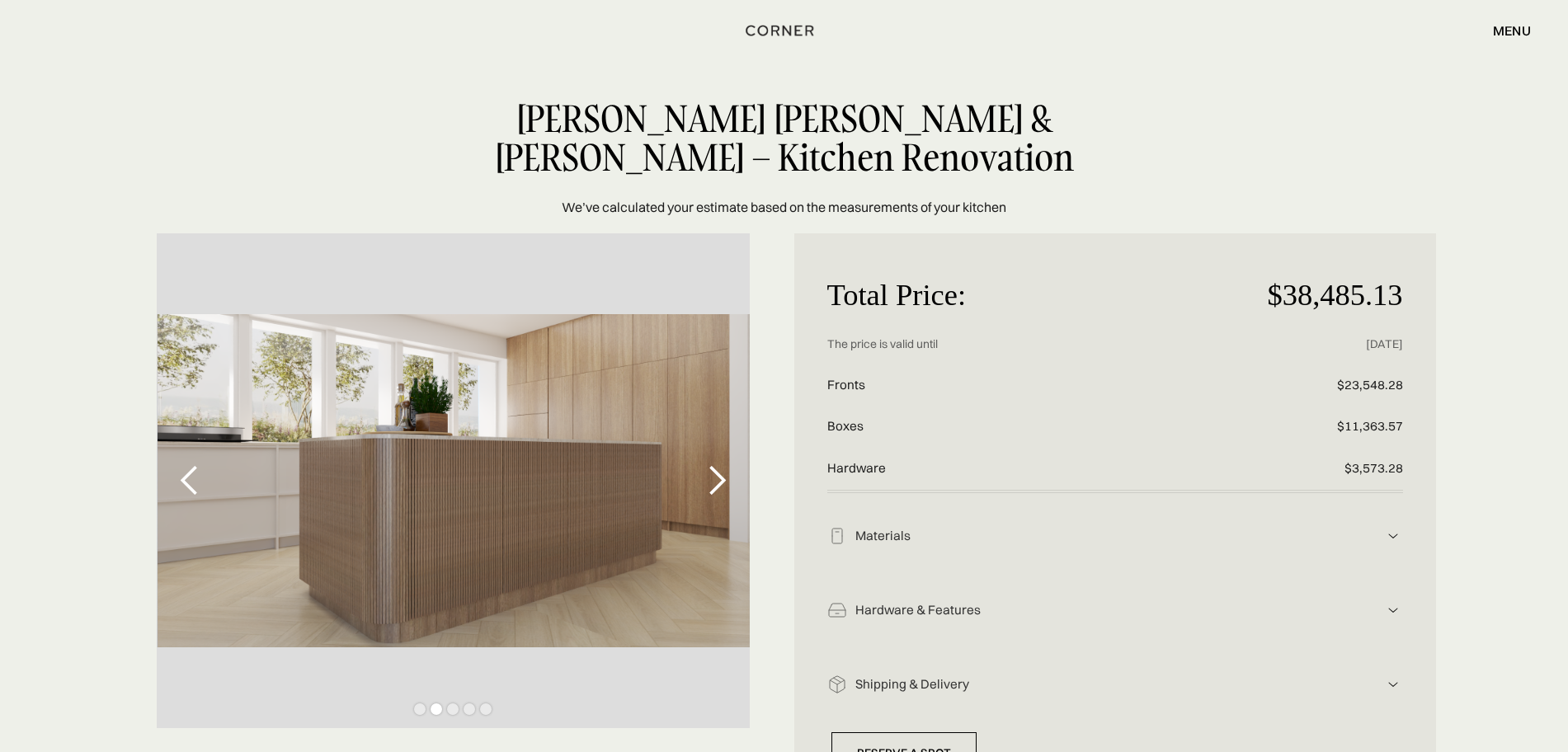
click at [712, 478] on div "next slide" at bounding box center [717, 480] width 33 height 33
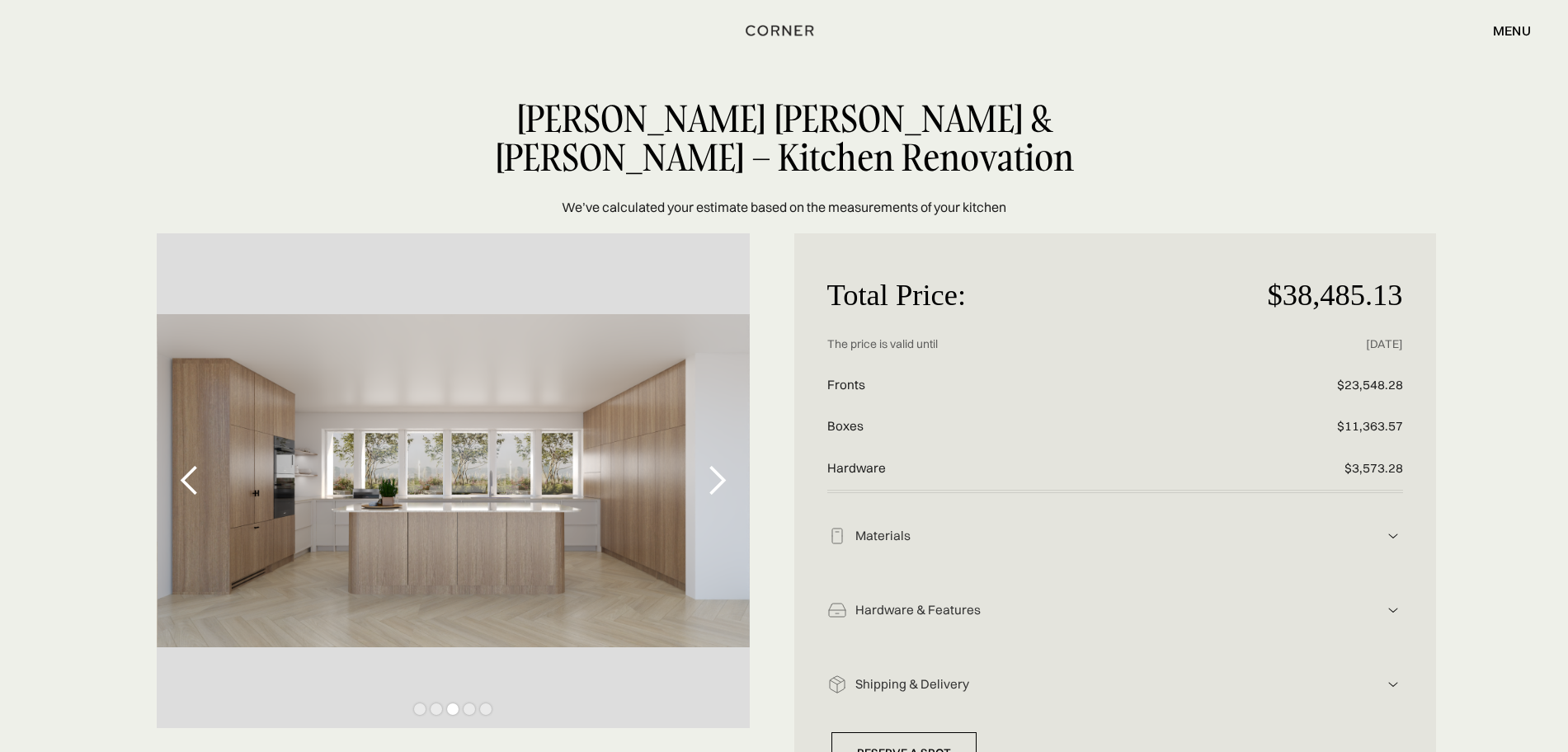
click at [712, 478] on div "next slide" at bounding box center [717, 480] width 33 height 33
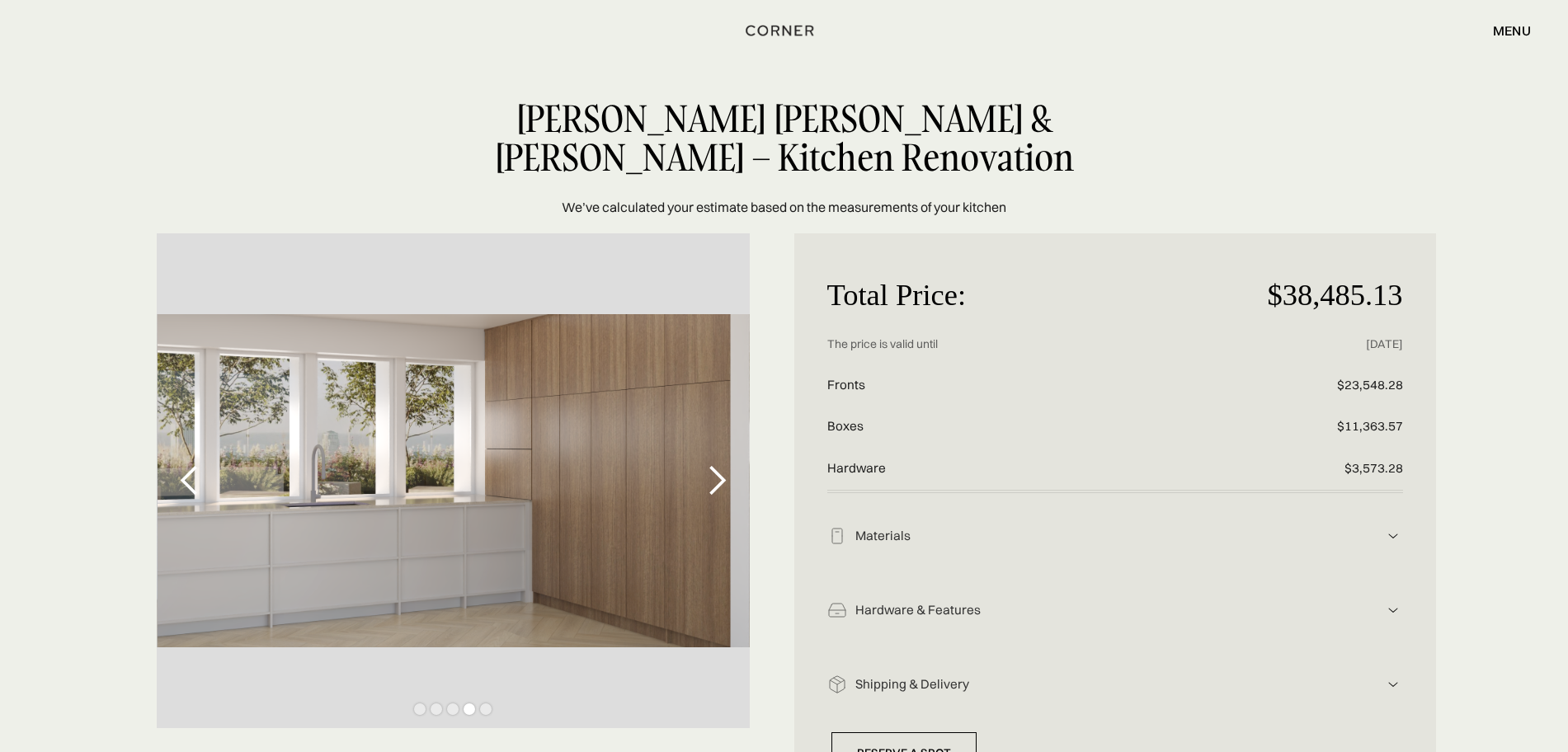
click at [731, 482] on div "next slide" at bounding box center [717, 480] width 33 height 33
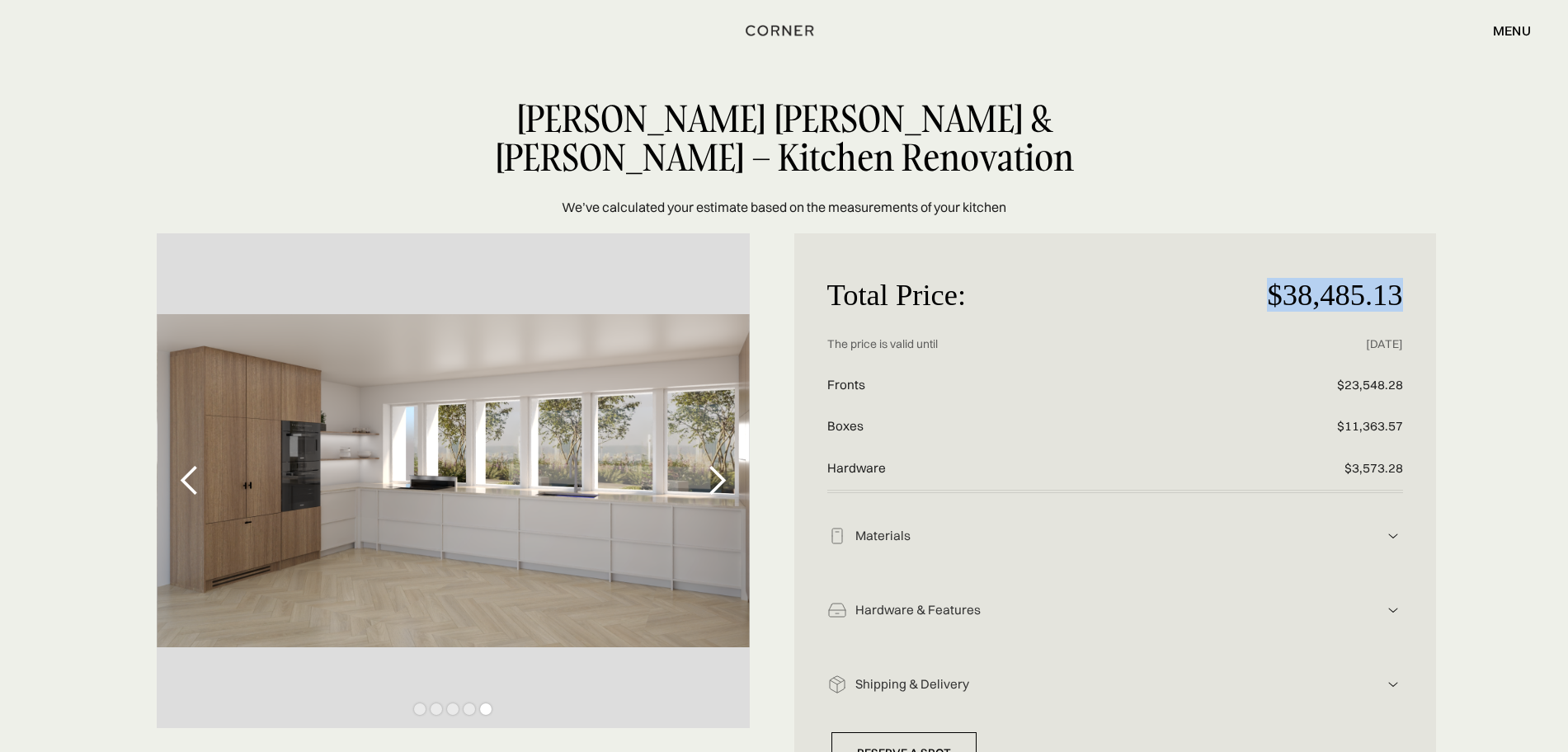
drag, startPoint x: 1247, startPoint y: 265, endPoint x: 1422, endPoint y: 279, distance: 175.6
click at [1422, 279] on div "Total Price: $38,485.13 Price without discount The price is valid until [DATE] …" at bounding box center [1116, 521] width 642 height 574
click at [1232, 238] on div "Total Price: $38,485.13 Price without discount The price is valid until [DATE] …" at bounding box center [1116, 521] width 642 height 574
click at [713, 483] on div "next slide" at bounding box center [717, 480] width 33 height 33
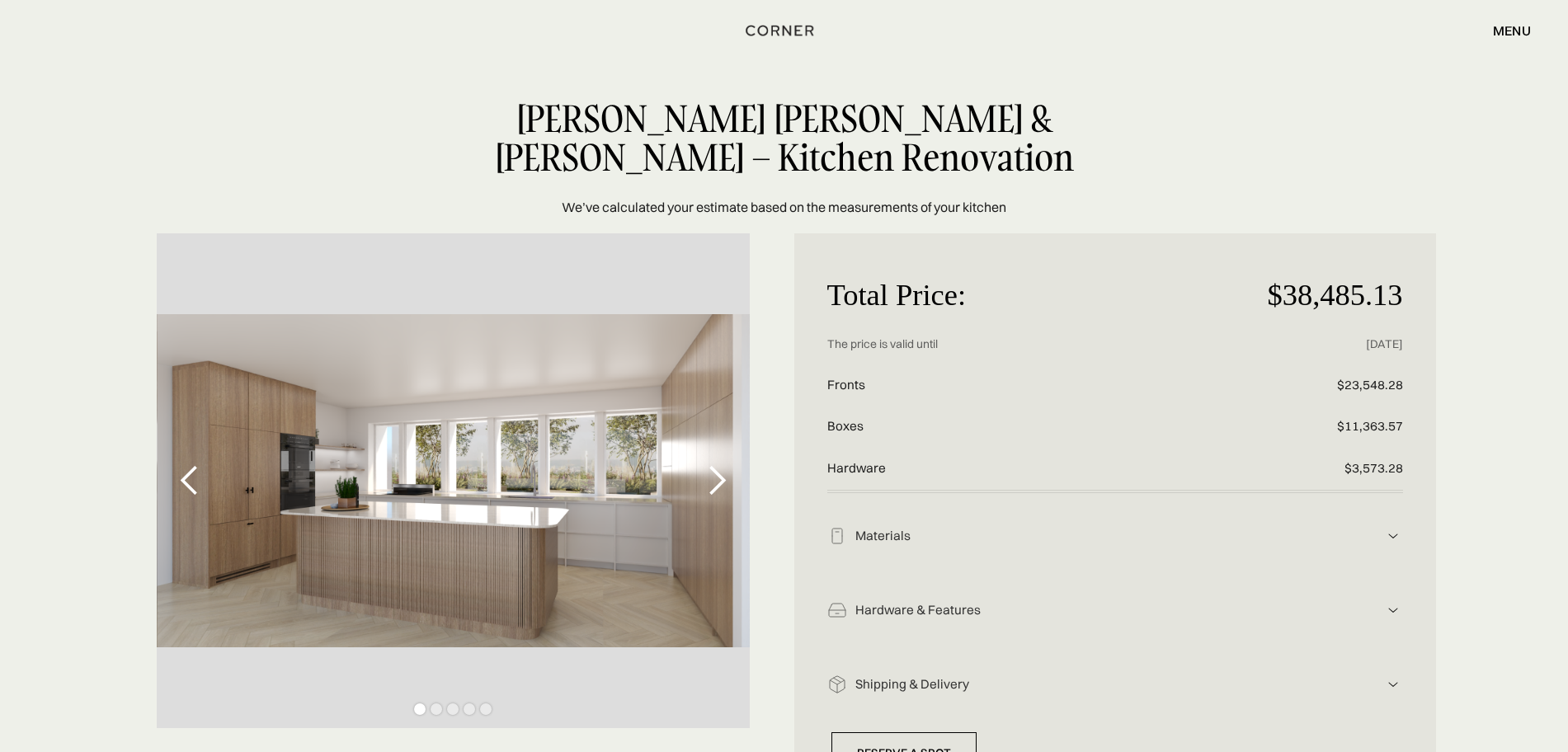
click at [713, 483] on div "next slide" at bounding box center [717, 480] width 33 height 33
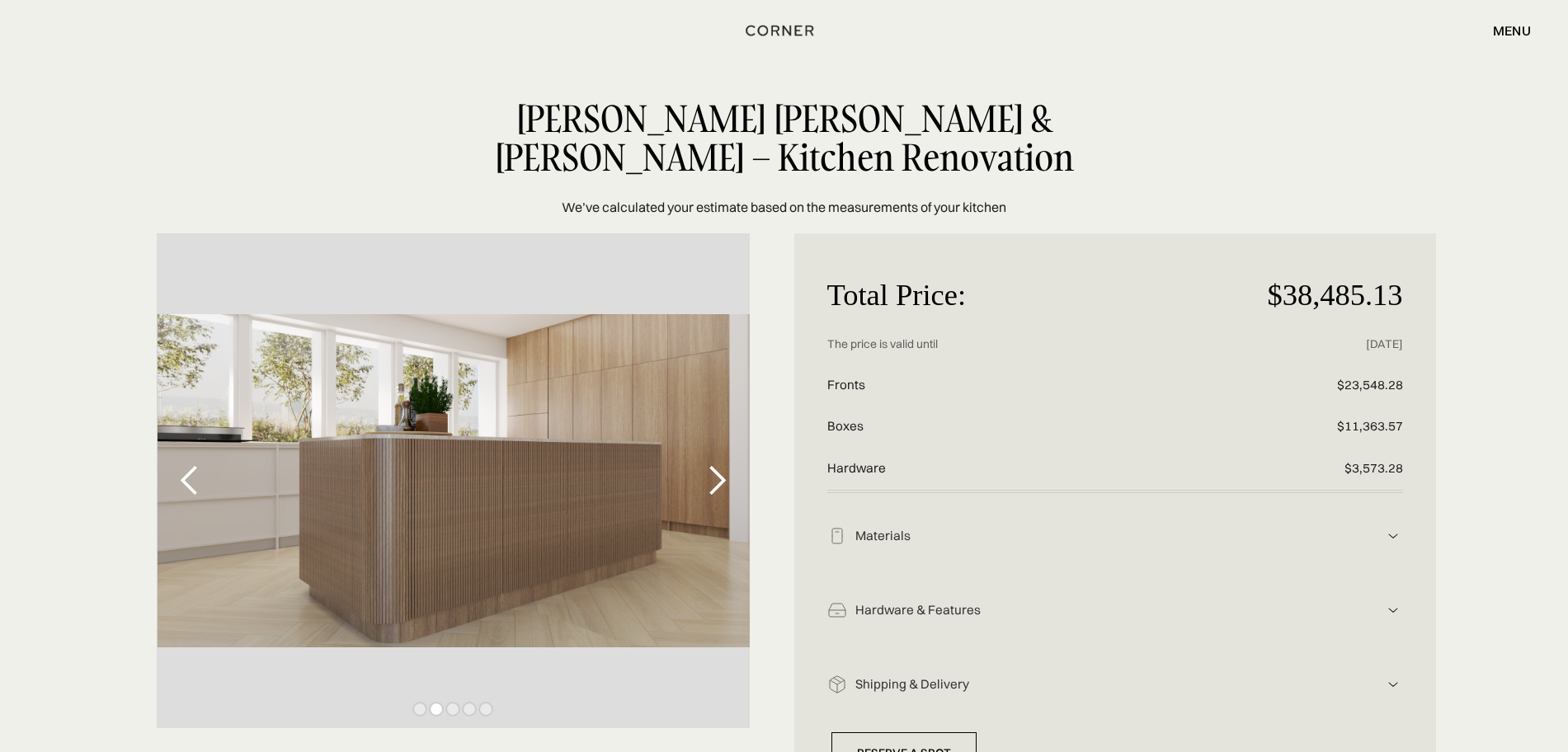
click at [713, 483] on div "next slide" at bounding box center [717, 480] width 33 height 33
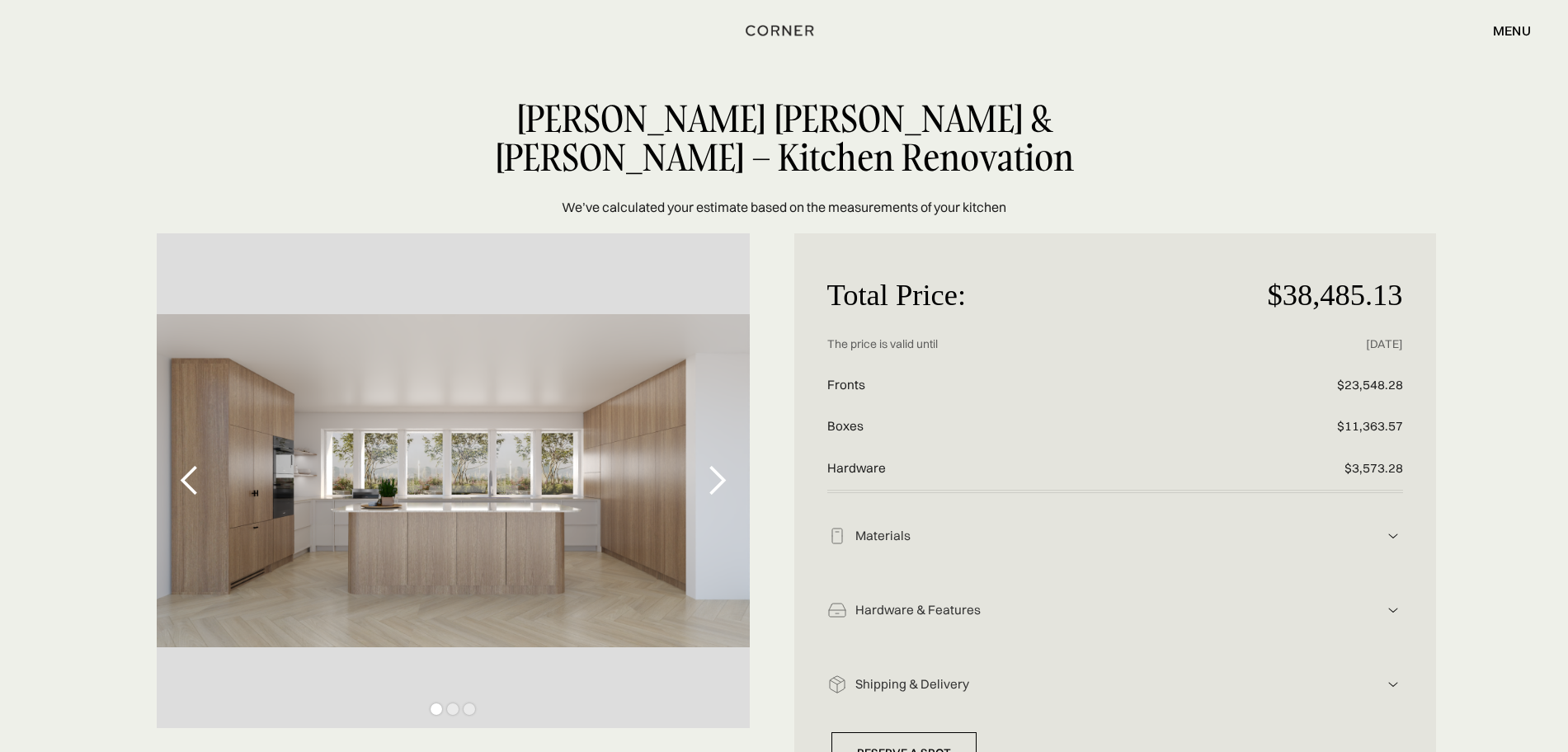
drag, startPoint x: 0, startPoint y: 0, endPoint x: 731, endPoint y: 489, distance: 879.5
click at [731, 489] on div "next slide" at bounding box center [717, 480] width 33 height 33
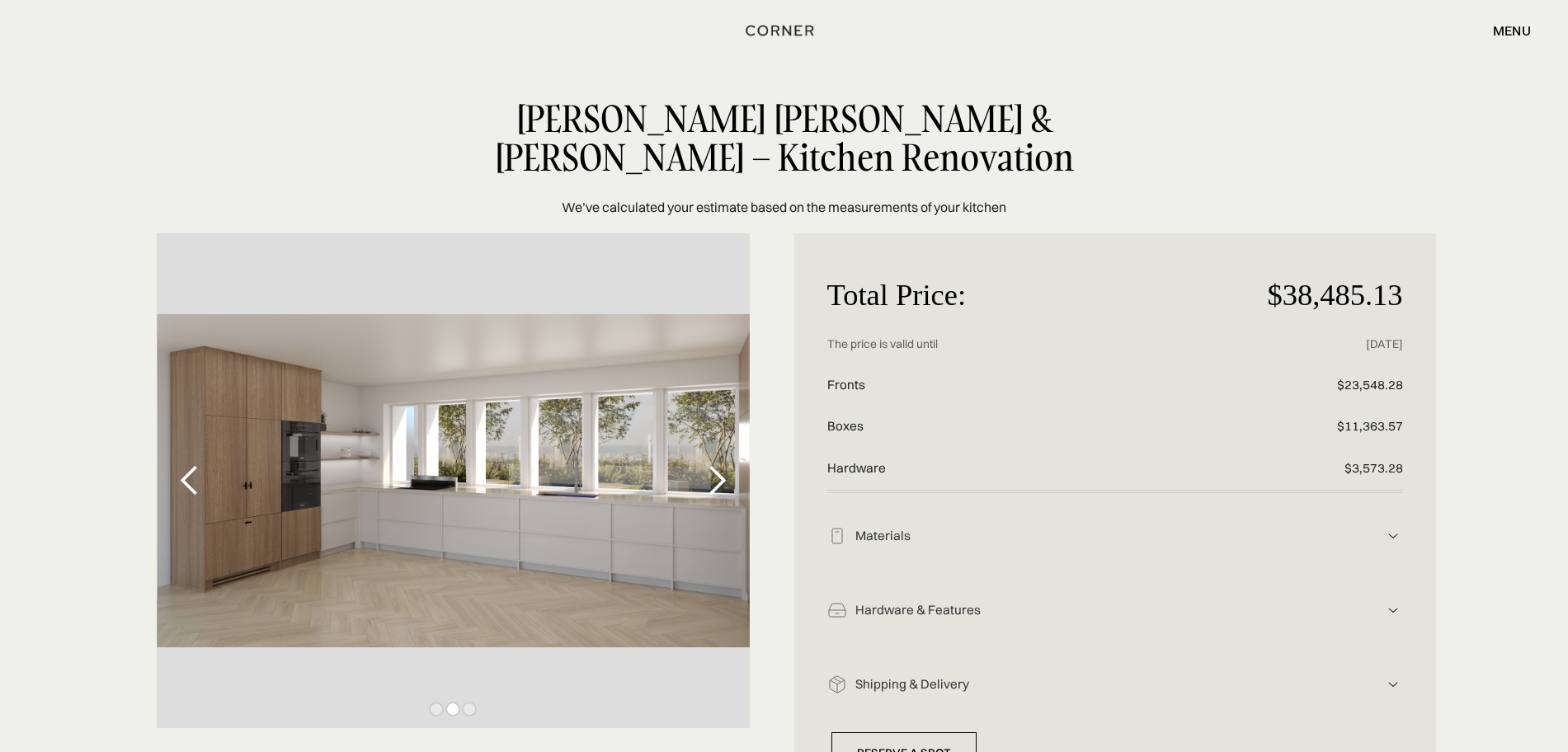
click at [731, 489] on div "next slide" at bounding box center [717, 480] width 33 height 33
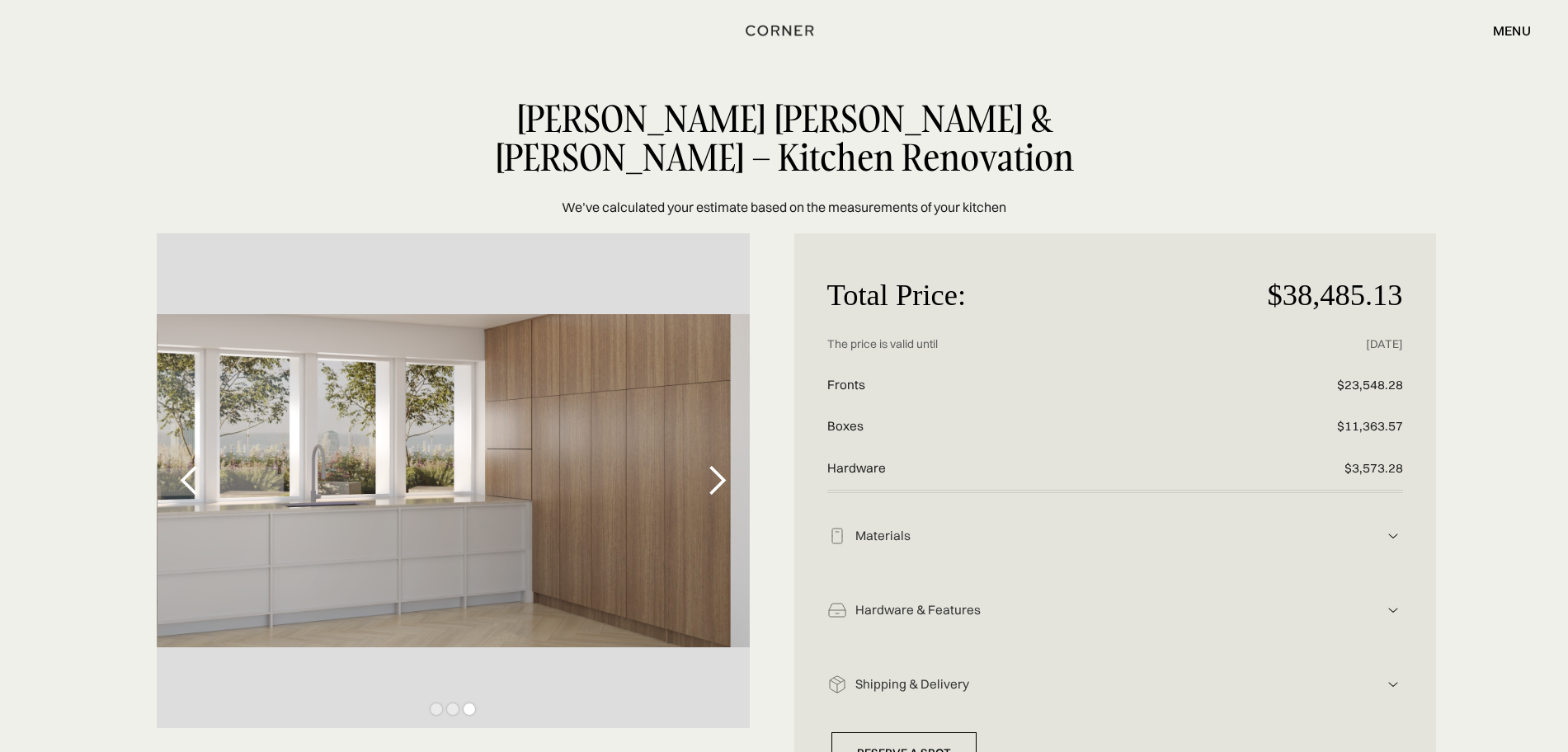
click at [731, 489] on div "next slide" at bounding box center [717, 480] width 33 height 33
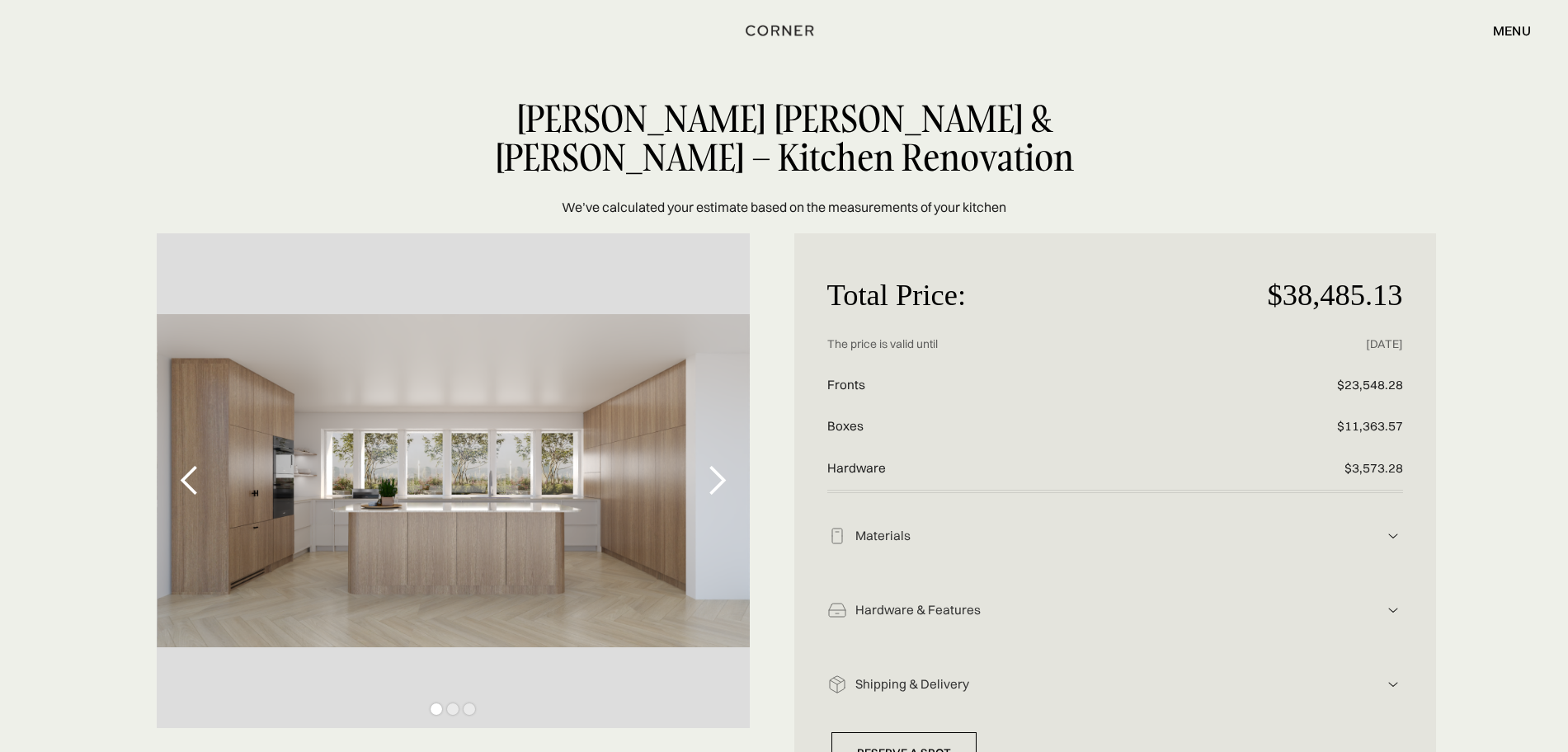
click at [714, 482] on div "next slide" at bounding box center [717, 480] width 33 height 33
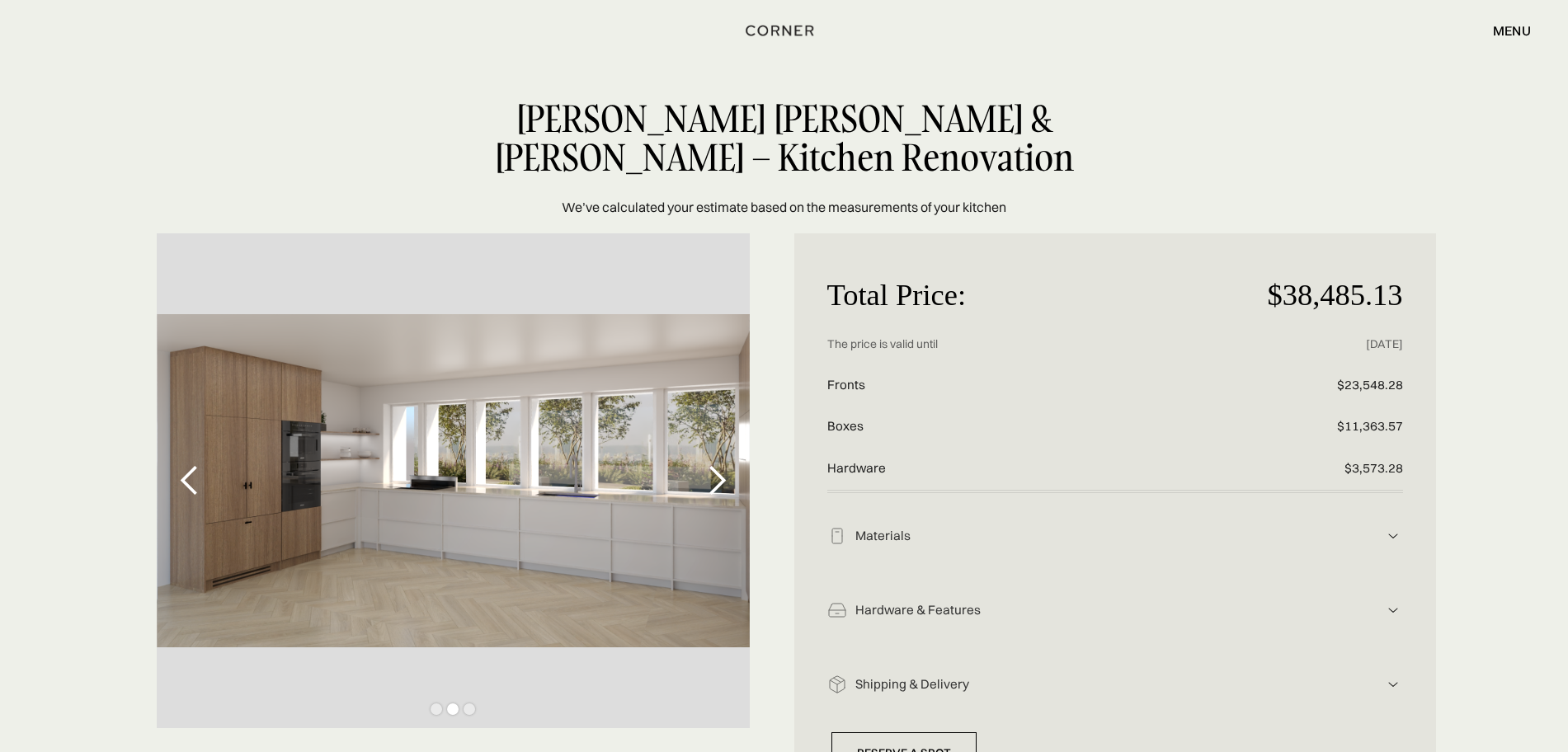
click at [714, 482] on div "next slide" at bounding box center [717, 480] width 33 height 33
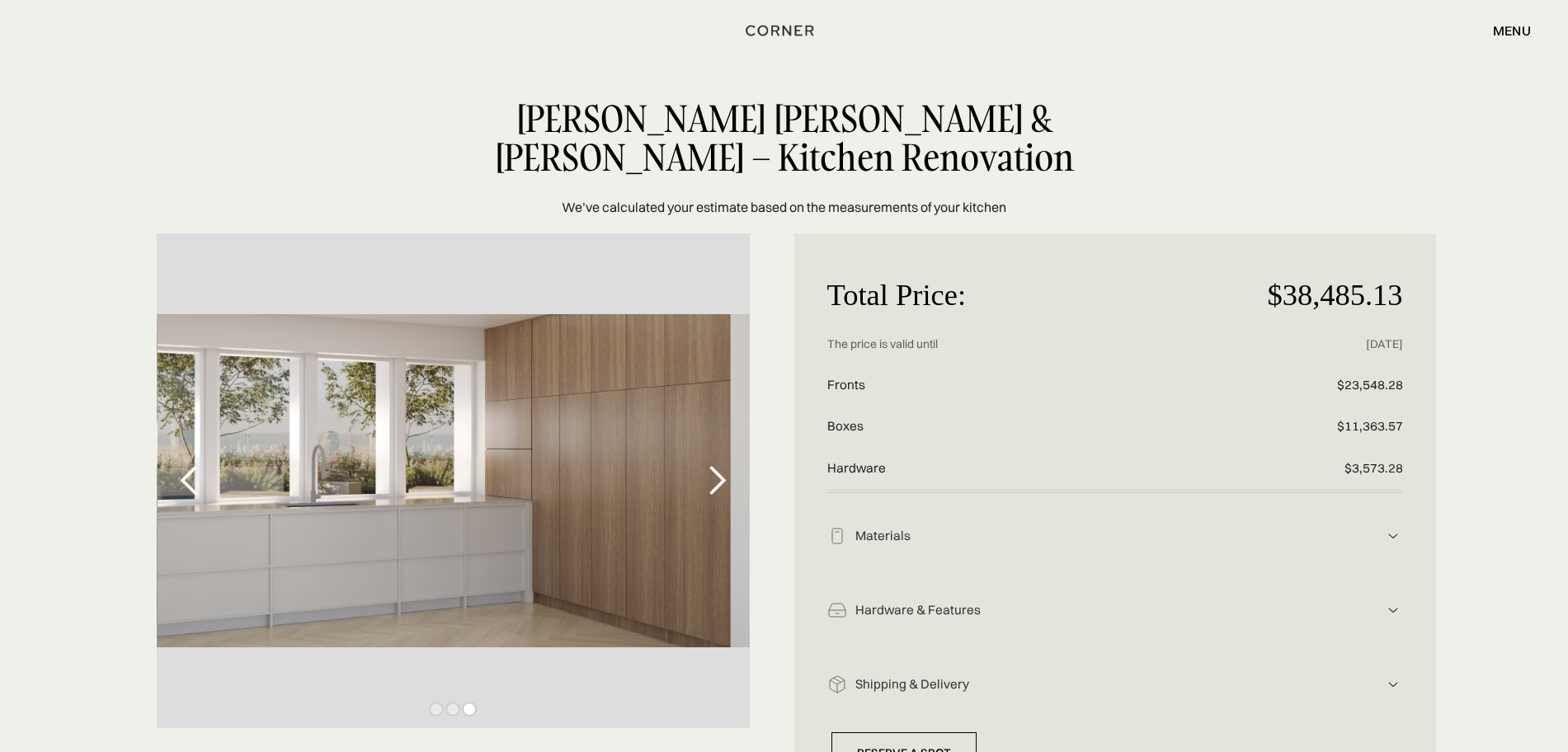
click at [714, 482] on div "next slide" at bounding box center [717, 480] width 33 height 33
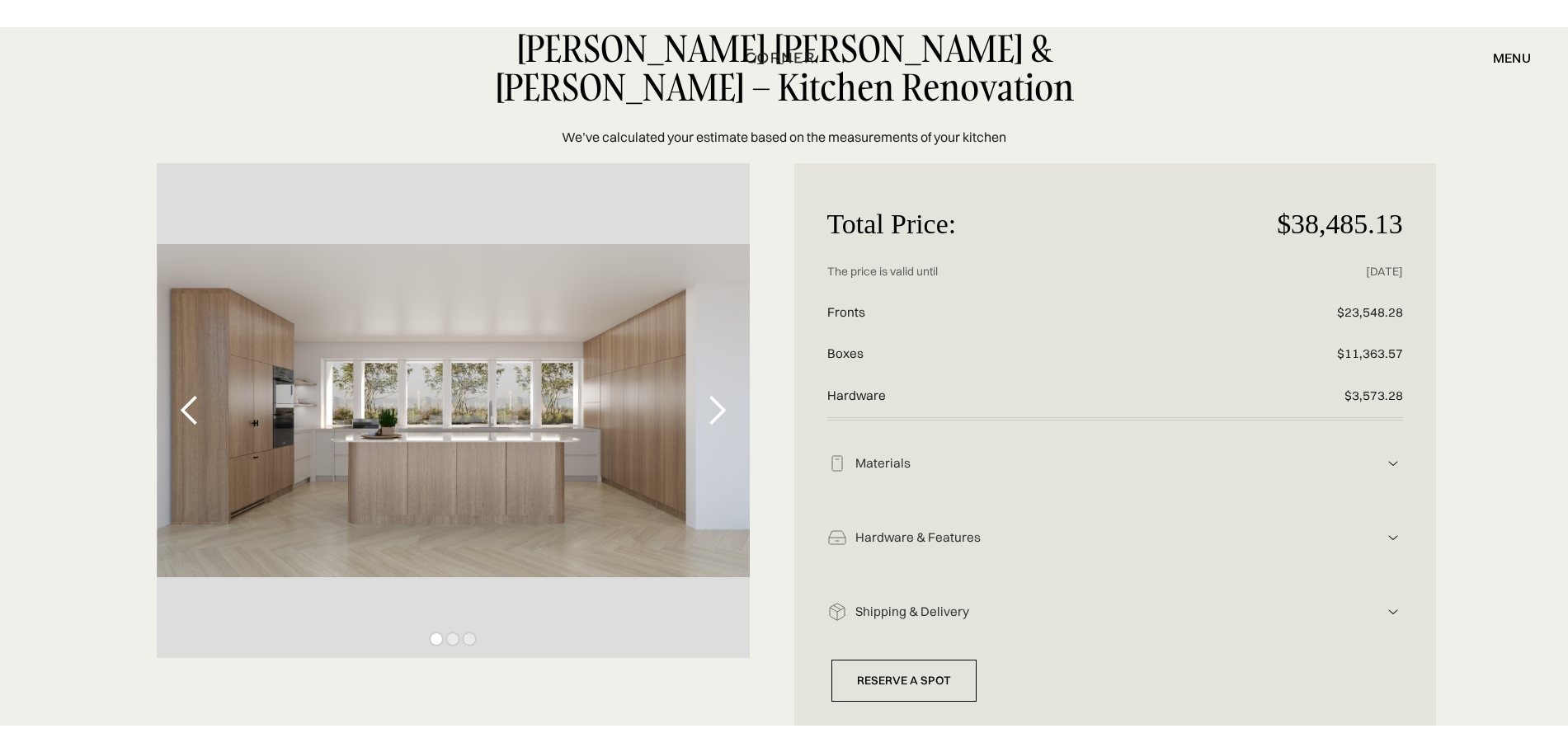
scroll to position [103, 0]
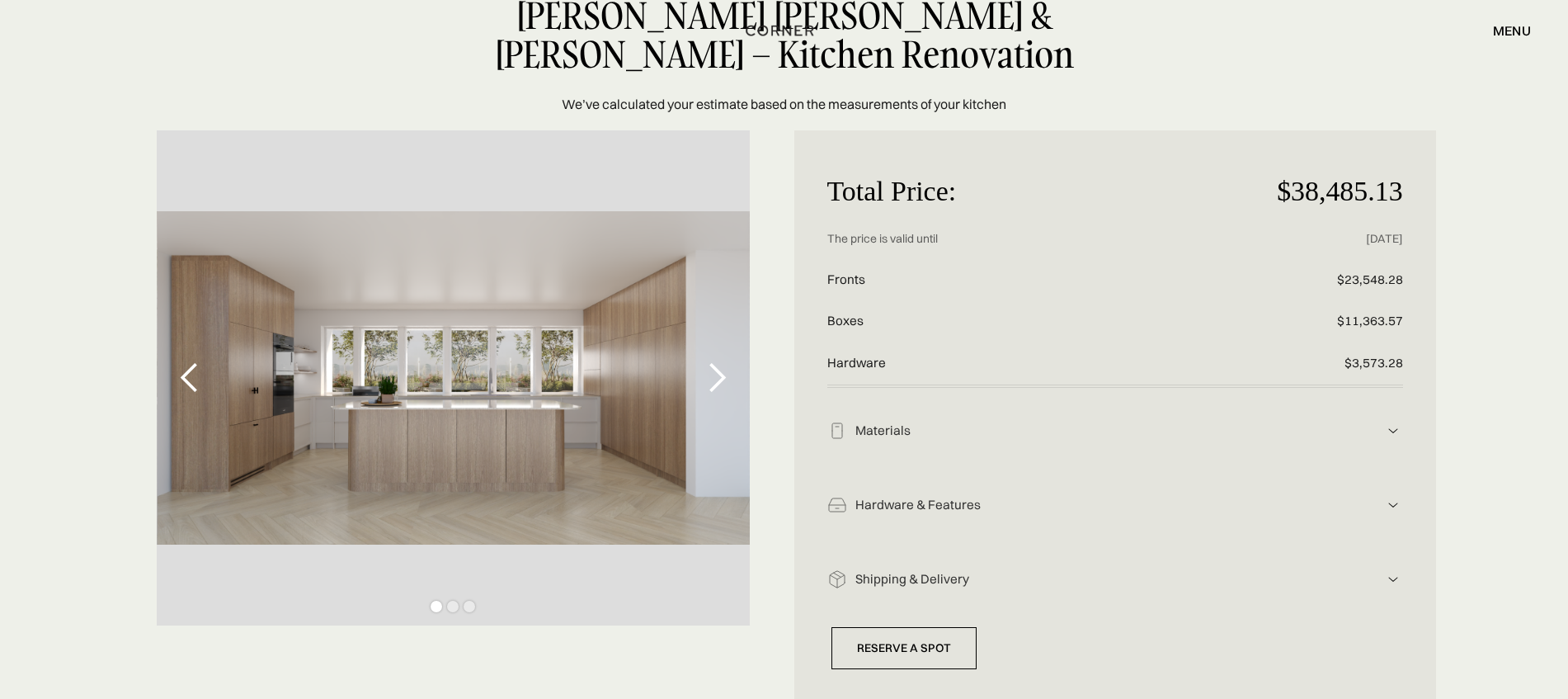
click at [712, 381] on div "next slide" at bounding box center [717, 378] width 33 height 33
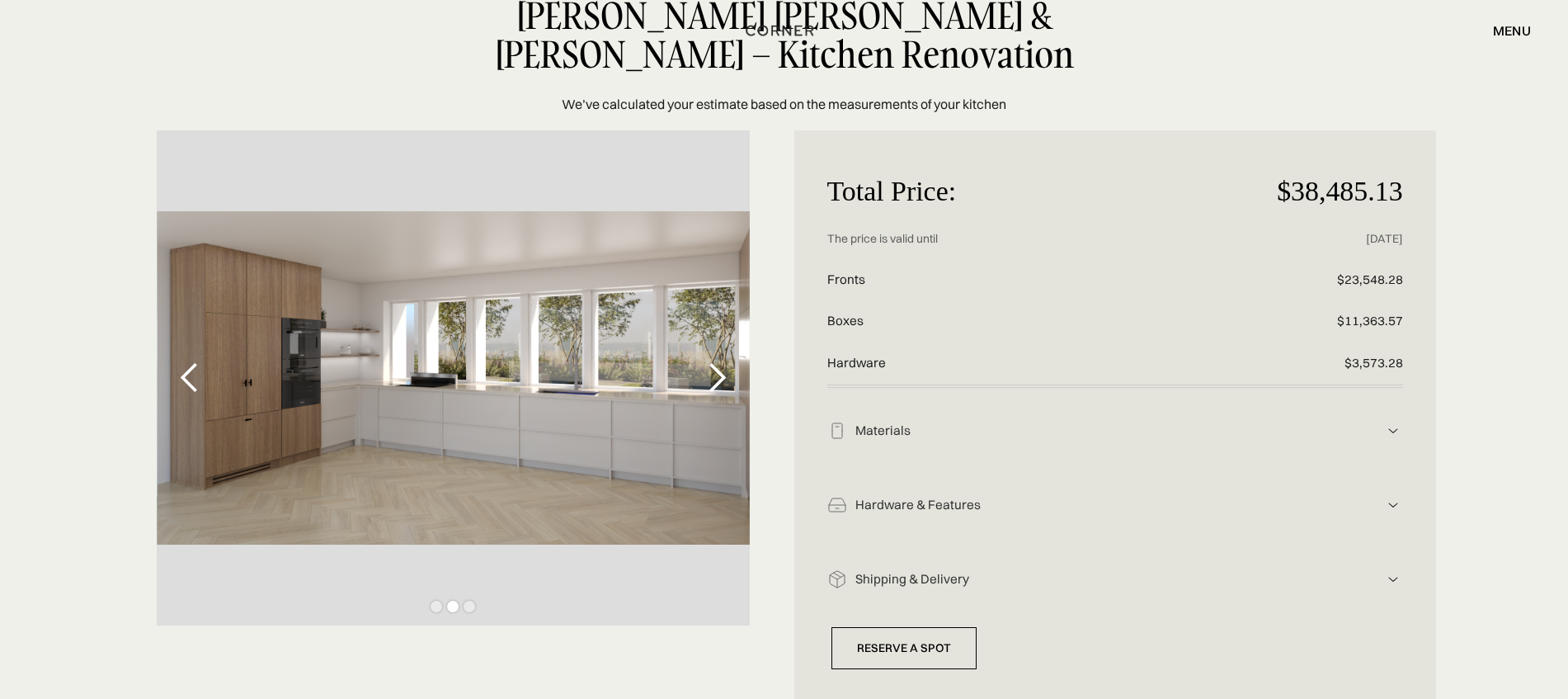
click at [712, 381] on div "next slide" at bounding box center [717, 378] width 33 height 33
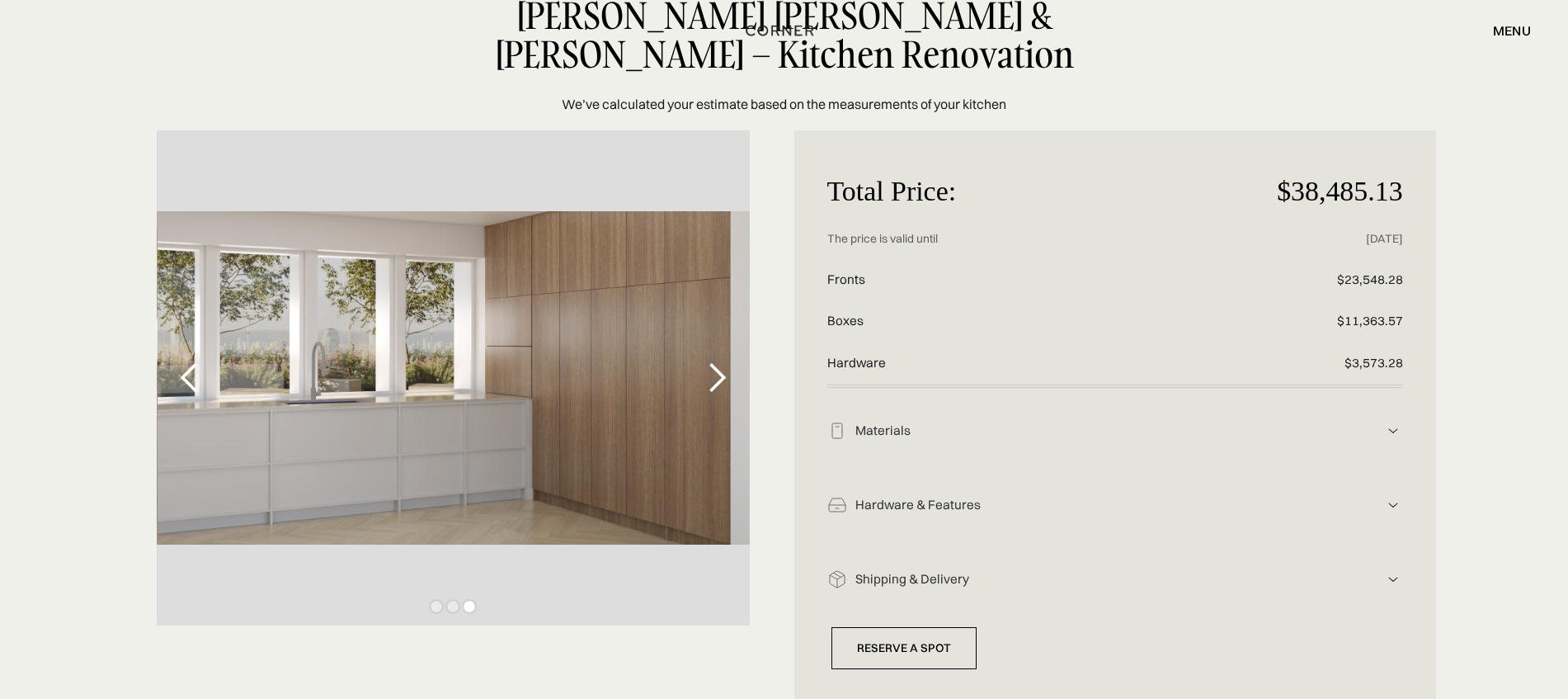
click at [712, 376] on div "next slide" at bounding box center [717, 378] width 33 height 33
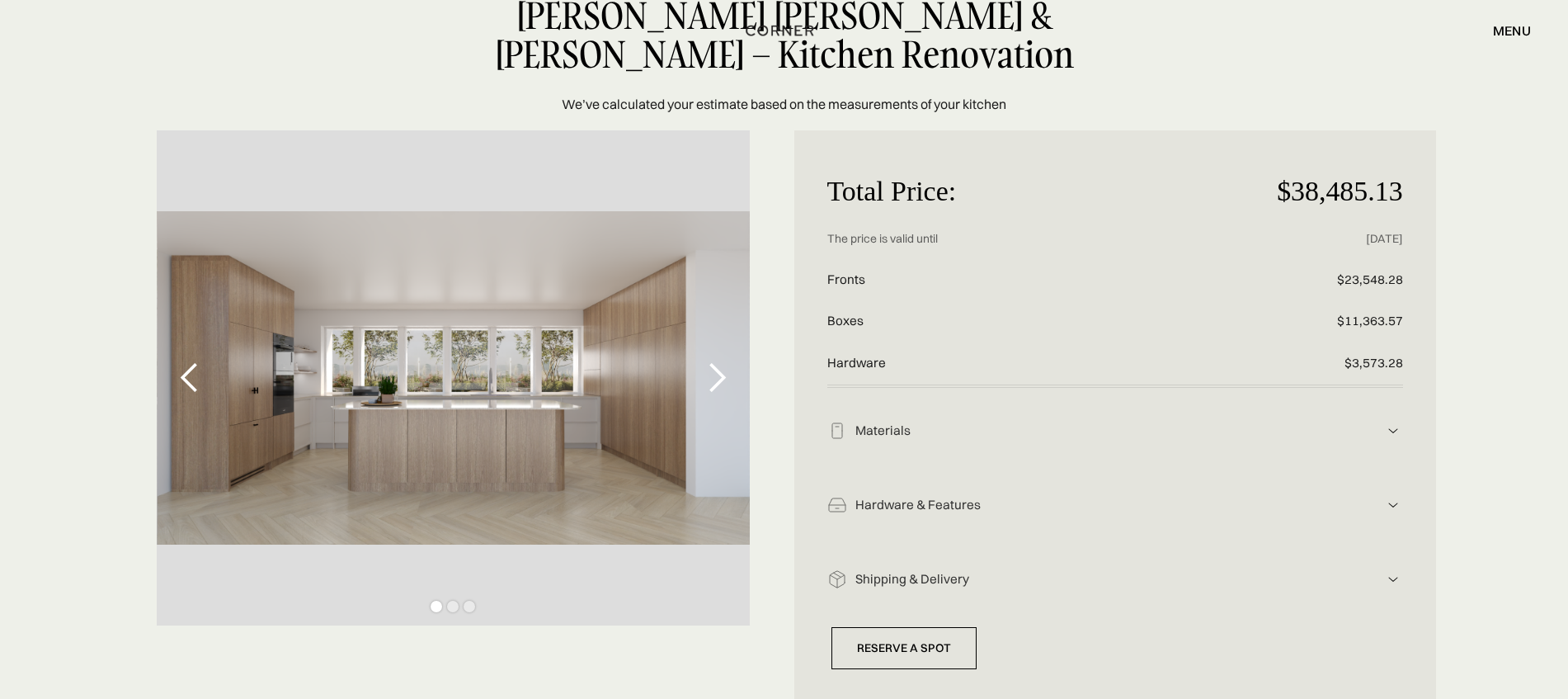
click at [712, 376] on div "next slide" at bounding box center [717, 378] width 33 height 33
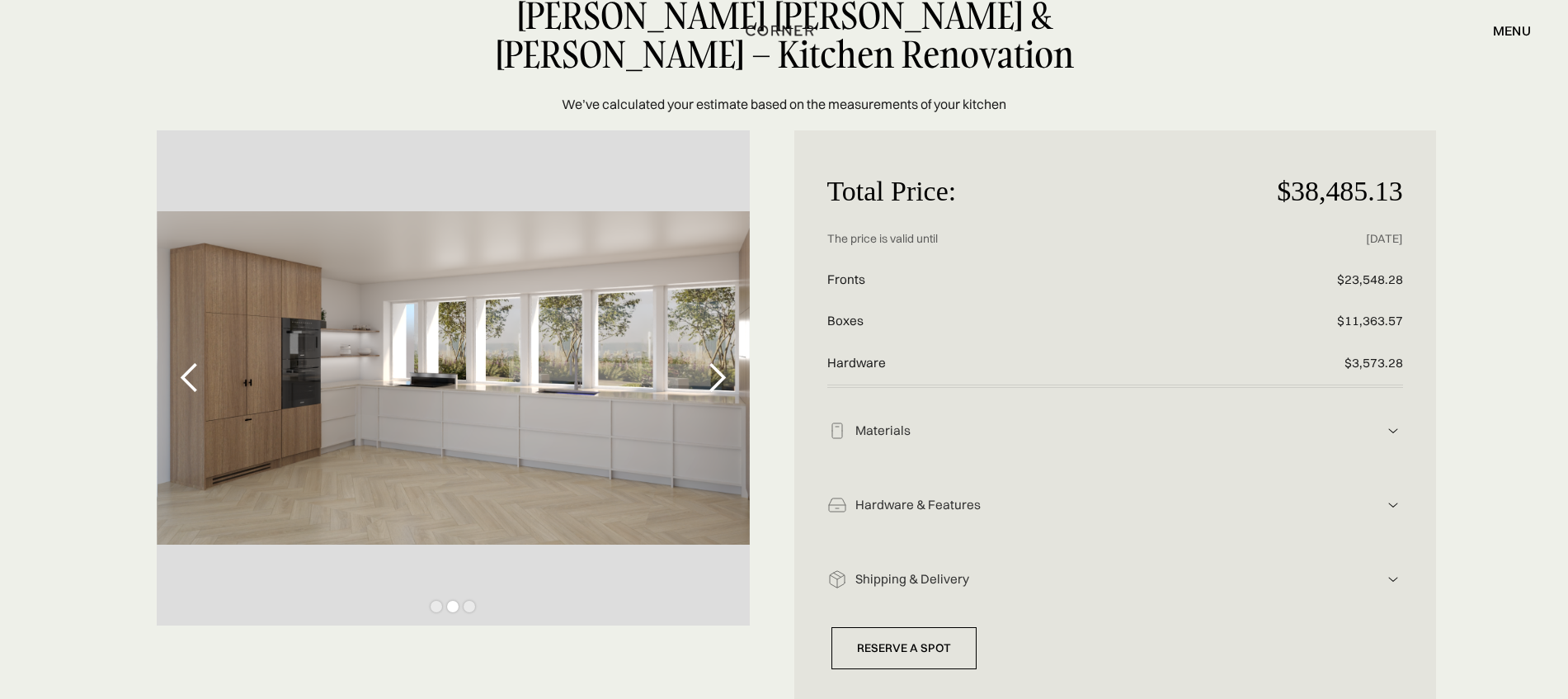
click at [712, 376] on div "next slide" at bounding box center [717, 378] width 33 height 33
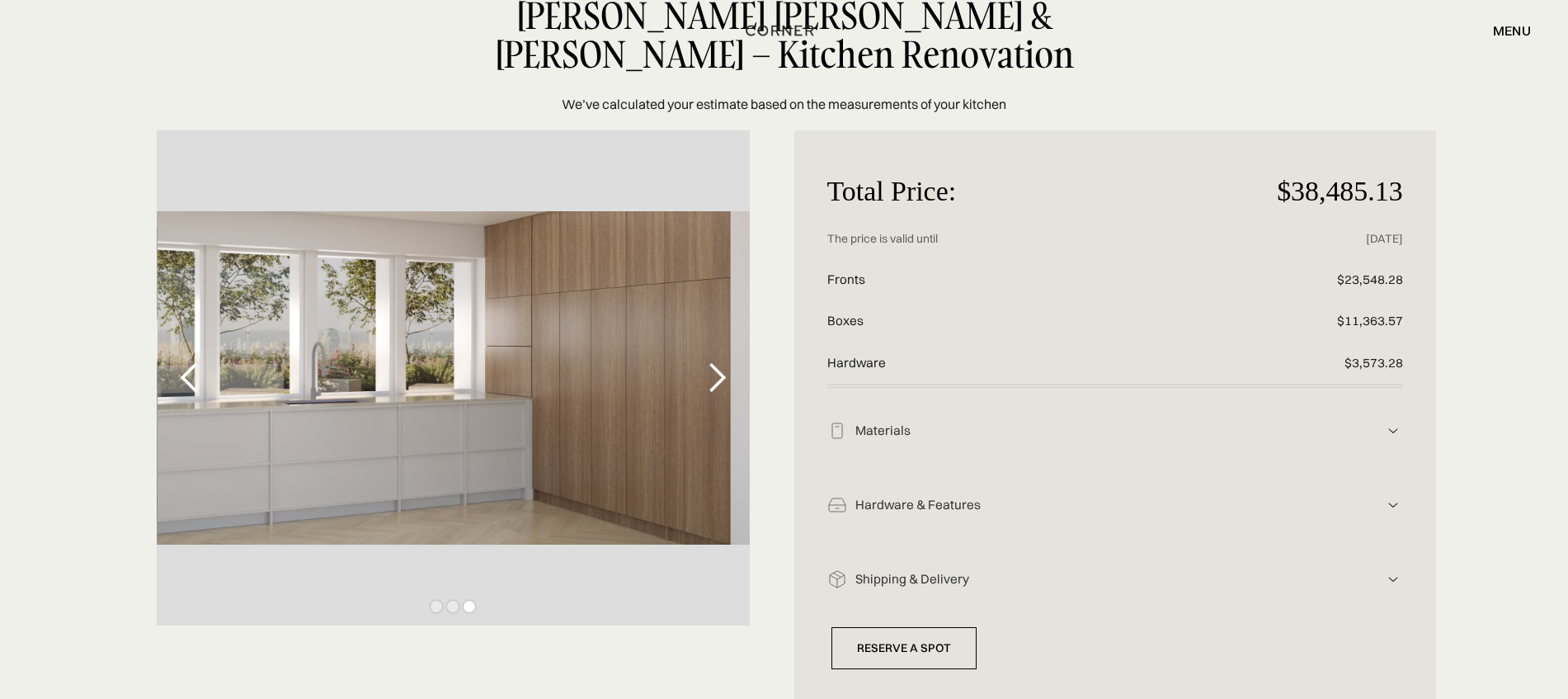
click at [193, 379] on div "previous slide" at bounding box center [190, 378] width 33 height 33
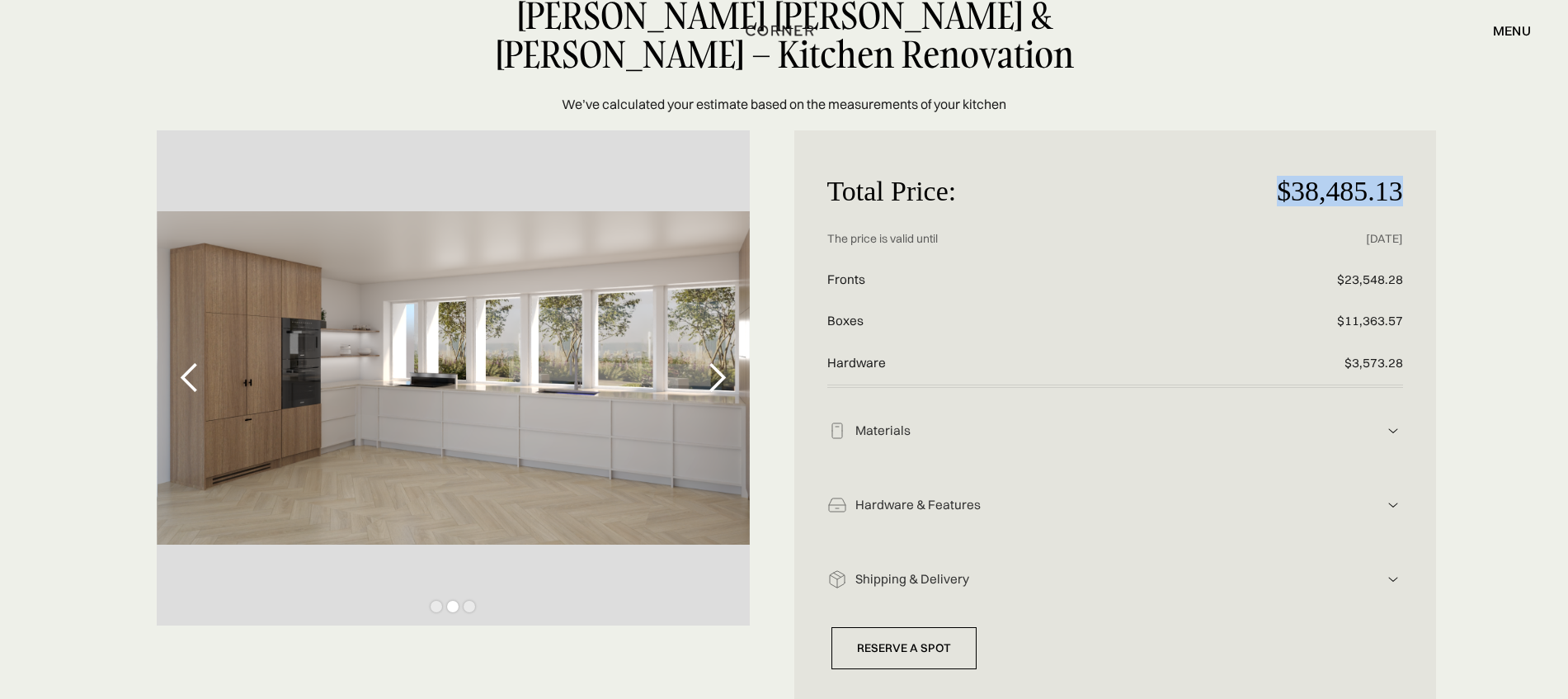
drag, startPoint x: 1276, startPoint y: 176, endPoint x: 1435, endPoint y: 176, distance: 159.0
click at [1435, 176] on div "Total Price: $38,485.13 Price without discount The price is valid until 26.10.2…" at bounding box center [1116, 416] width 642 height 572
copy p "$38,485.13"
click at [1506, 162] on div "Total Price: $38,485.13 Price without discount The price is valid until 26.10.2…" at bounding box center [784, 416] width 1568 height 572
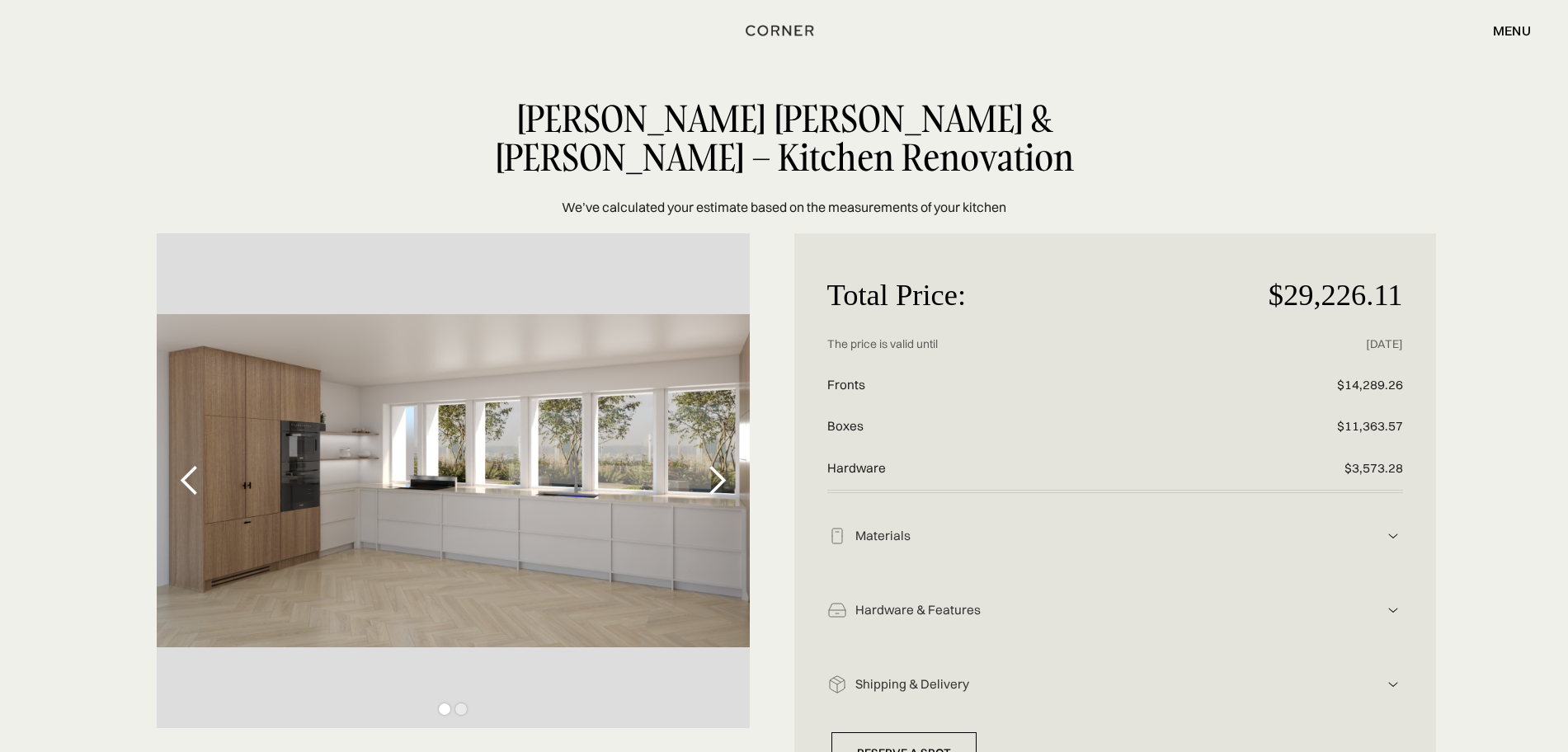
click at [725, 470] on div "next slide" at bounding box center [717, 480] width 33 height 33
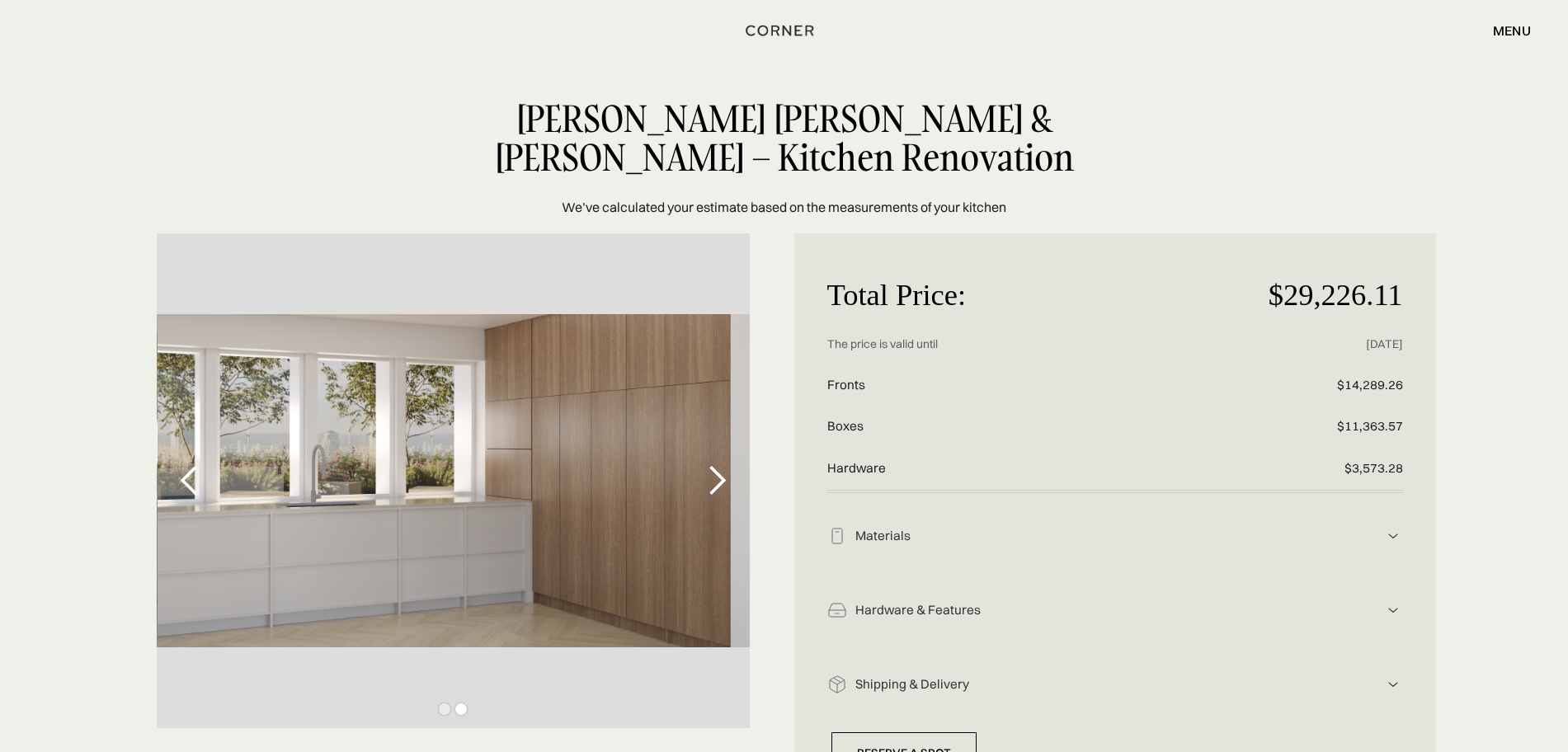
click at [725, 470] on div "next slide" at bounding box center [717, 480] width 33 height 33
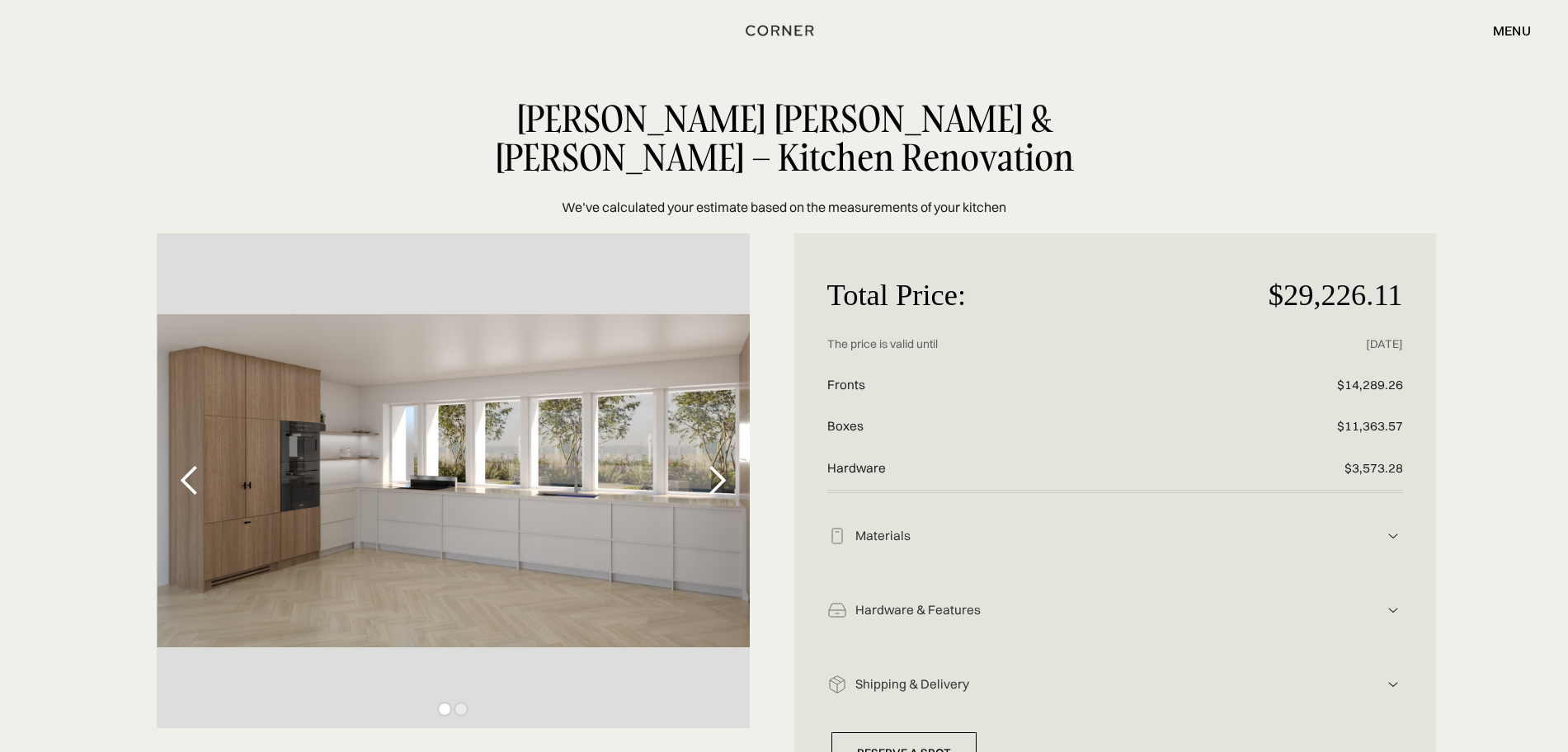
click at [725, 470] on div "next slide" at bounding box center [717, 480] width 33 height 33
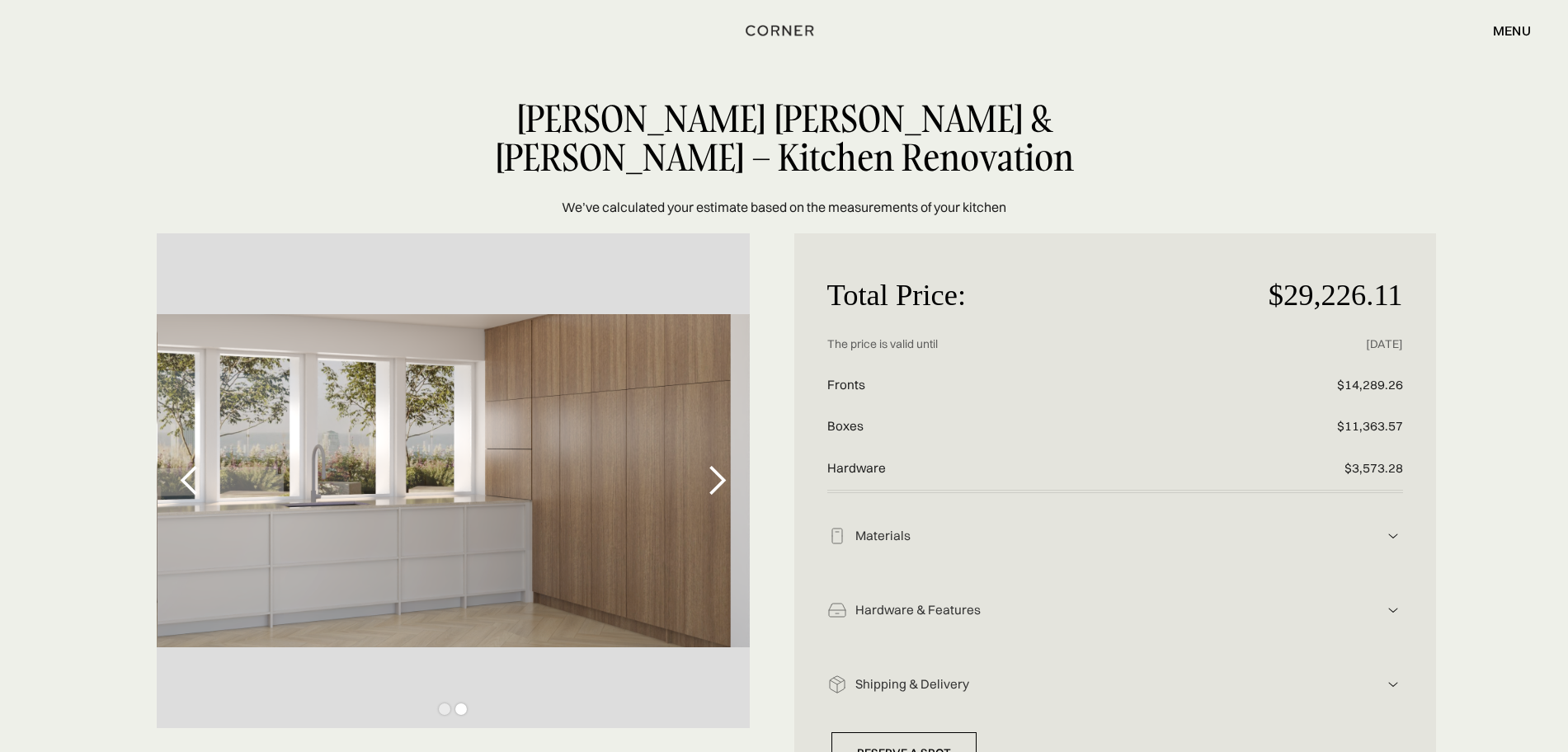
click at [714, 488] on div "next slide" at bounding box center [717, 480] width 33 height 33
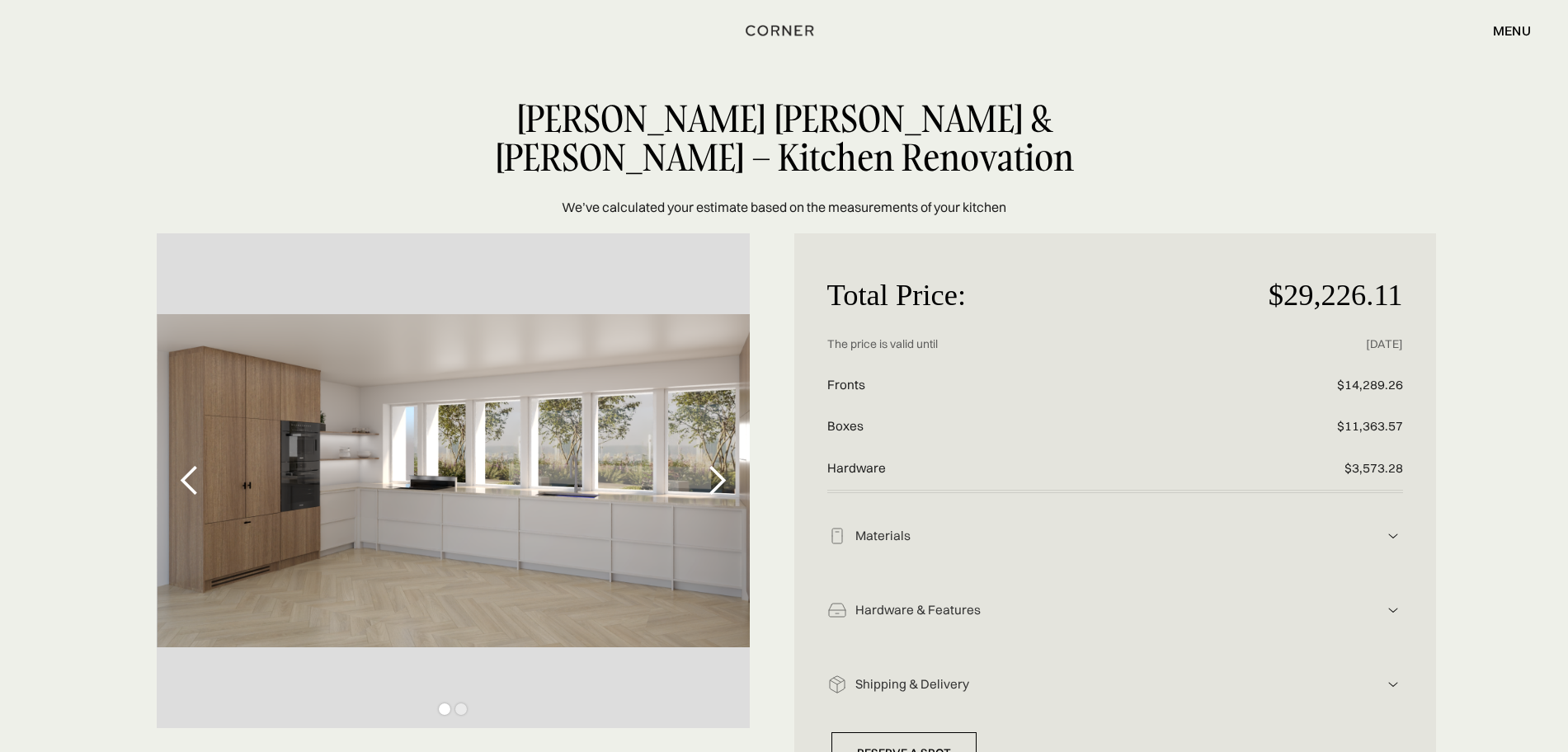
click at [714, 488] on div "next slide" at bounding box center [717, 480] width 33 height 33
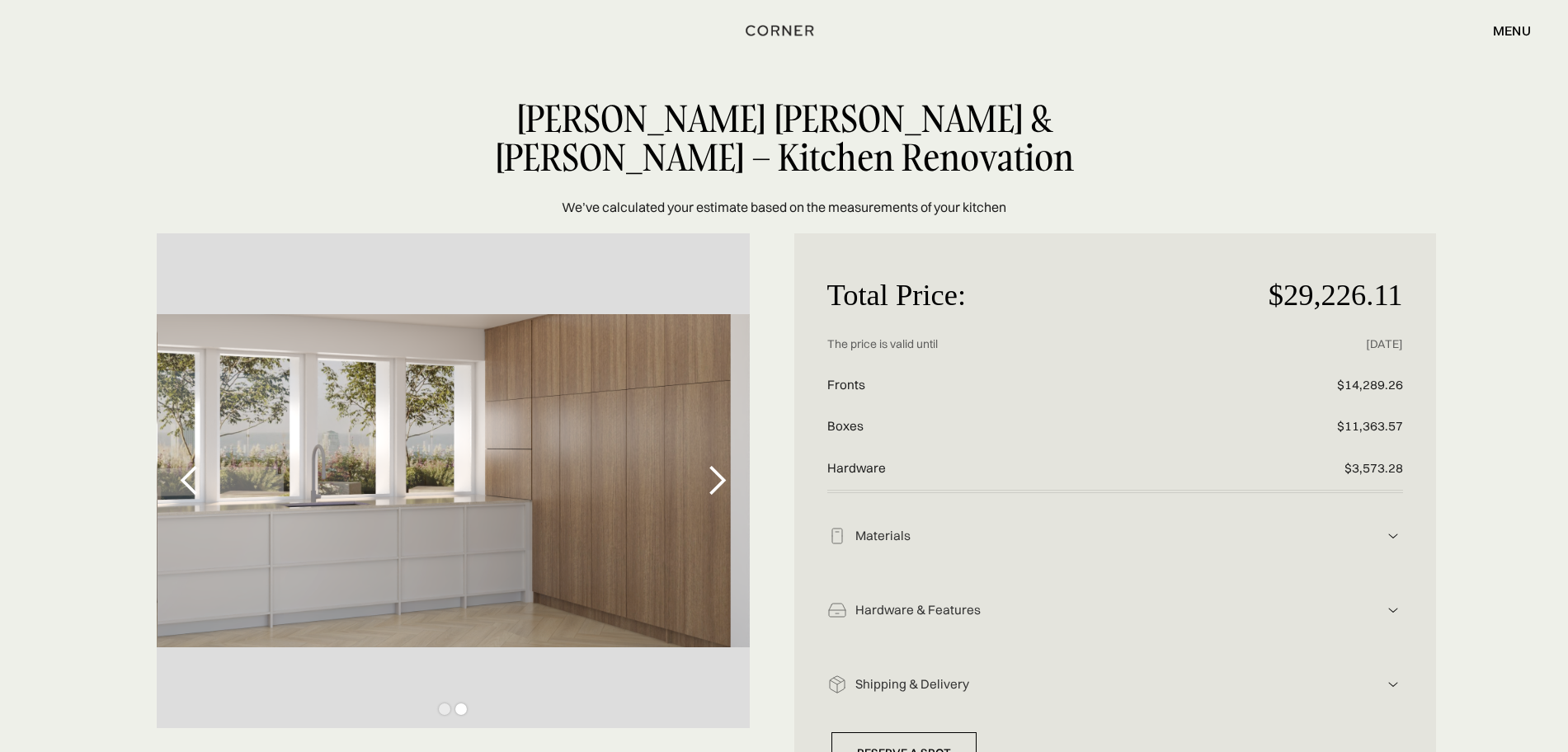
click at [714, 488] on div "next slide" at bounding box center [717, 480] width 33 height 33
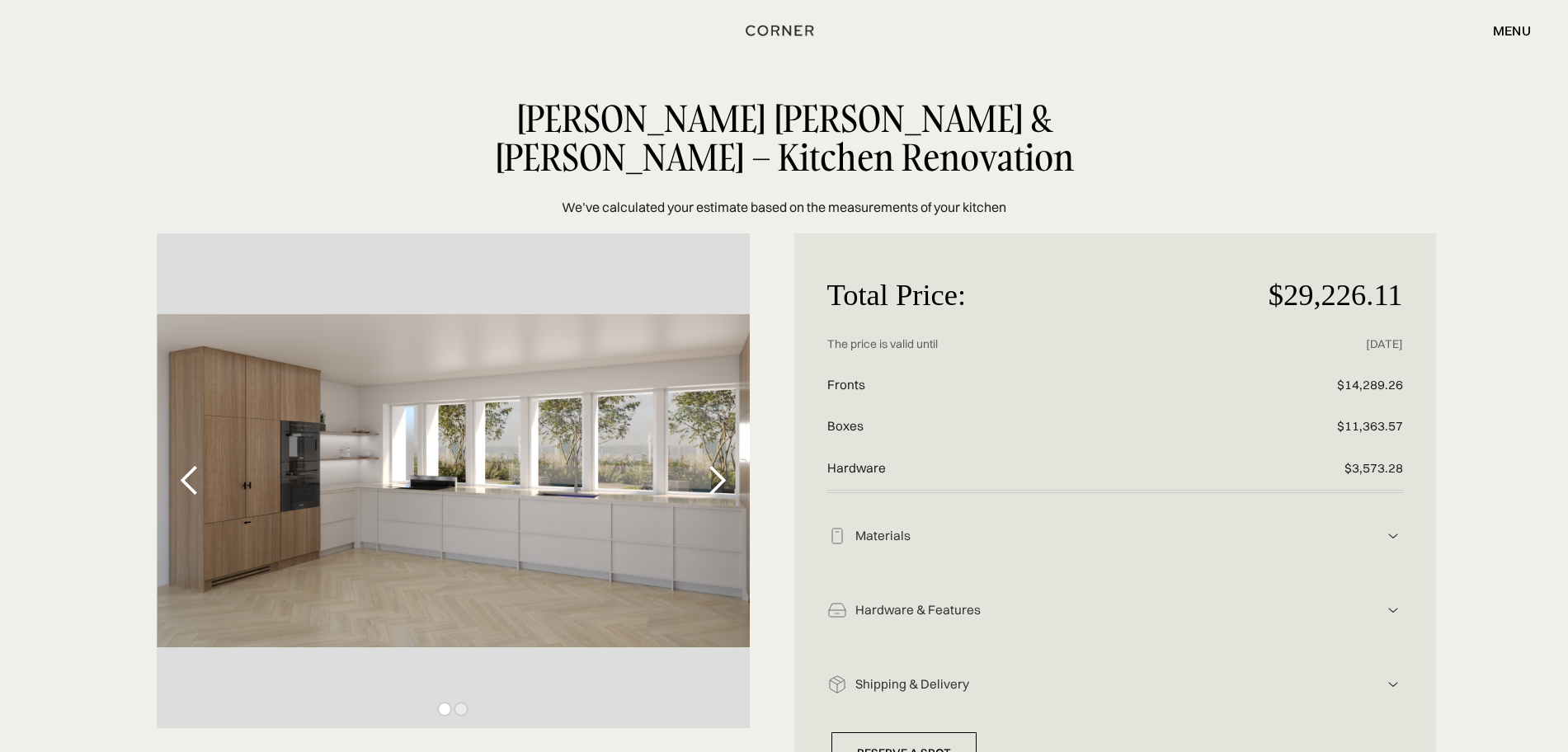
click at [712, 489] on div "next slide" at bounding box center [717, 480] width 33 height 33
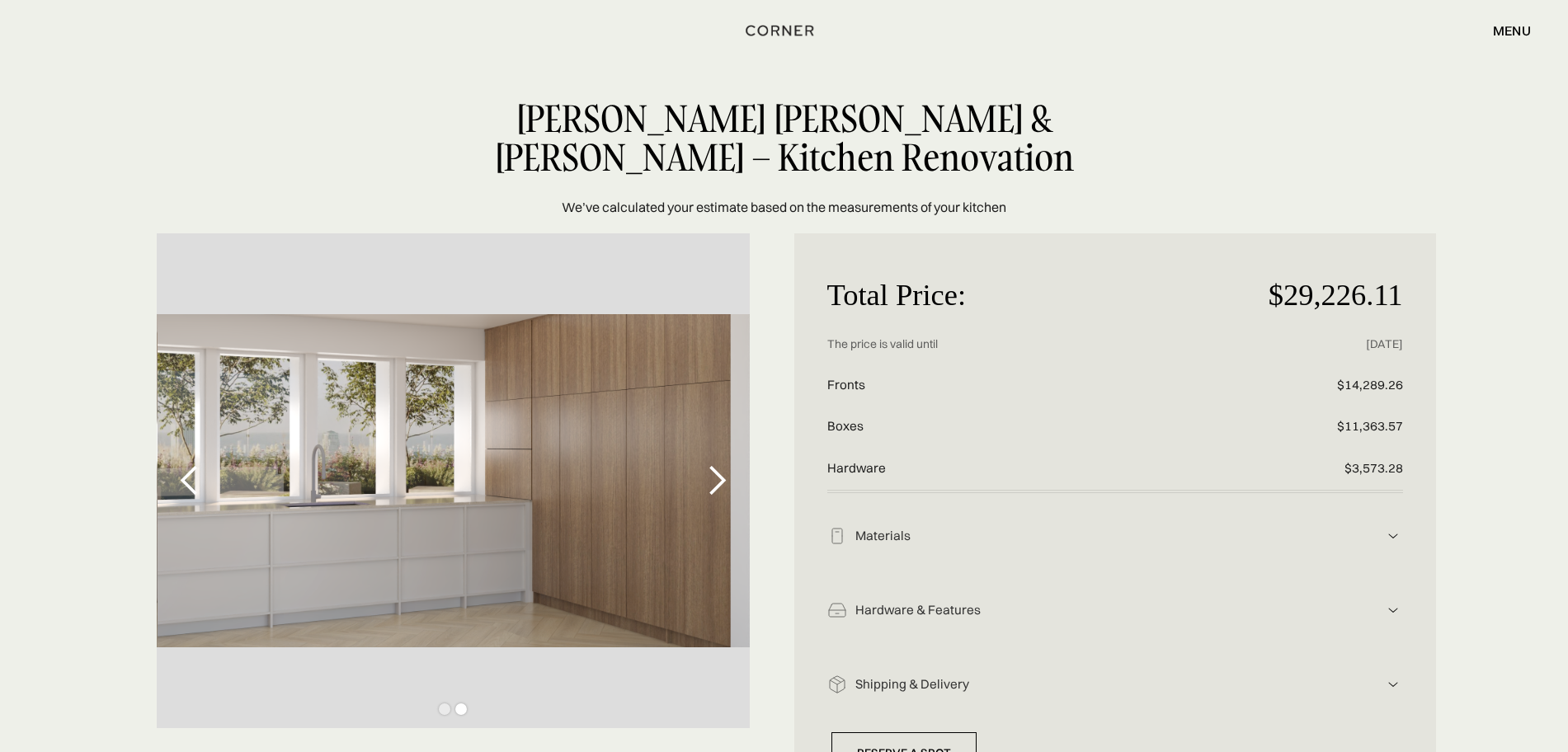
click at [191, 474] on div "previous slide" at bounding box center [190, 480] width 33 height 33
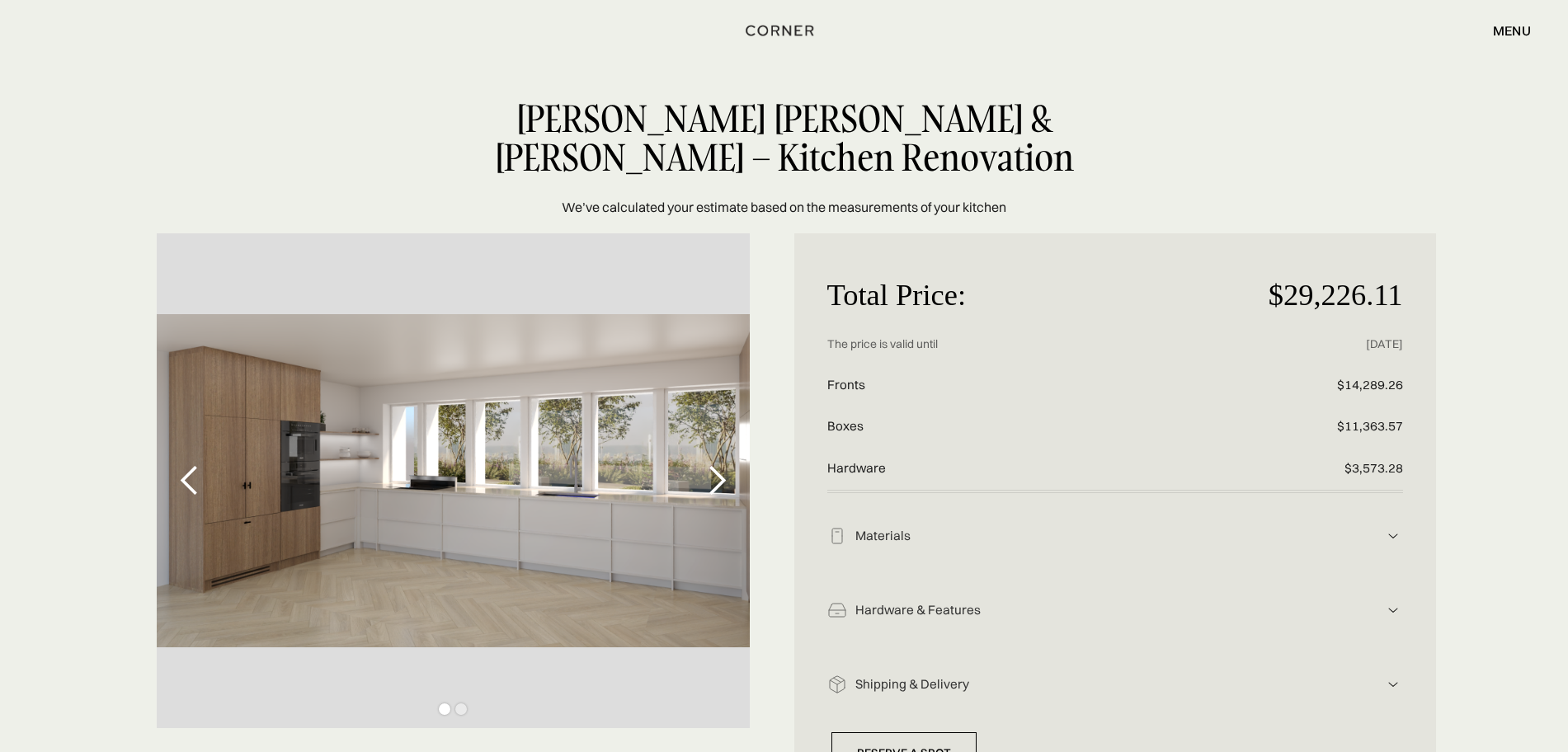
click at [709, 478] on div "next slide" at bounding box center [717, 480] width 33 height 33
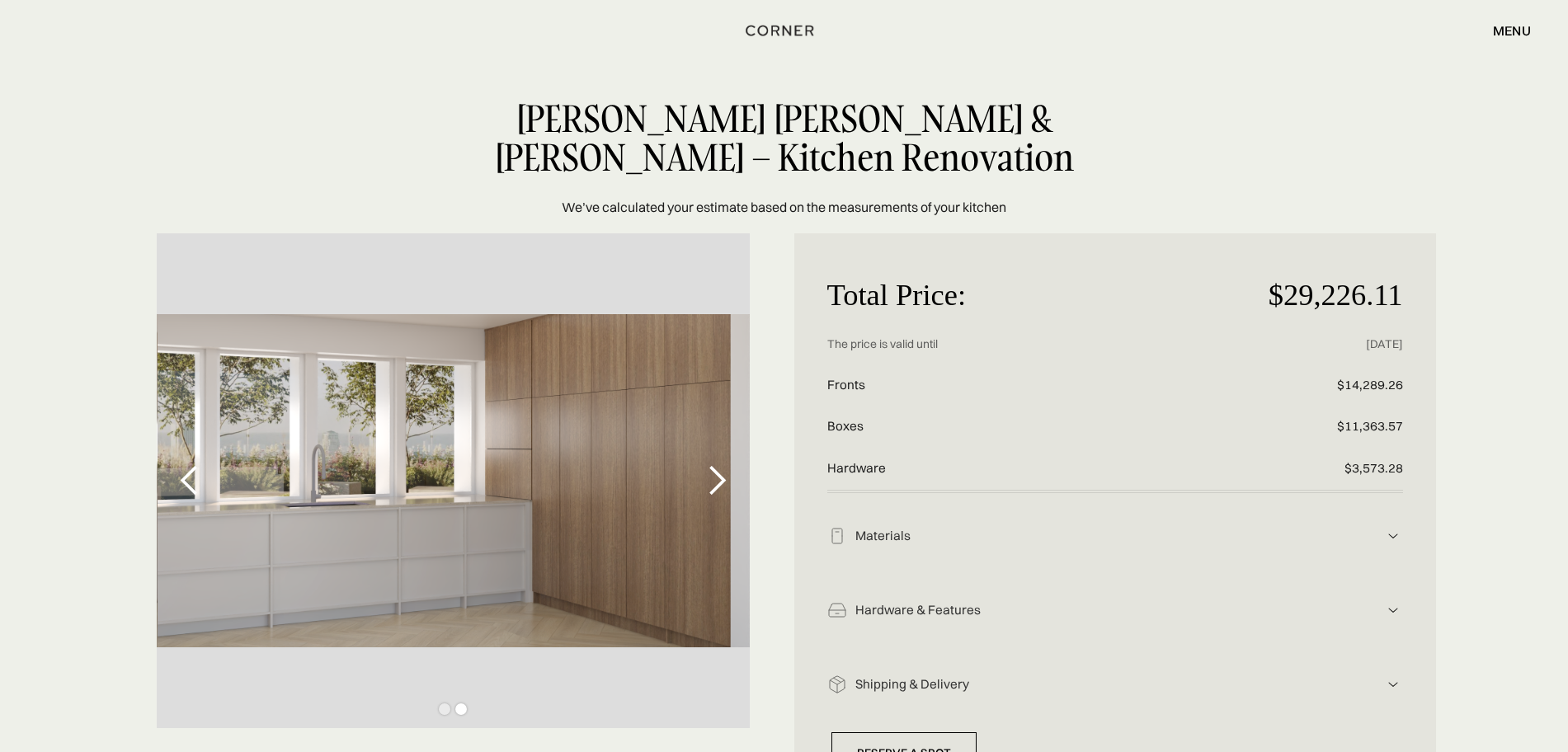
click at [170, 473] on div "previous slide" at bounding box center [190, 481] width 66 height 495
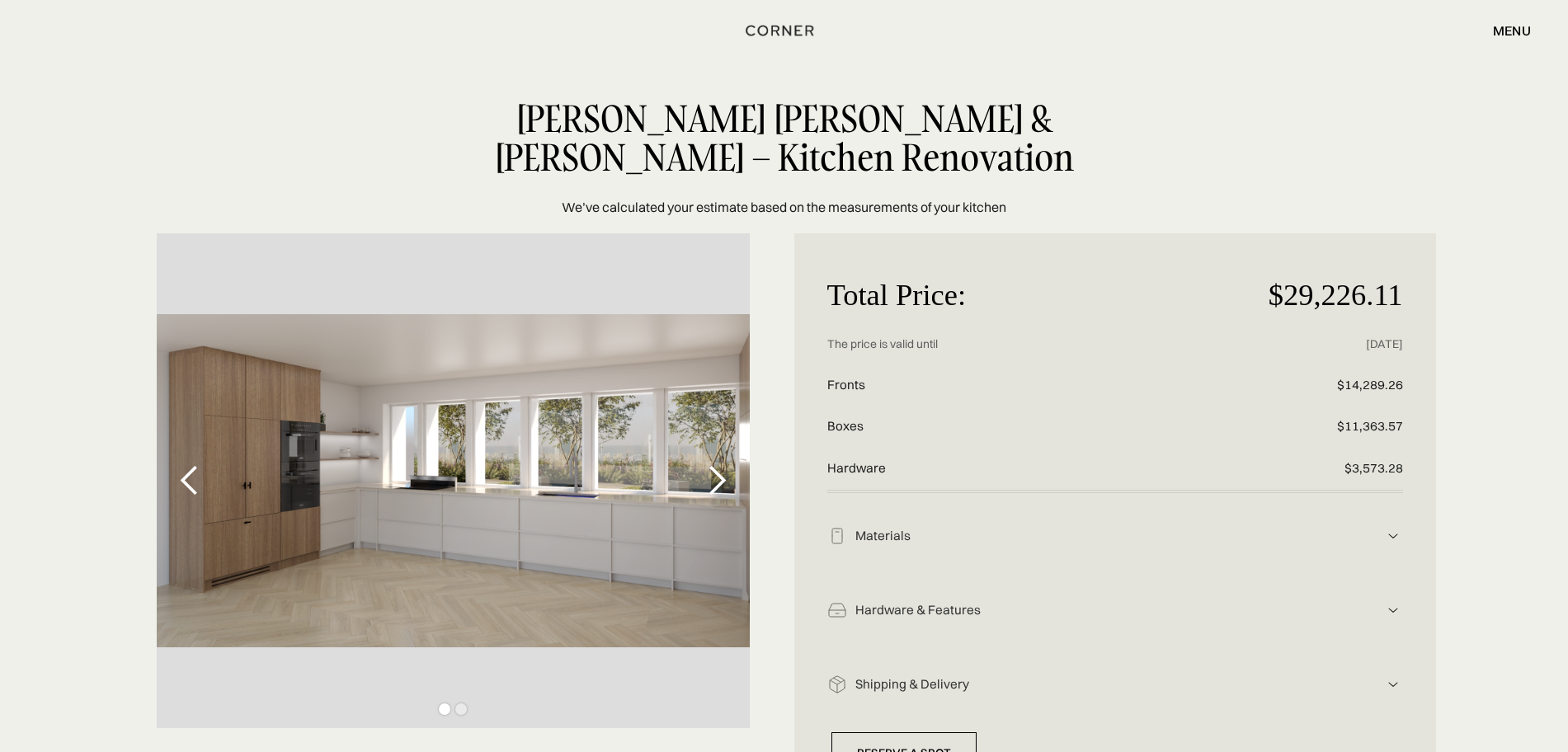
click at [190, 471] on div "previous slide" at bounding box center [190, 480] width 33 height 33
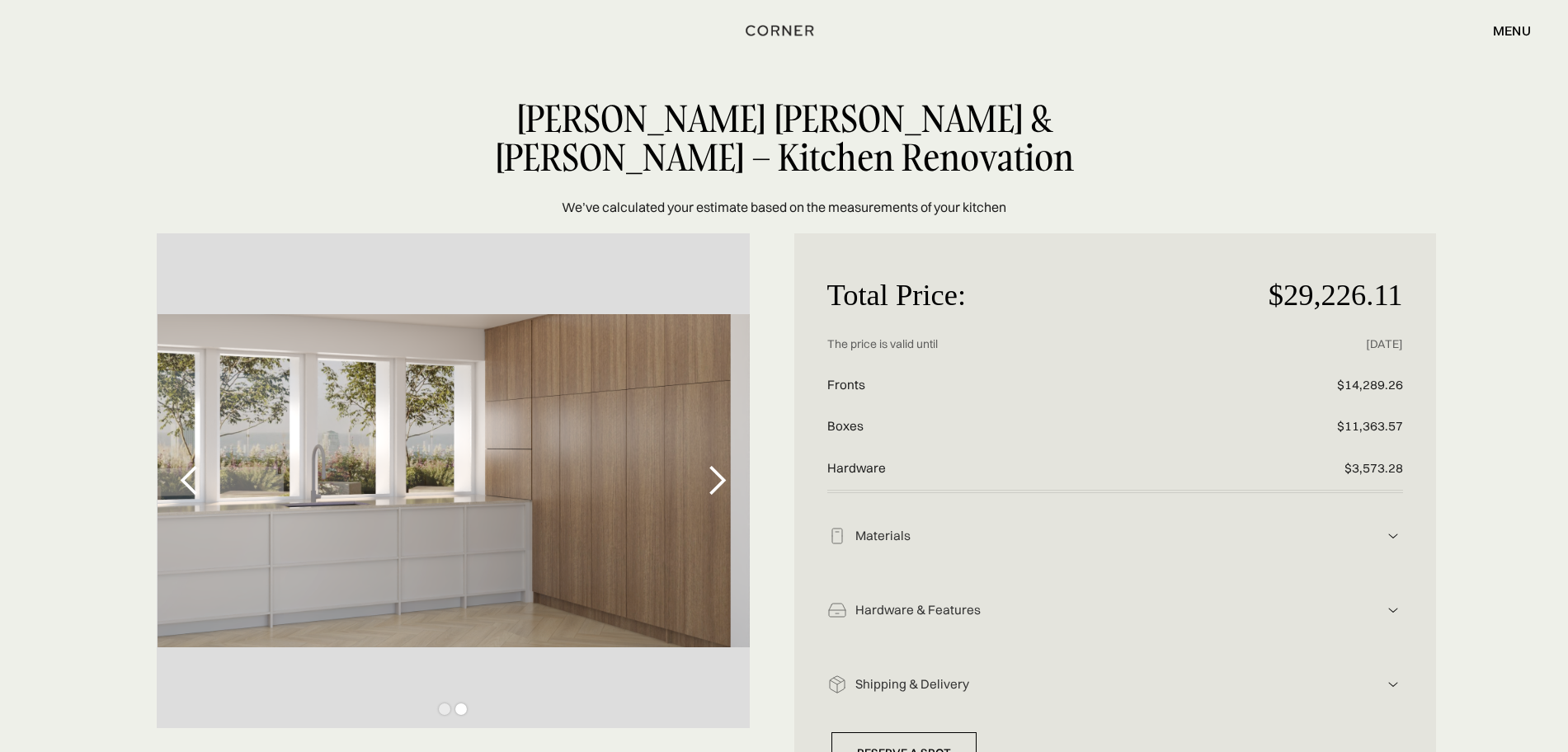
click at [190, 471] on div "previous slide" at bounding box center [190, 480] width 33 height 33
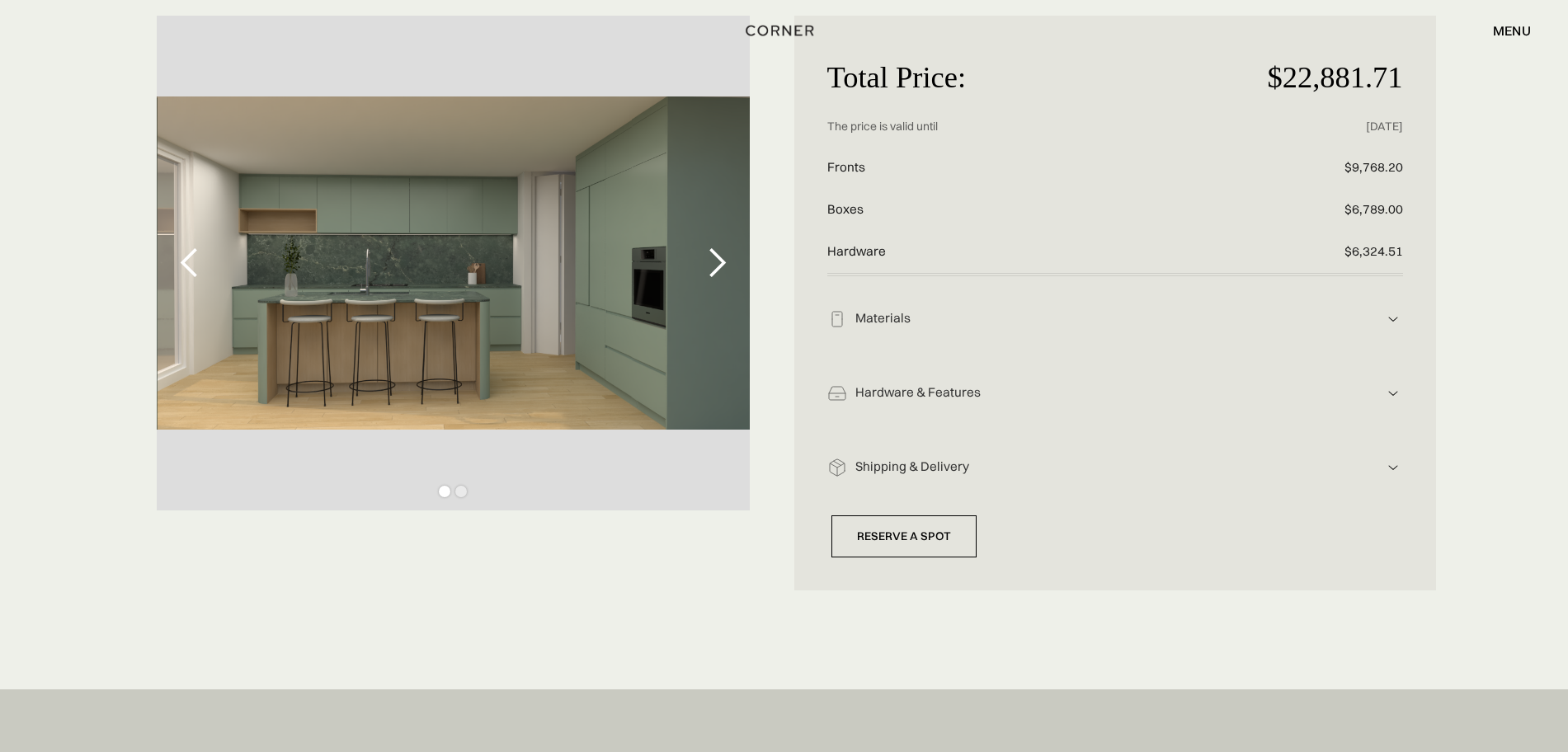
scroll to position [206, 0]
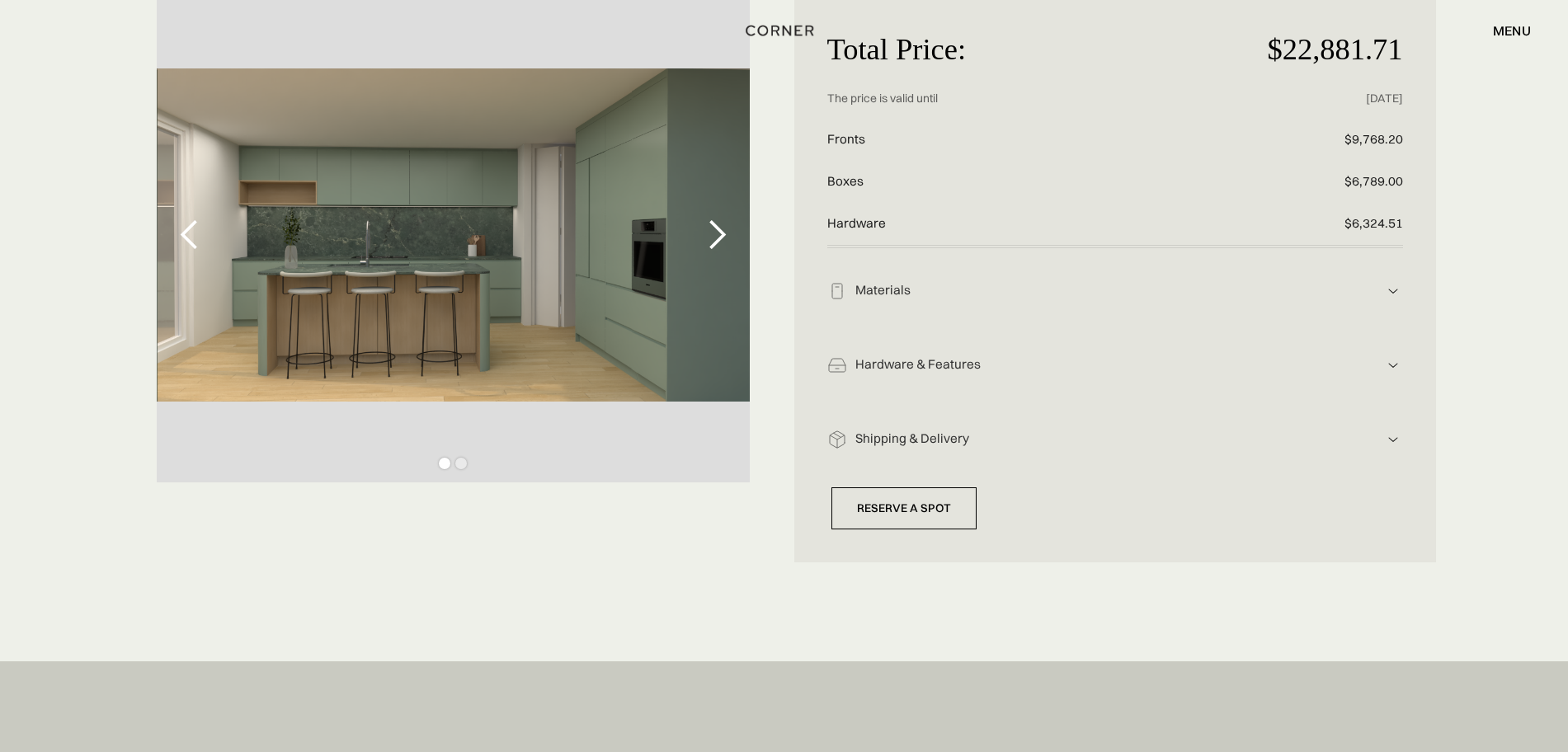
click at [1371, 277] on div "Materials Fronts: Lagoon AFP 5357M, super matte, anti-fingerprint, soft-touch b…" at bounding box center [1116, 285] width 576 height 75
click at [1401, 290] on img at bounding box center [1393, 290] width 19 height 19
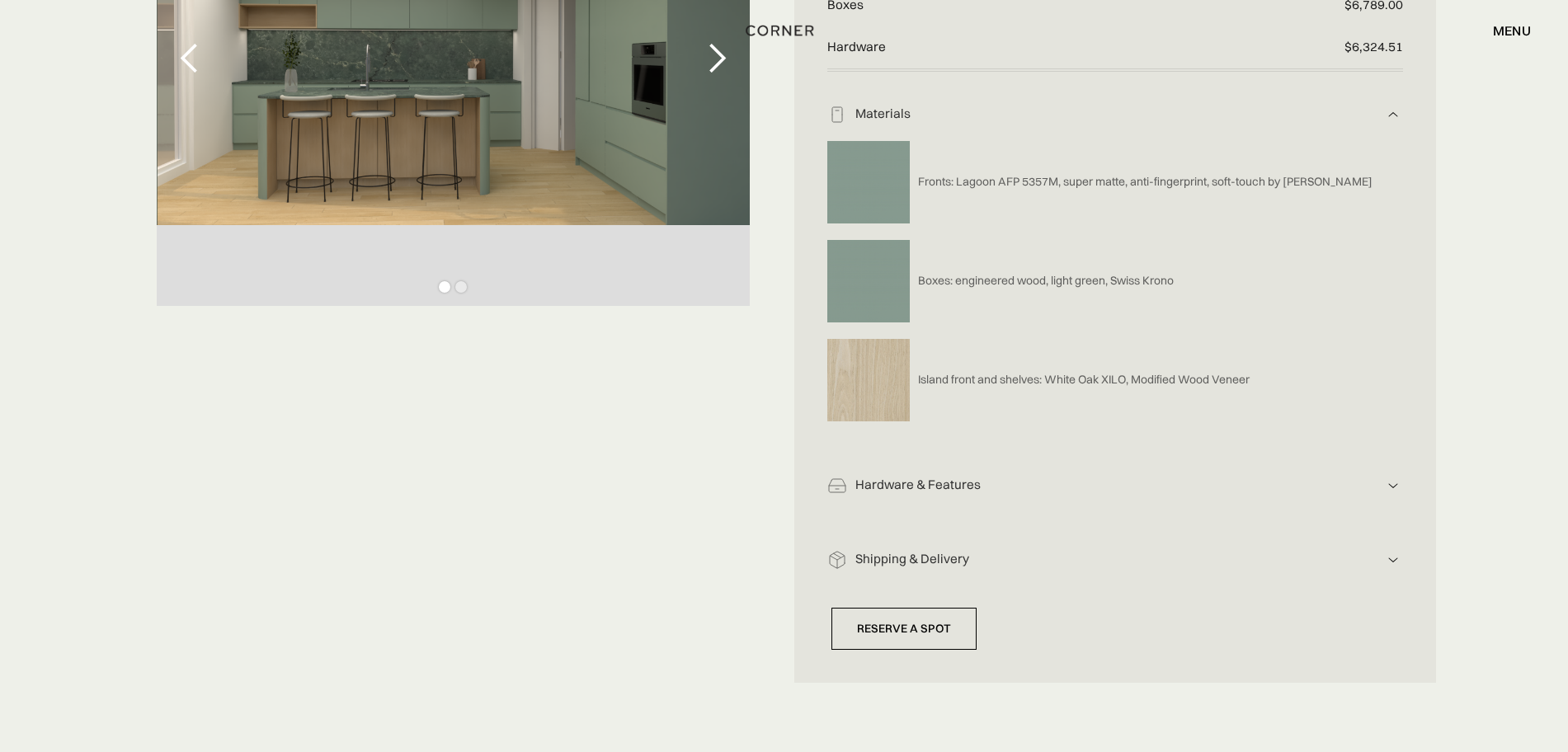
scroll to position [412, 0]
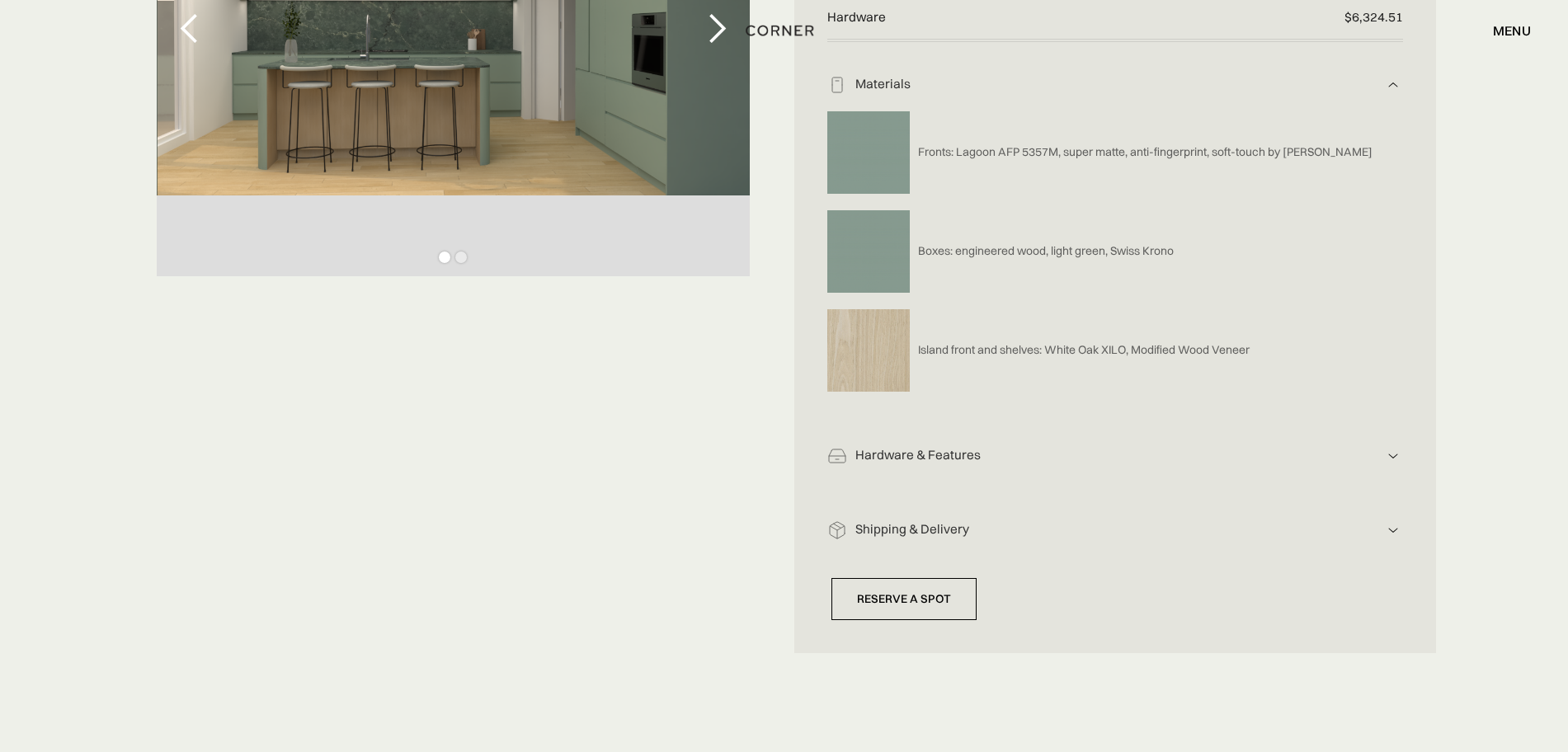
click at [1283, 471] on div "Hardware & Features Hardware includes: drawers, handles, functionality Push-to-…" at bounding box center [1116, 451] width 576 height 75
click at [1390, 451] on img at bounding box center [1393, 456] width 19 height 19
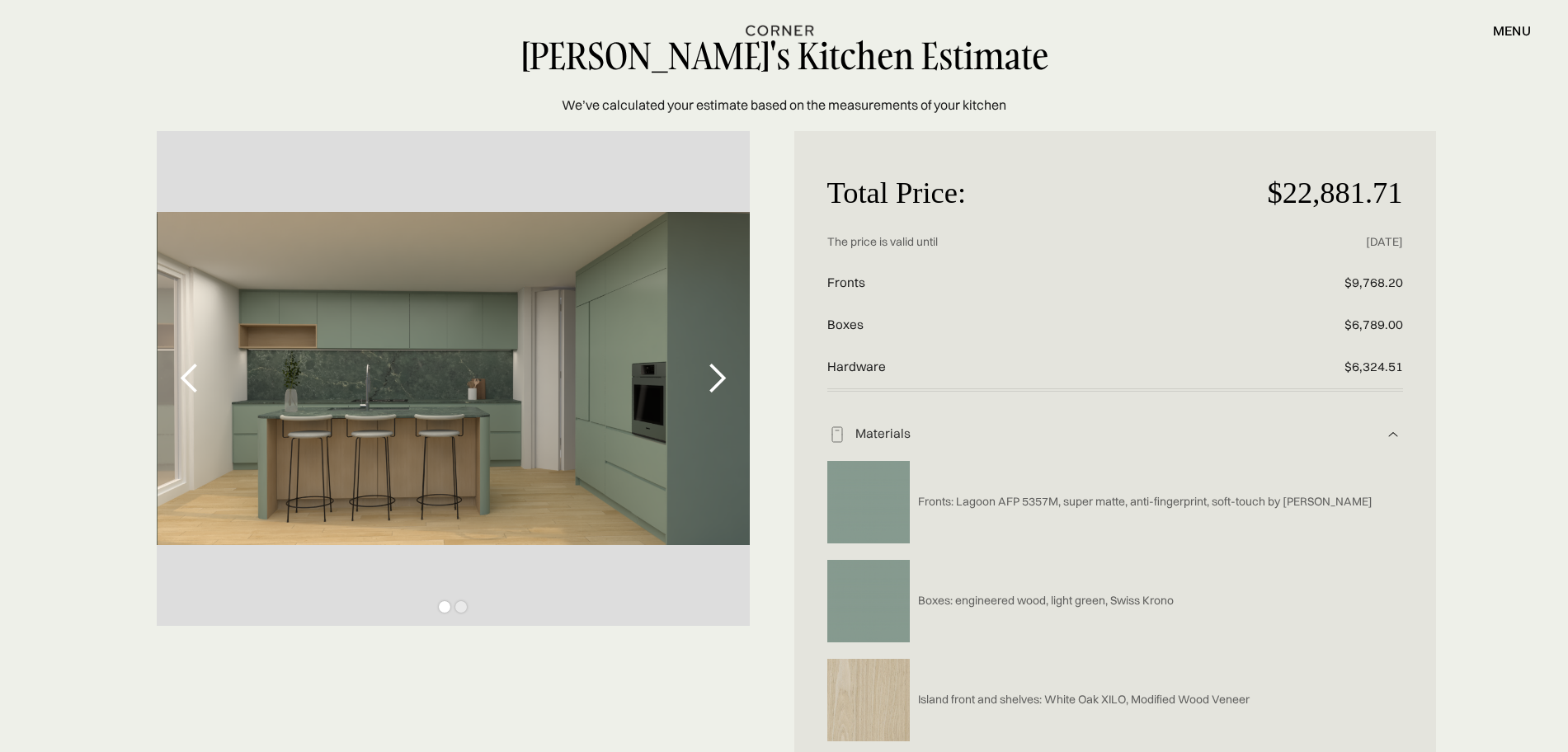
scroll to position [0, 0]
